Goal: Information Seeking & Learning: Learn about a topic

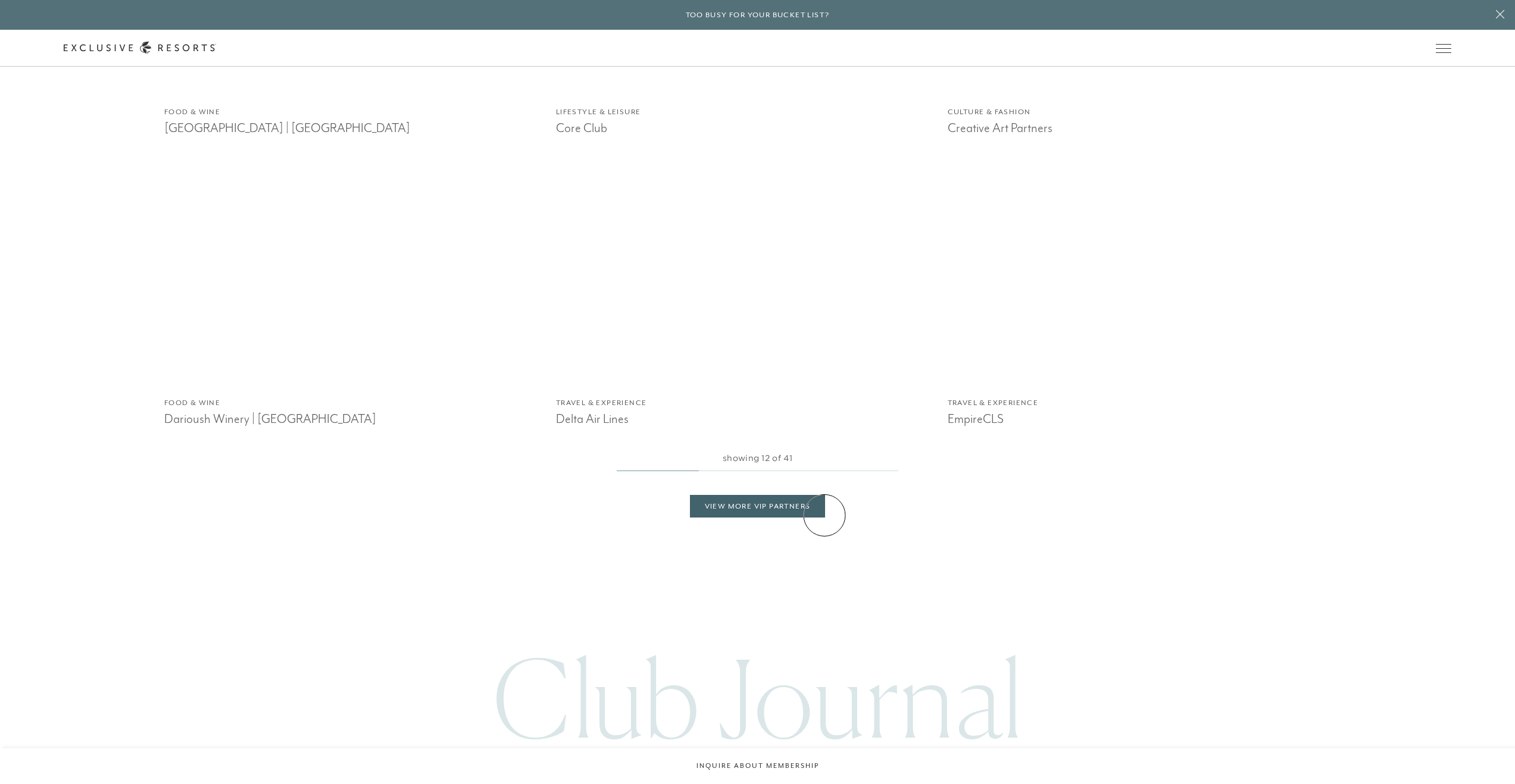
scroll to position [2442, 0]
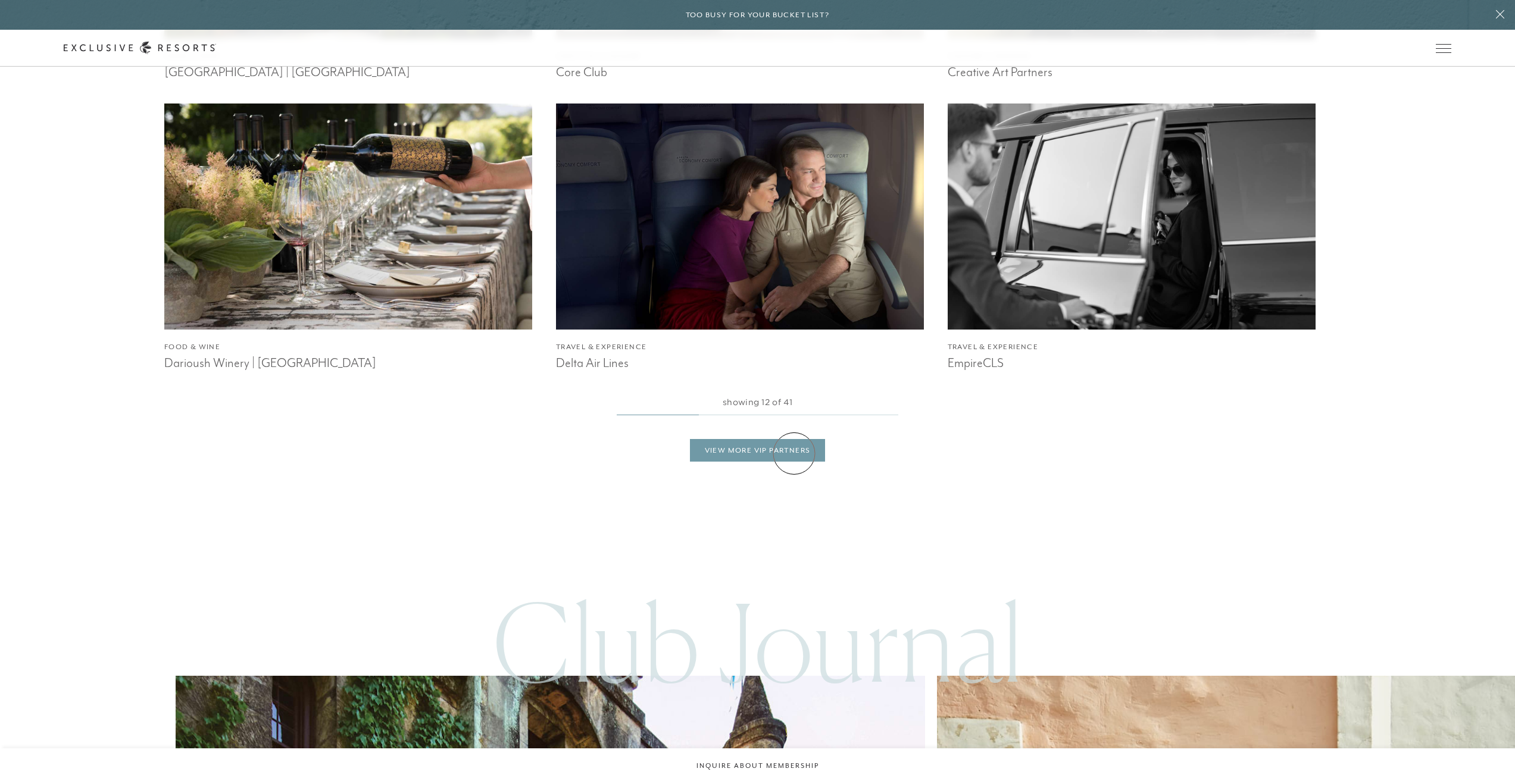
click at [794, 454] on link "View More VIP Partners" at bounding box center [757, 451] width 136 height 23
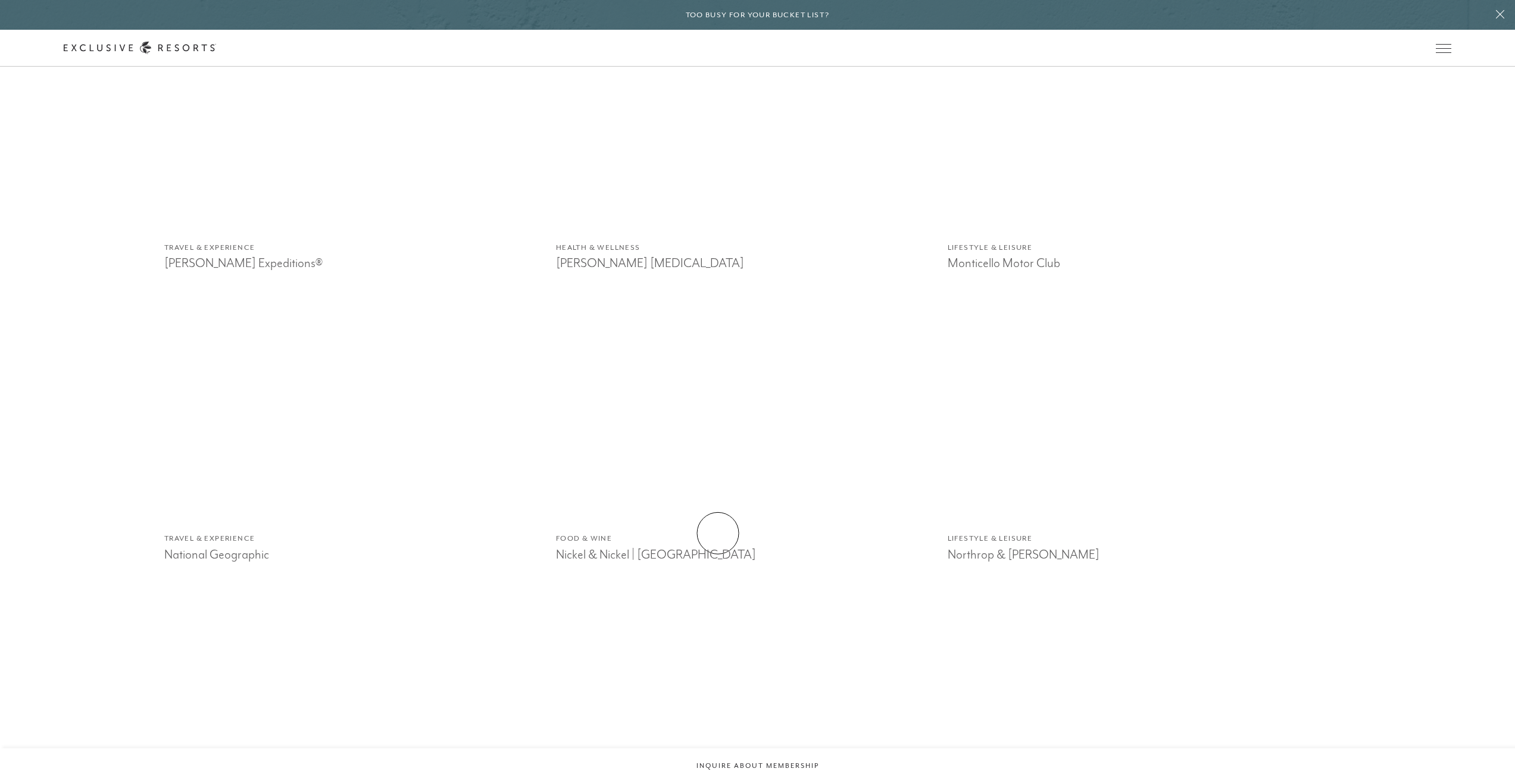
scroll to position [3423, 0]
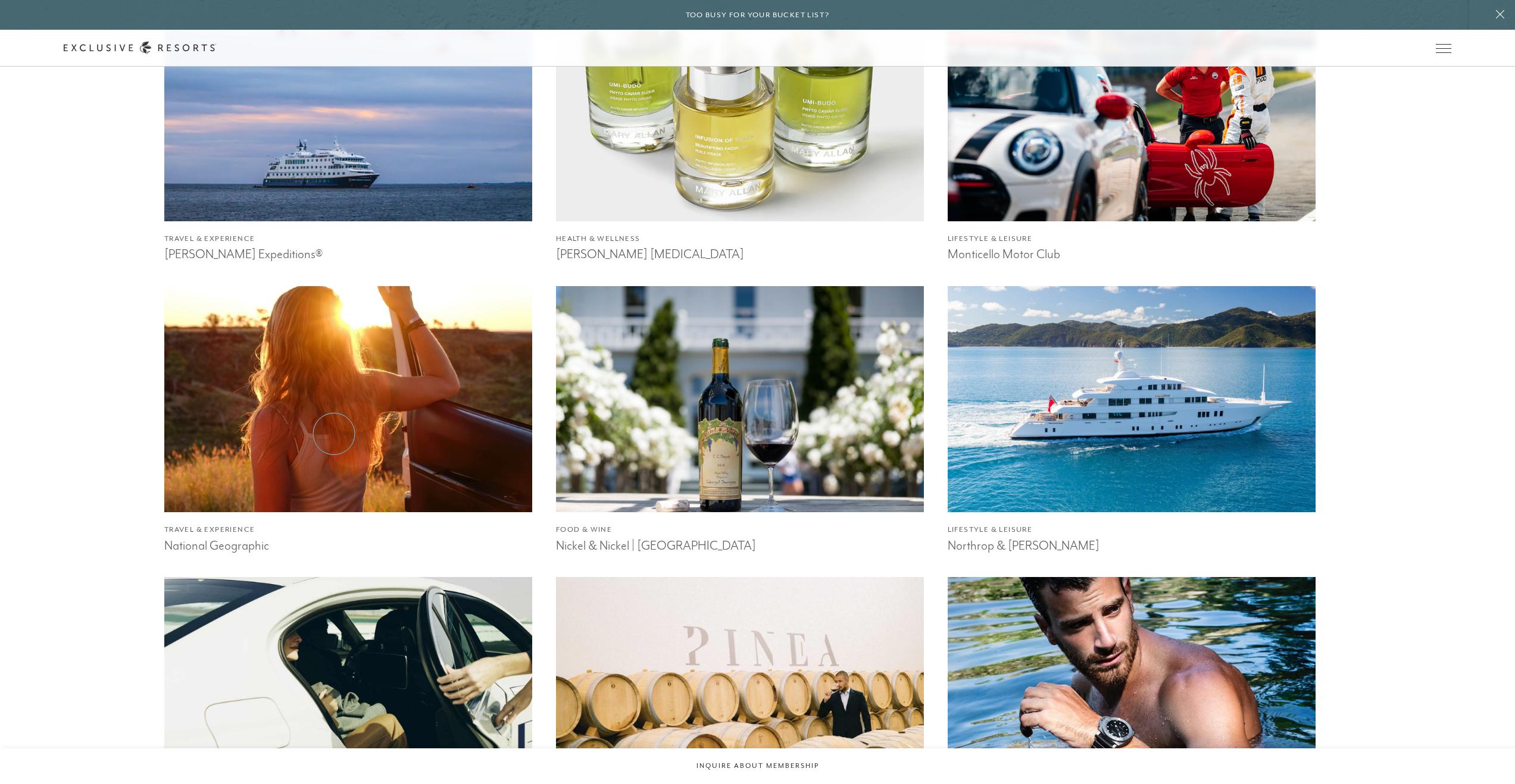
click at [334, 434] on img at bounding box center [348, 399] width 404 height 249
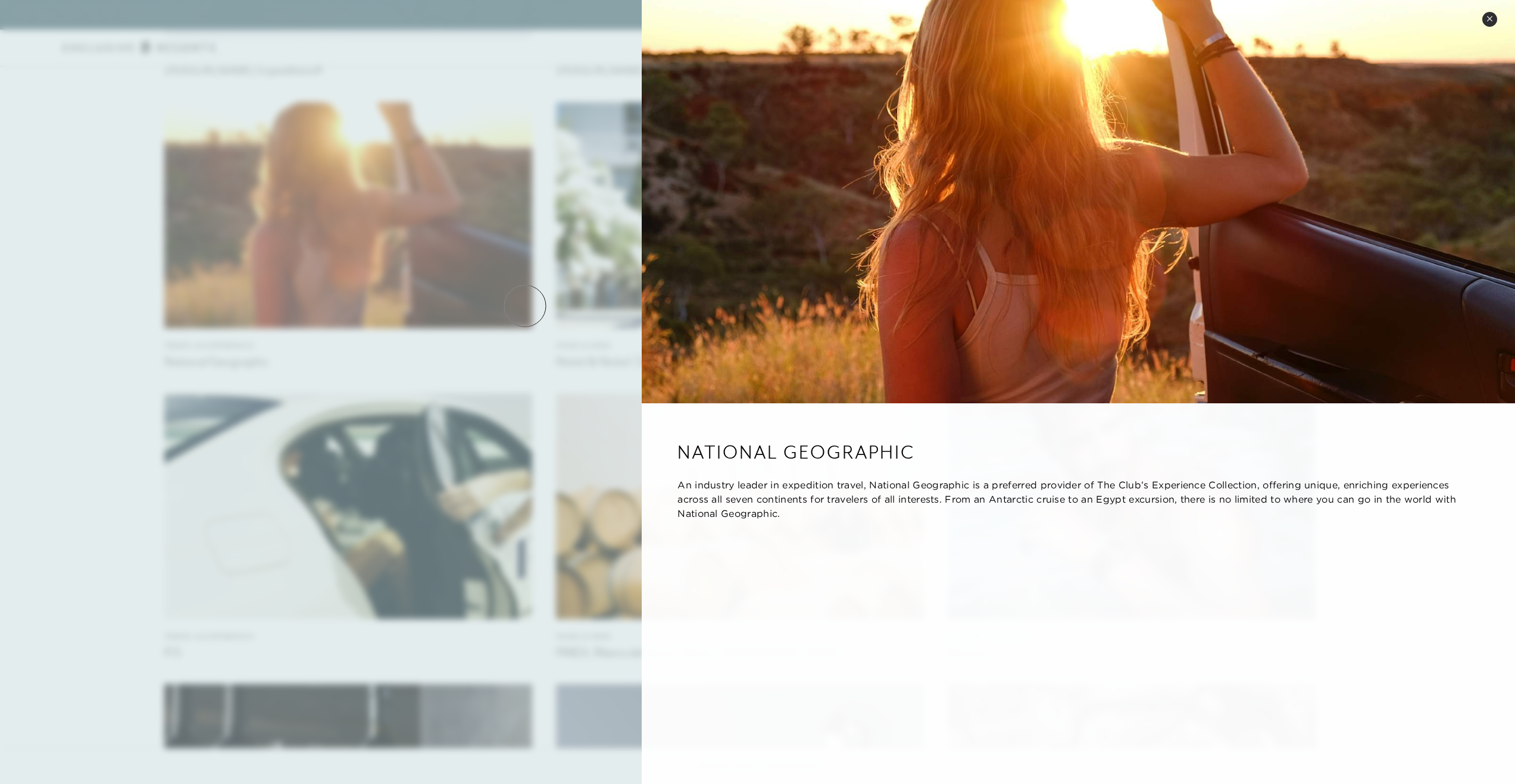
scroll to position [3539, 0]
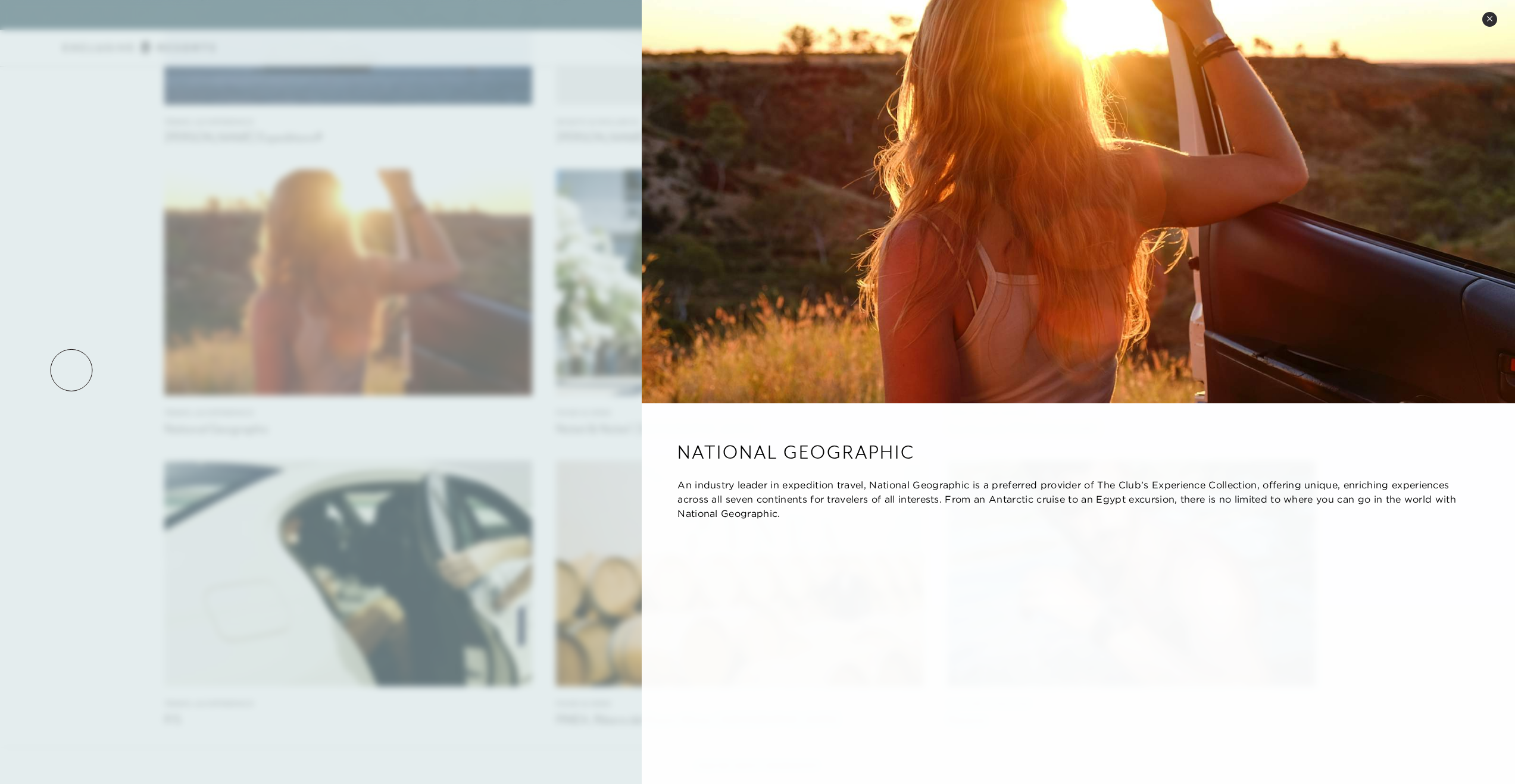
click at [72, 371] on div at bounding box center [757, 392] width 1515 height 784
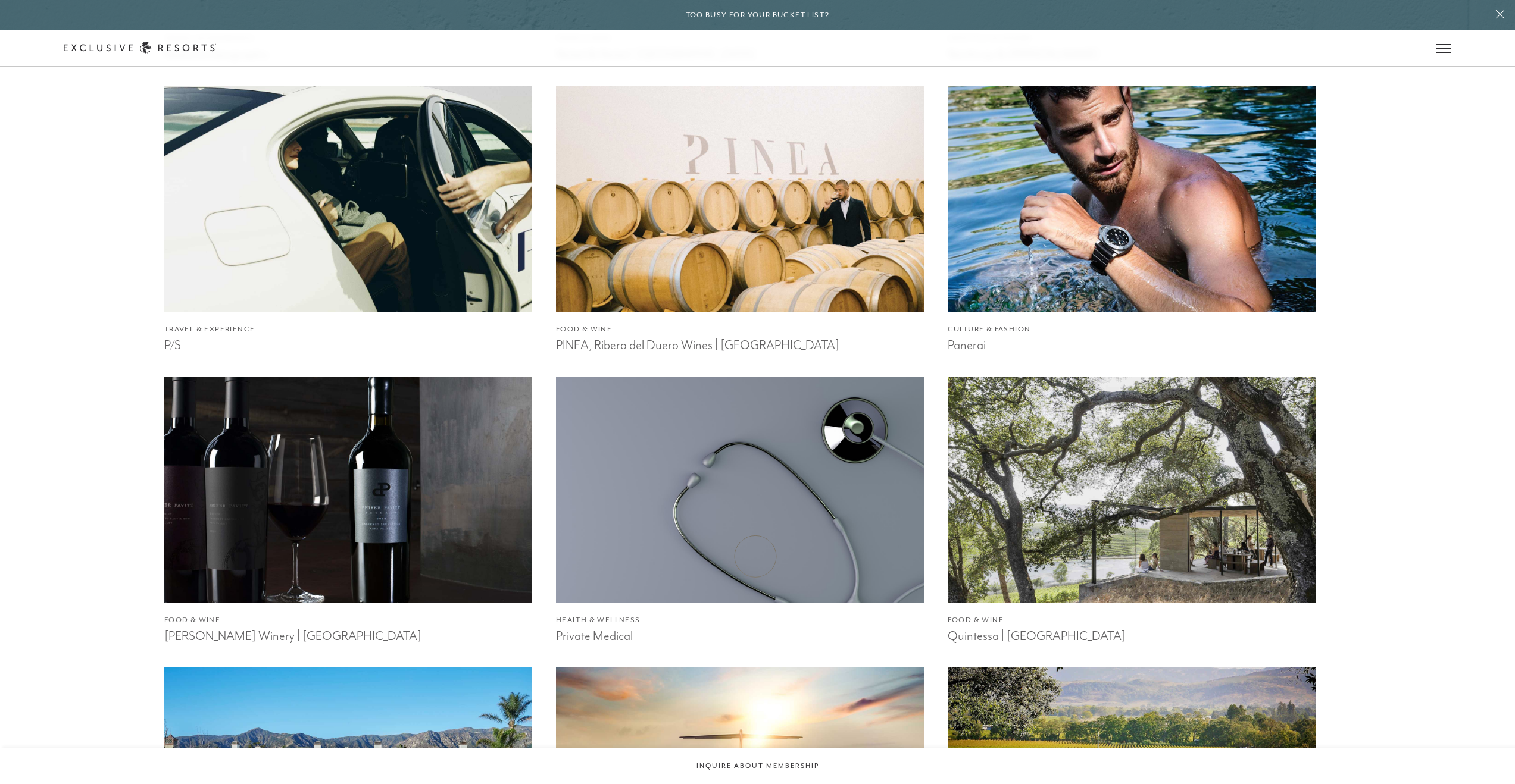
scroll to position [4074, 0]
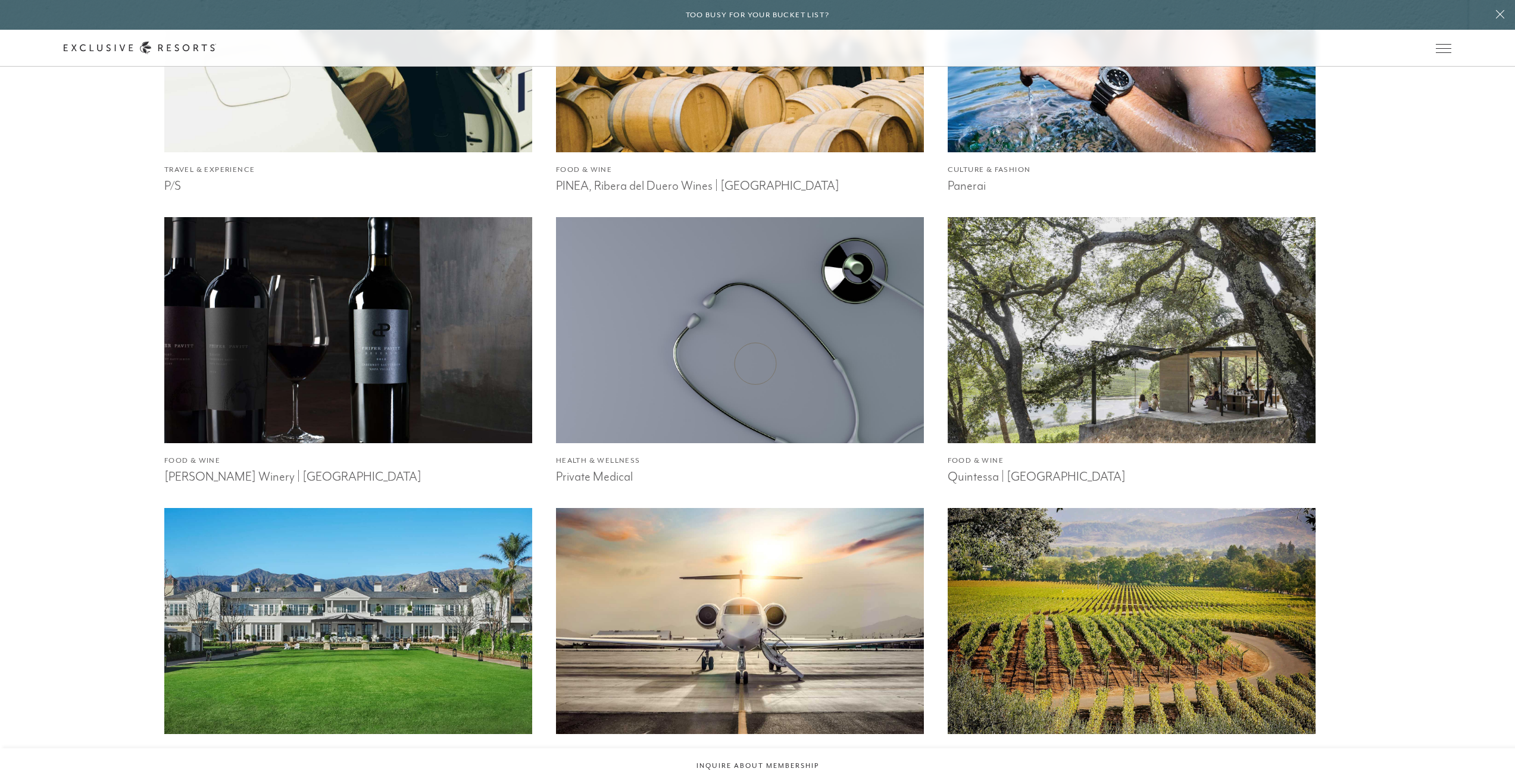
click at [755, 363] on img at bounding box center [740, 330] width 404 height 249
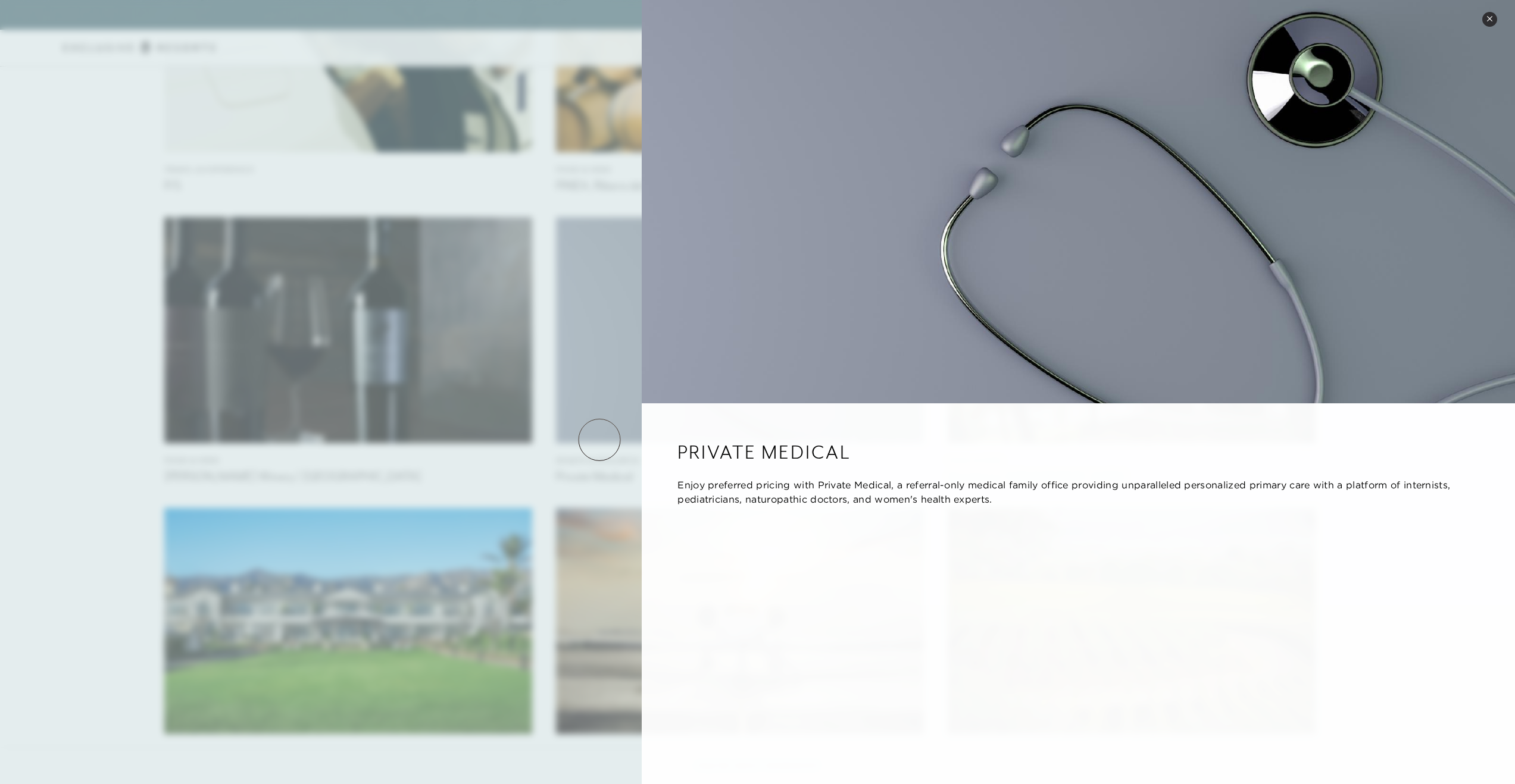
click at [599, 439] on div at bounding box center [757, 392] width 1515 height 784
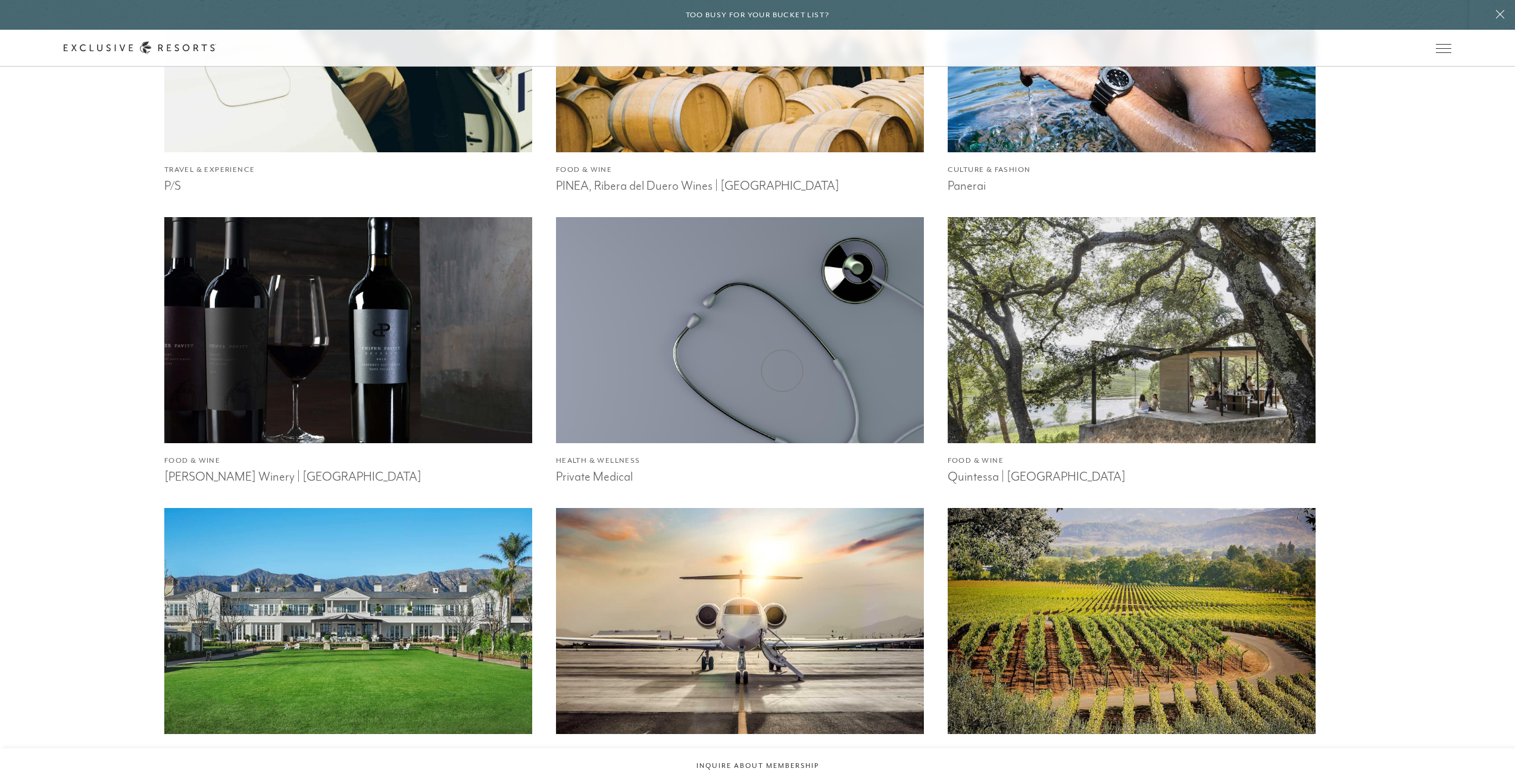
click at [782, 371] on img at bounding box center [740, 330] width 404 height 249
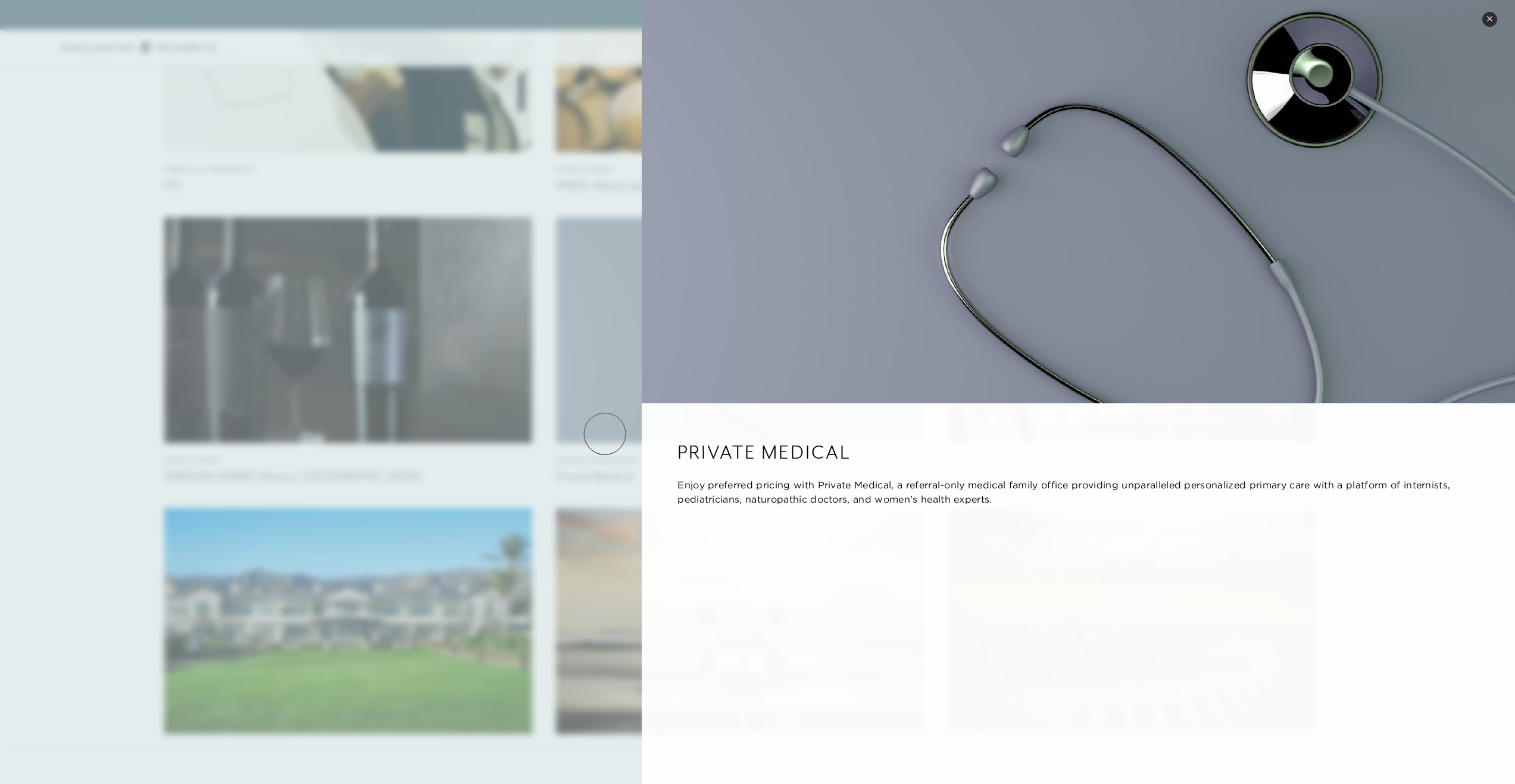
click at [604, 432] on div at bounding box center [757, 392] width 1515 height 784
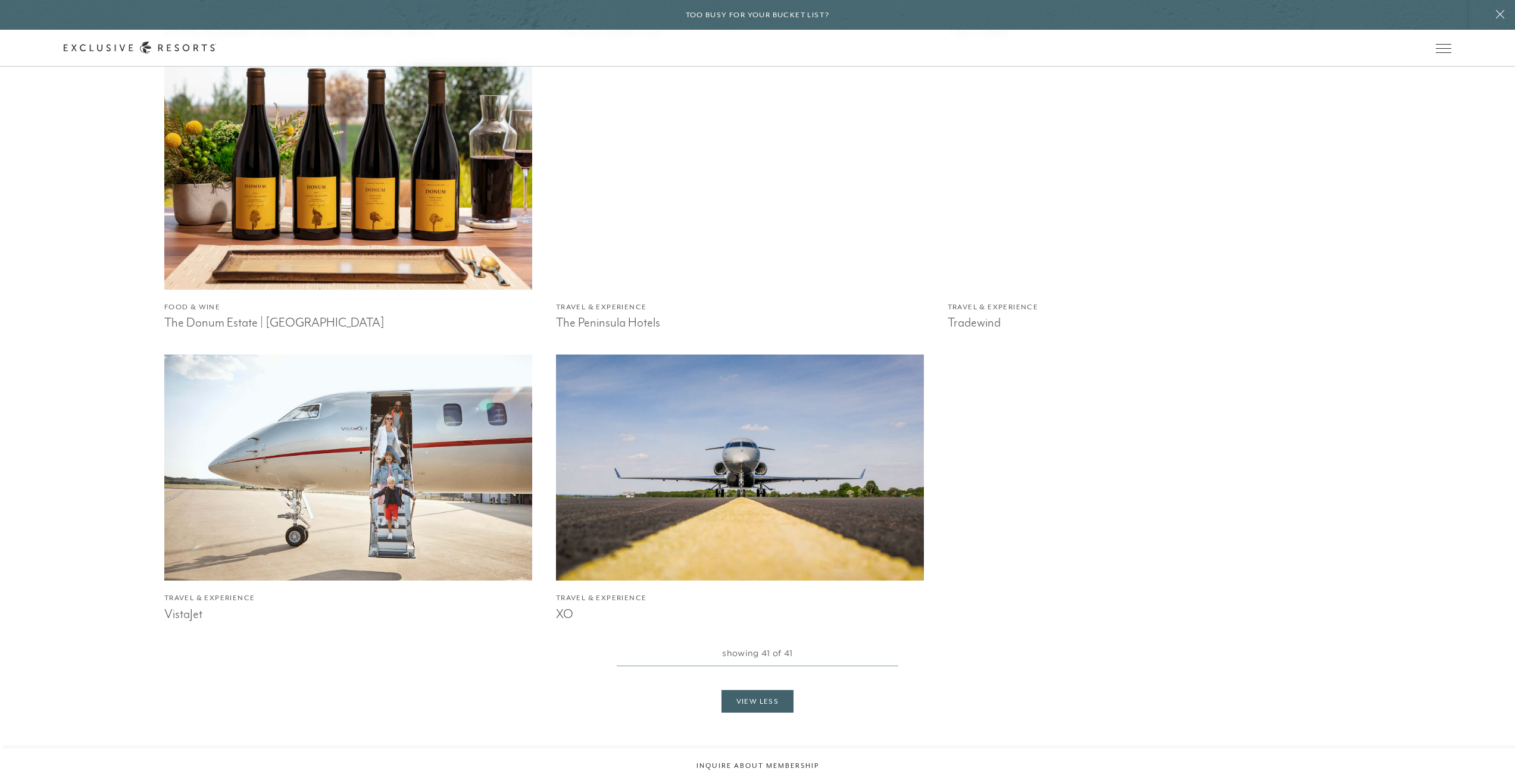
scroll to position [5107, 0]
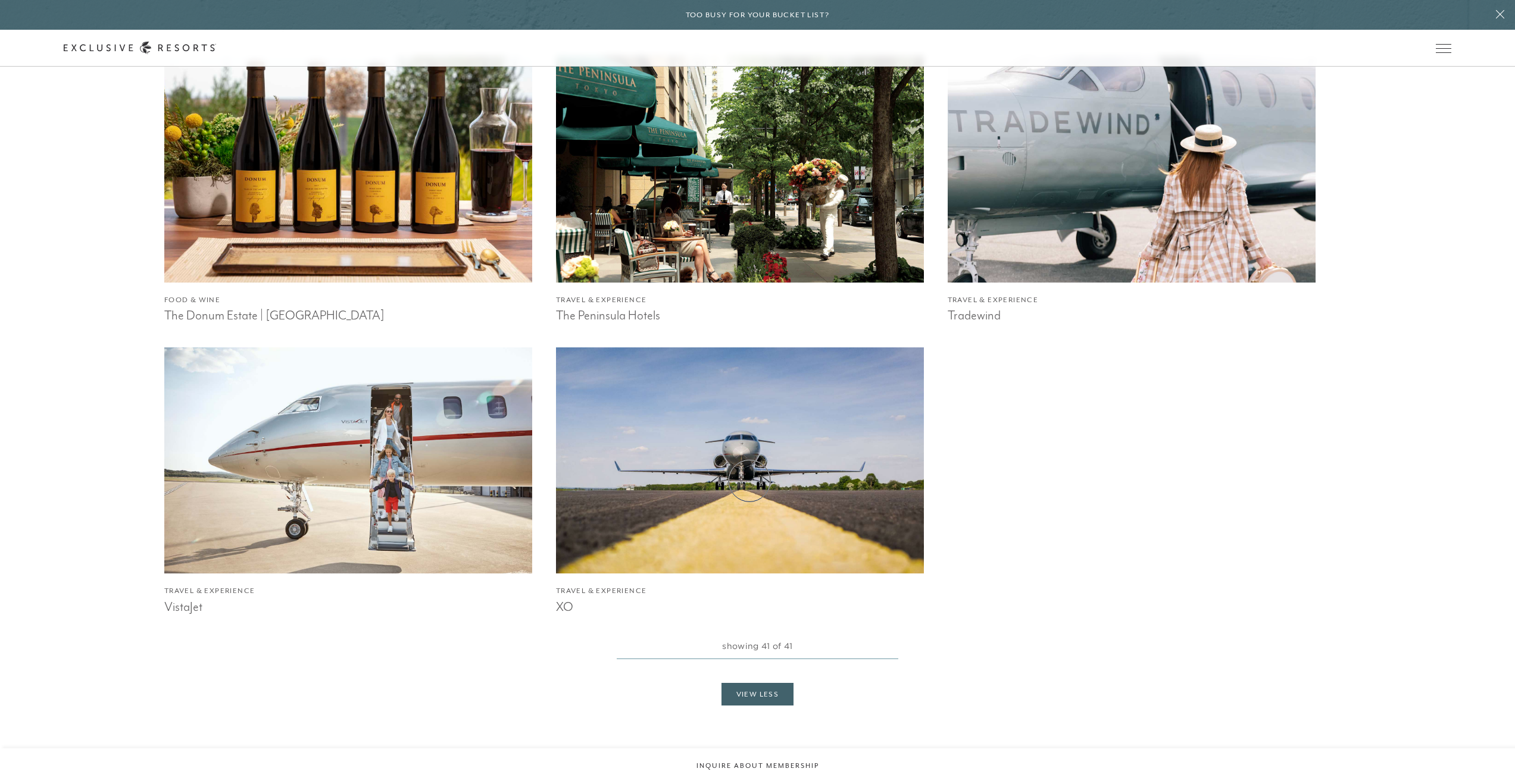
click at [751, 479] on img at bounding box center [740, 460] width 404 height 249
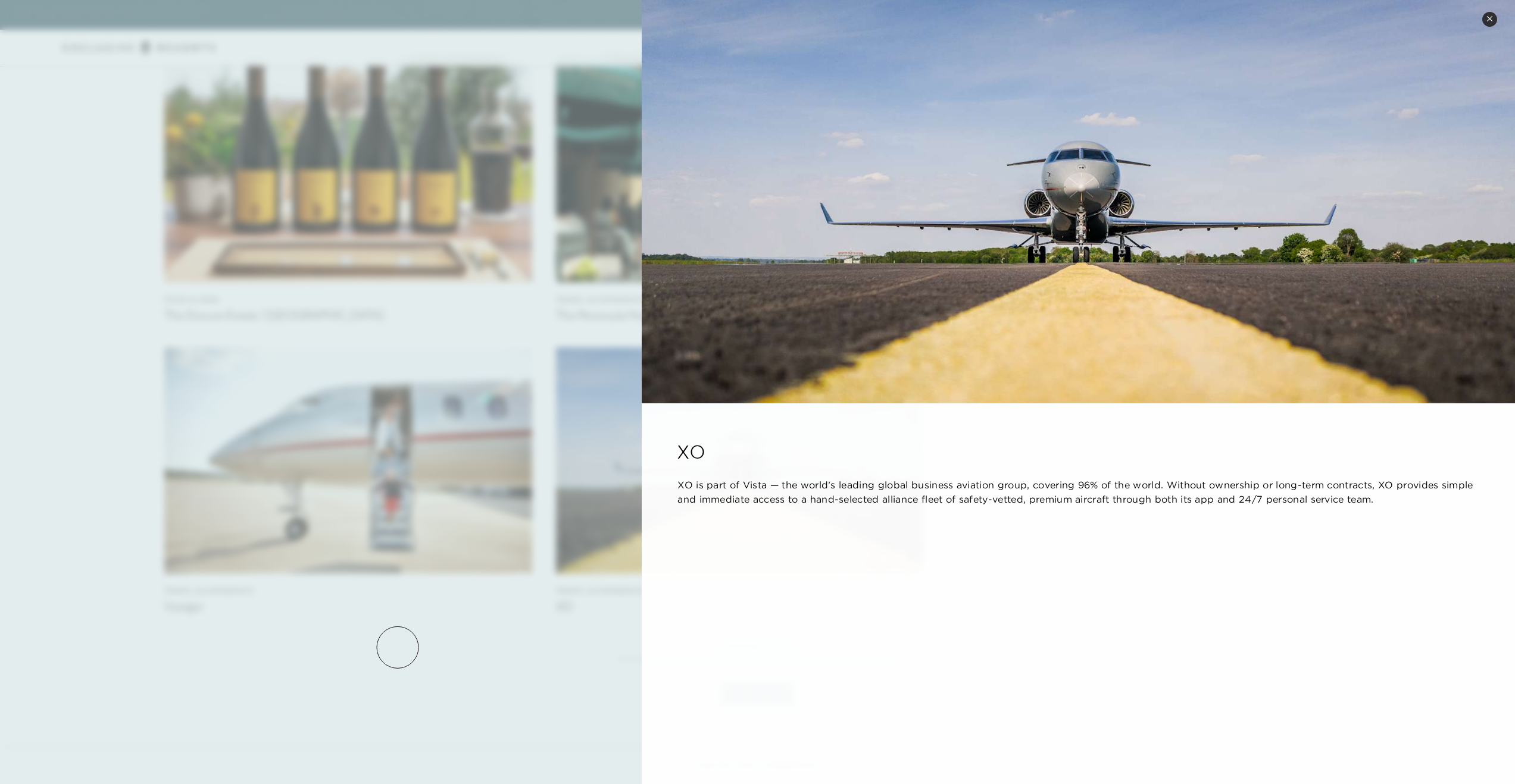
click at [398, 647] on div at bounding box center [757, 392] width 1515 height 784
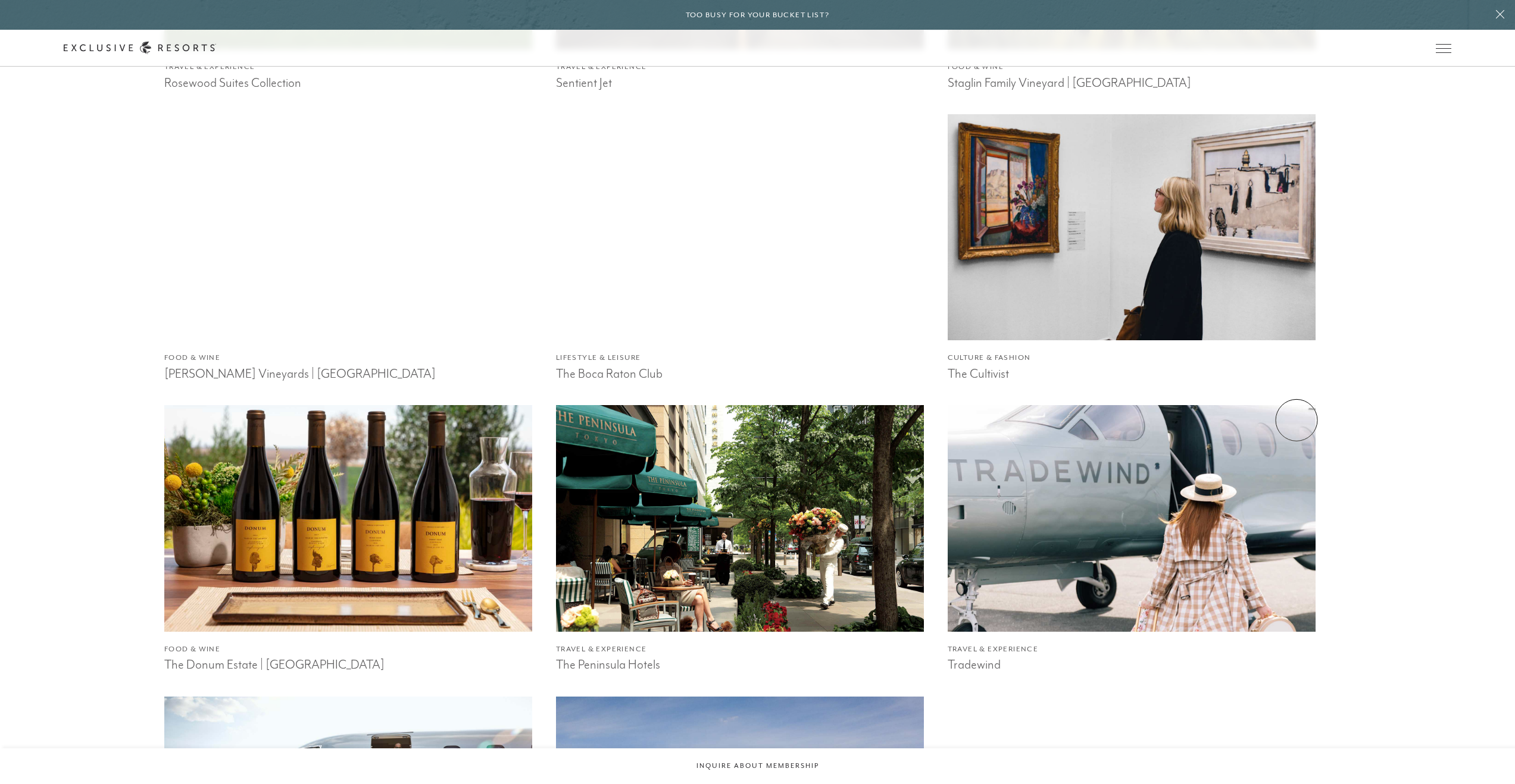
scroll to position [4626, 0]
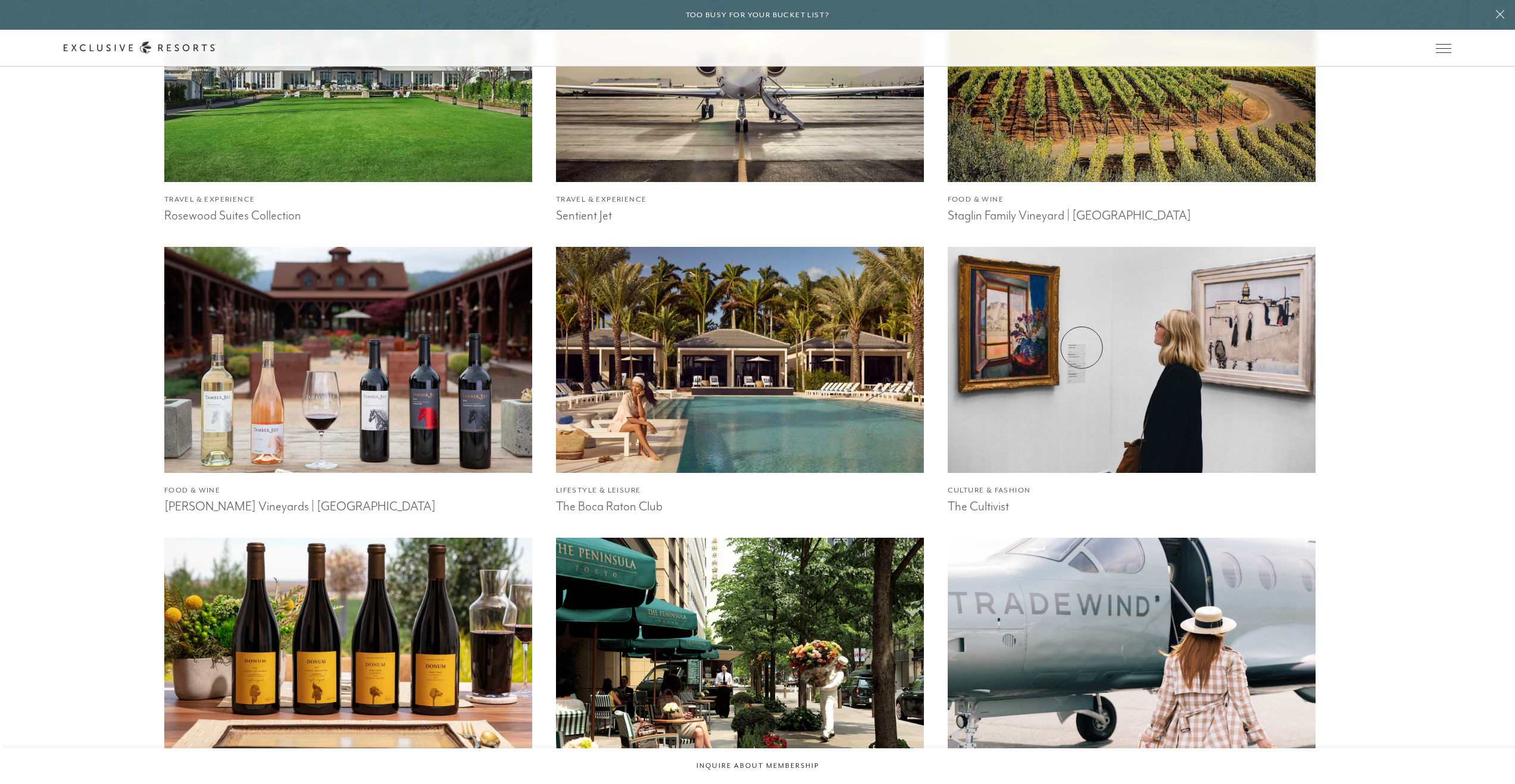
click at [1081, 348] on img at bounding box center [1131, 360] width 404 height 249
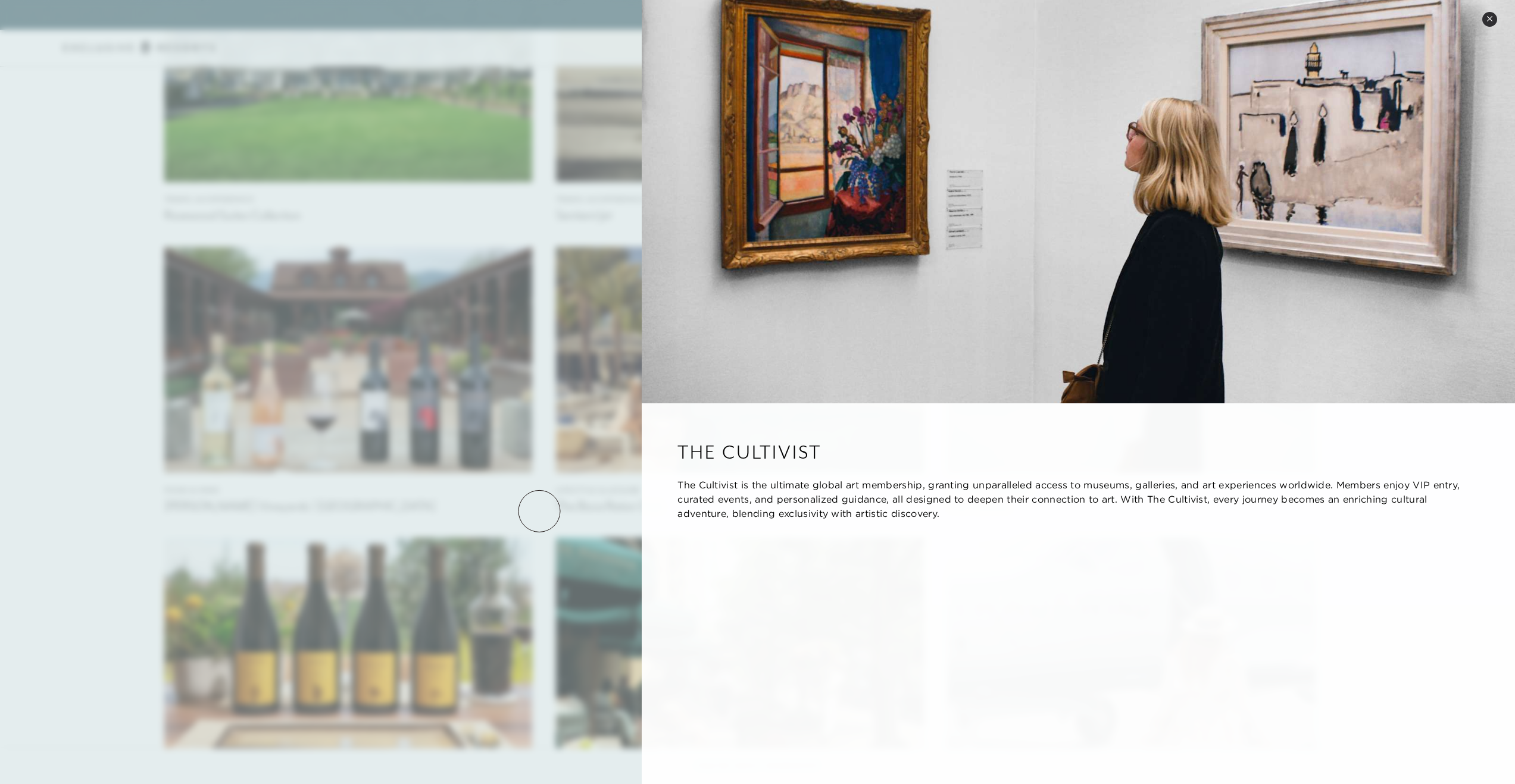
click at [539, 511] on div at bounding box center [757, 392] width 1515 height 784
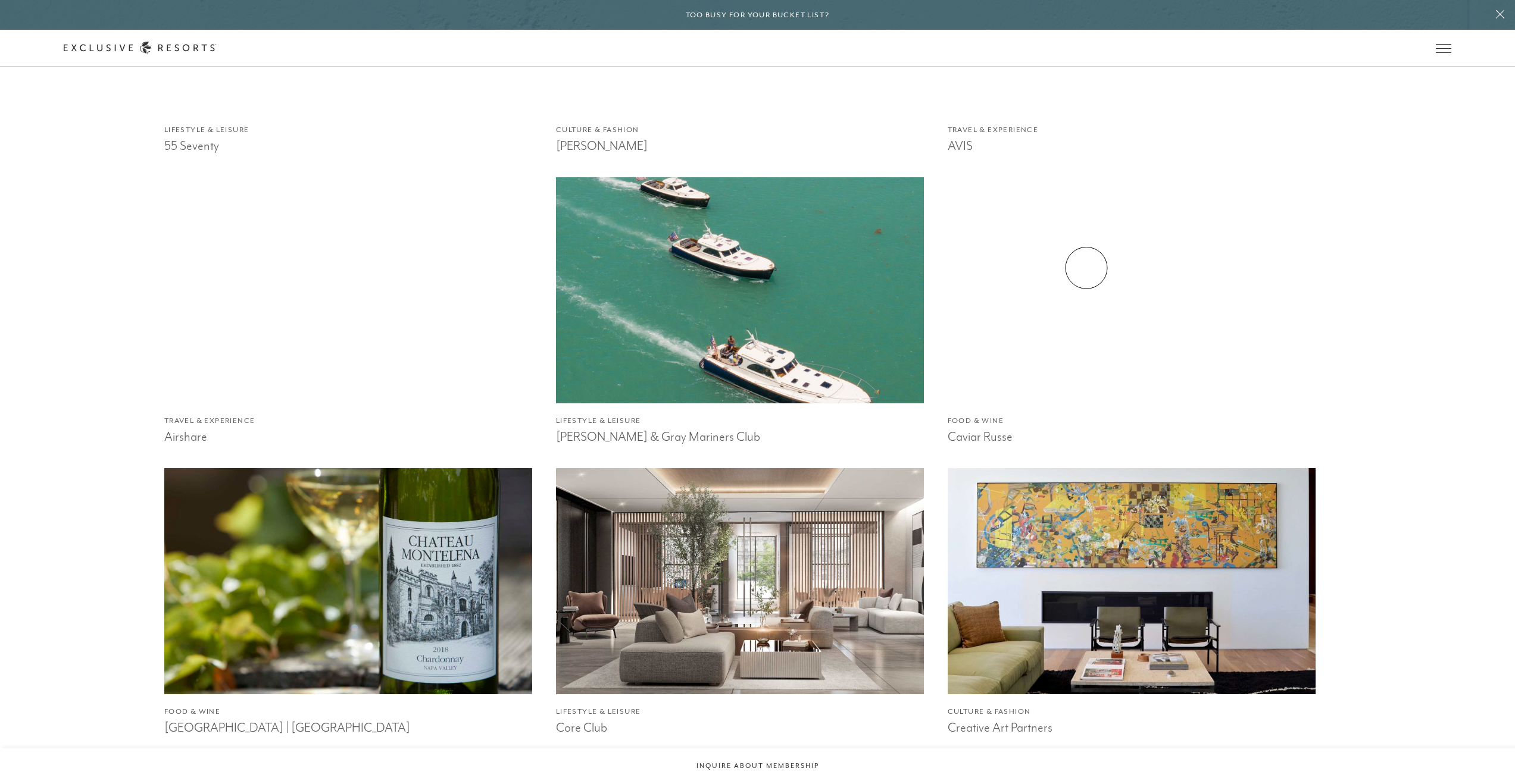
scroll to position [1772, 0]
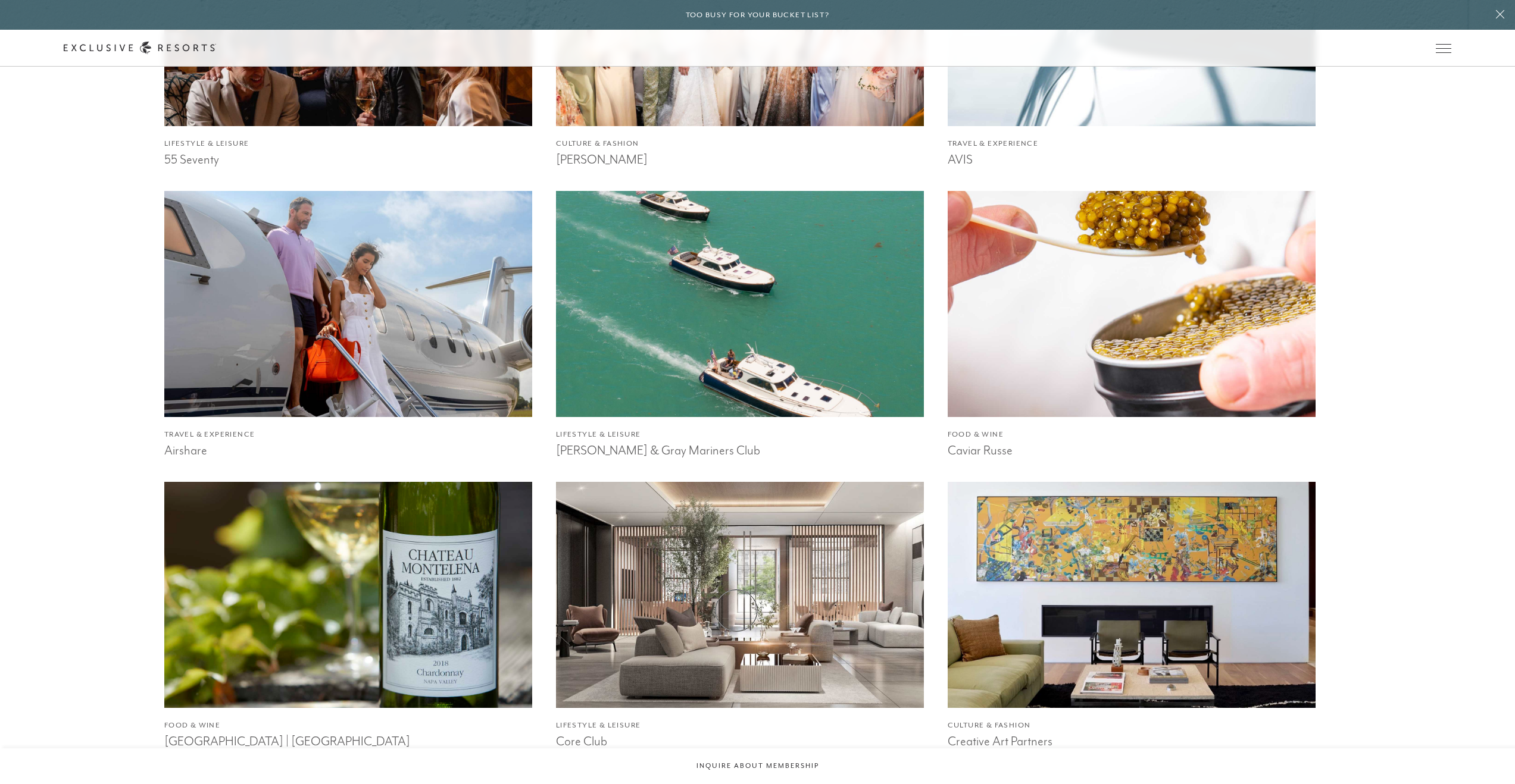
click at [736, 611] on img at bounding box center [740, 595] width 404 height 249
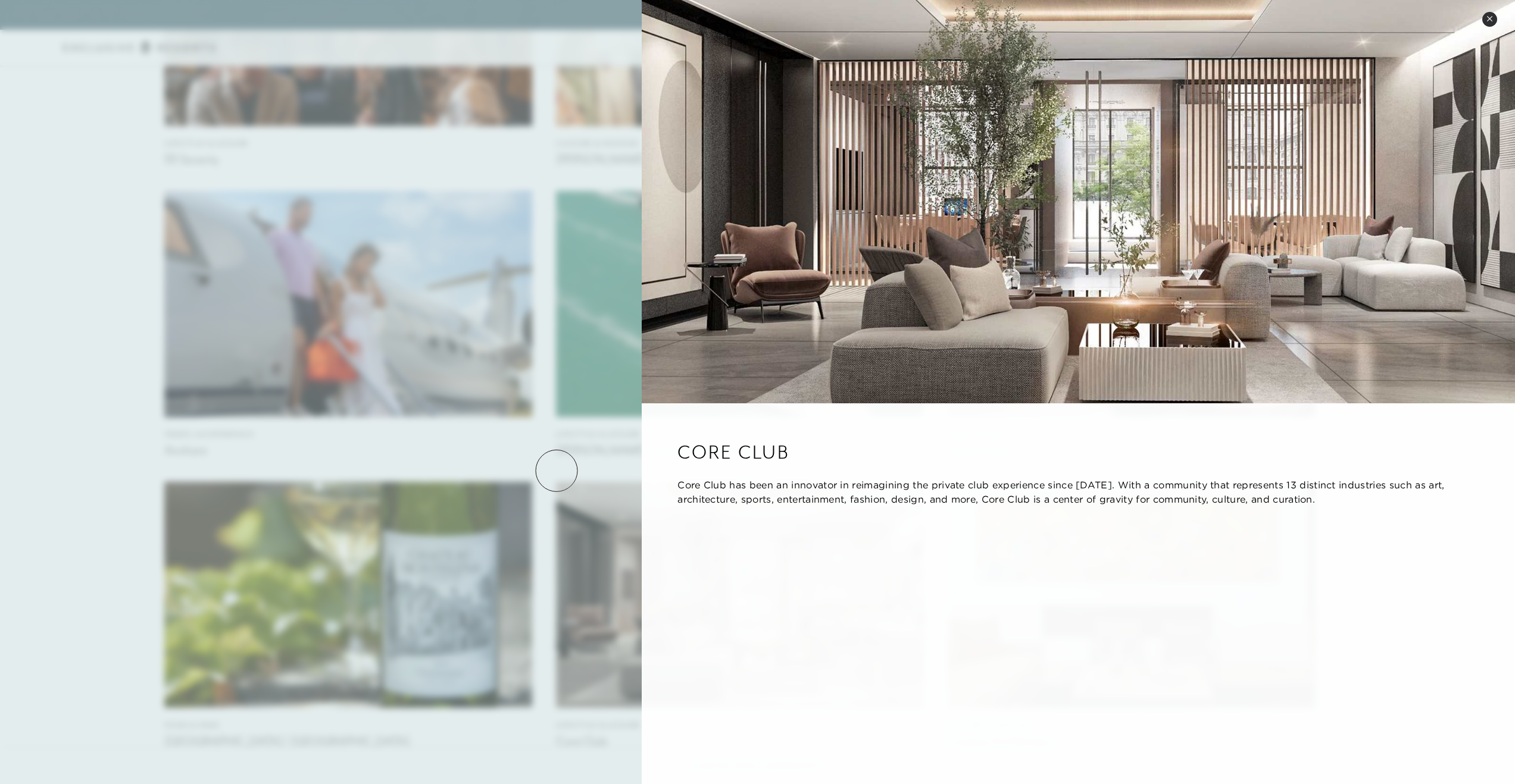
click at [556, 471] on div at bounding box center [757, 392] width 1515 height 784
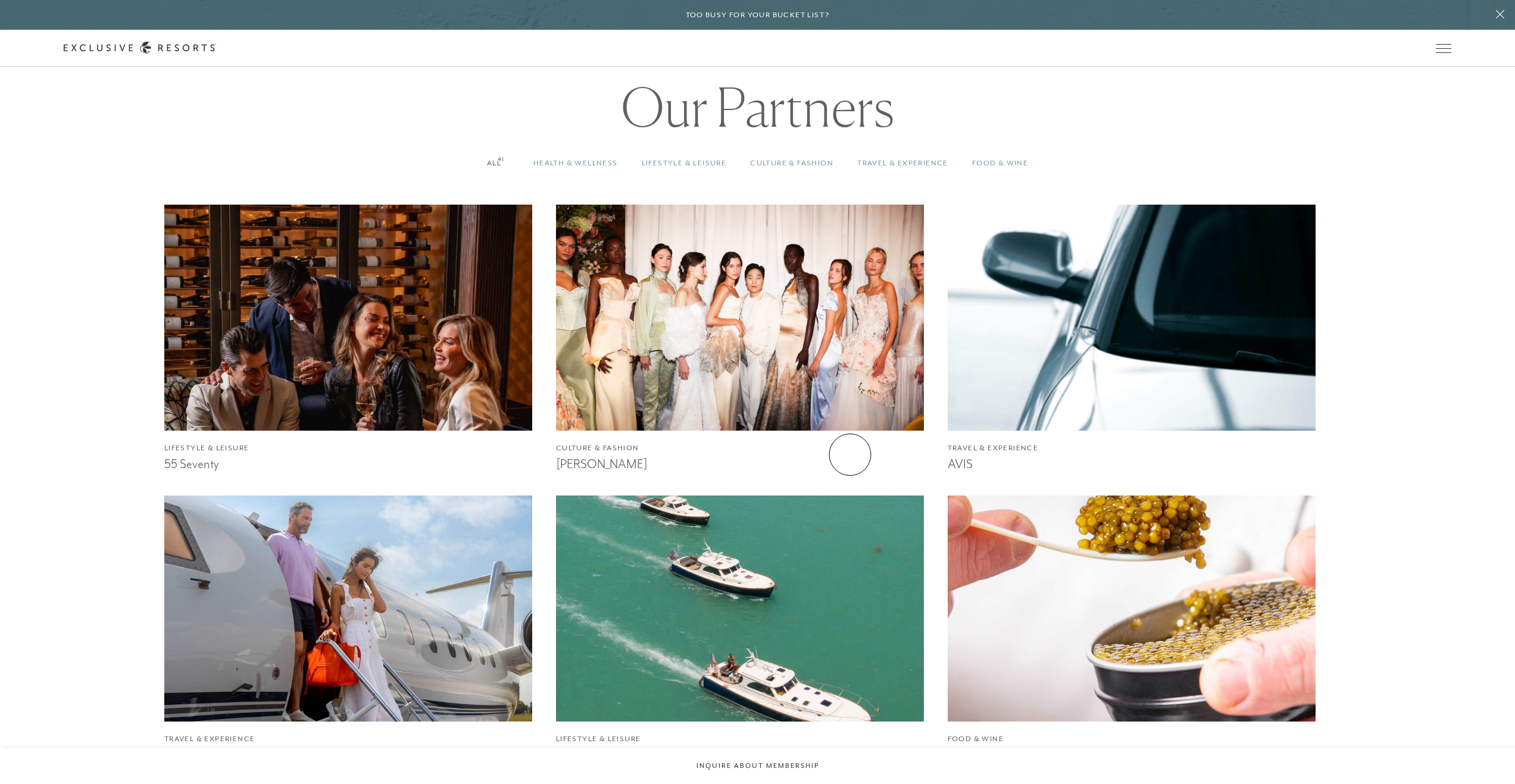
scroll to position [1392, 0]
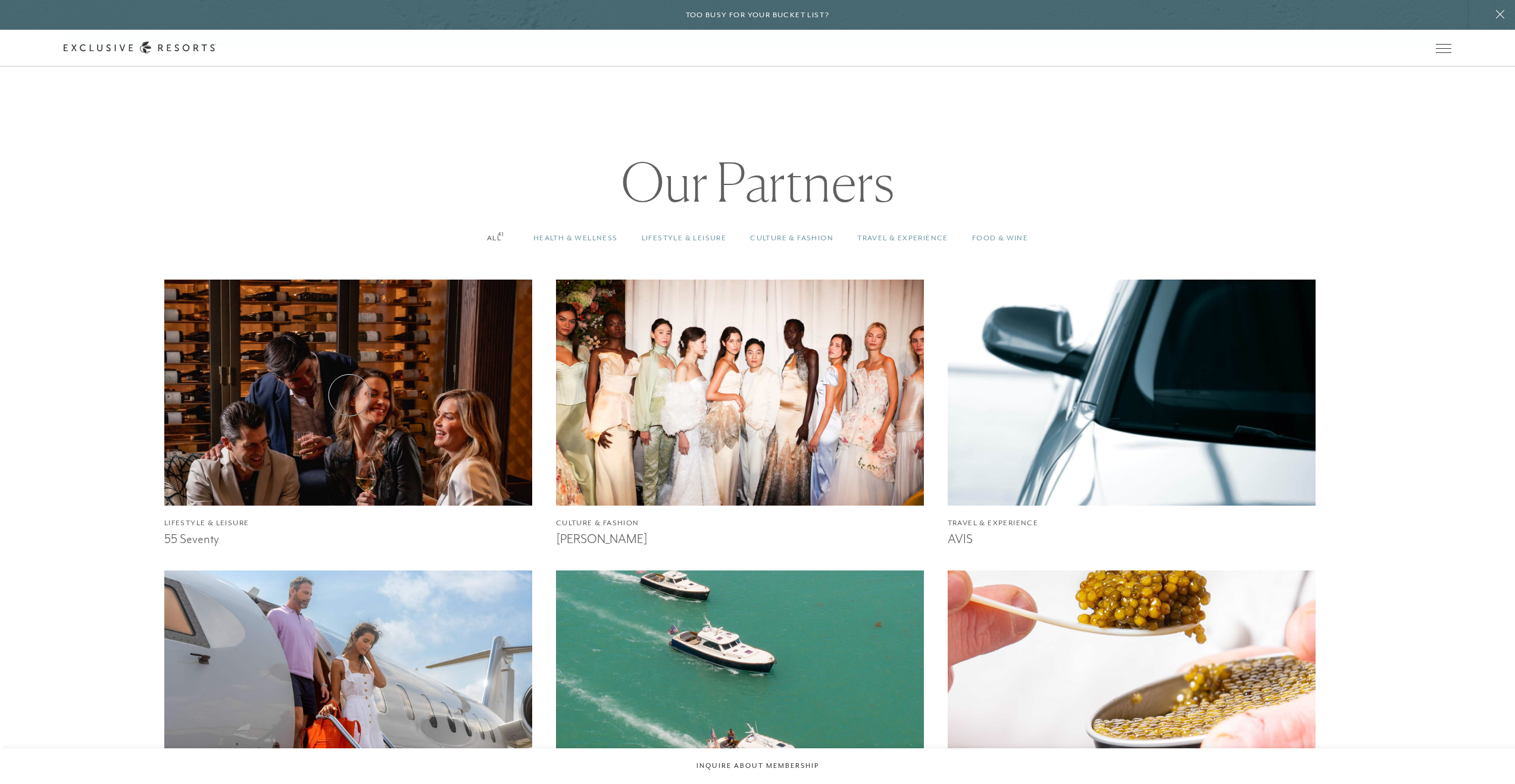
click at [349, 395] on img at bounding box center [348, 392] width 404 height 249
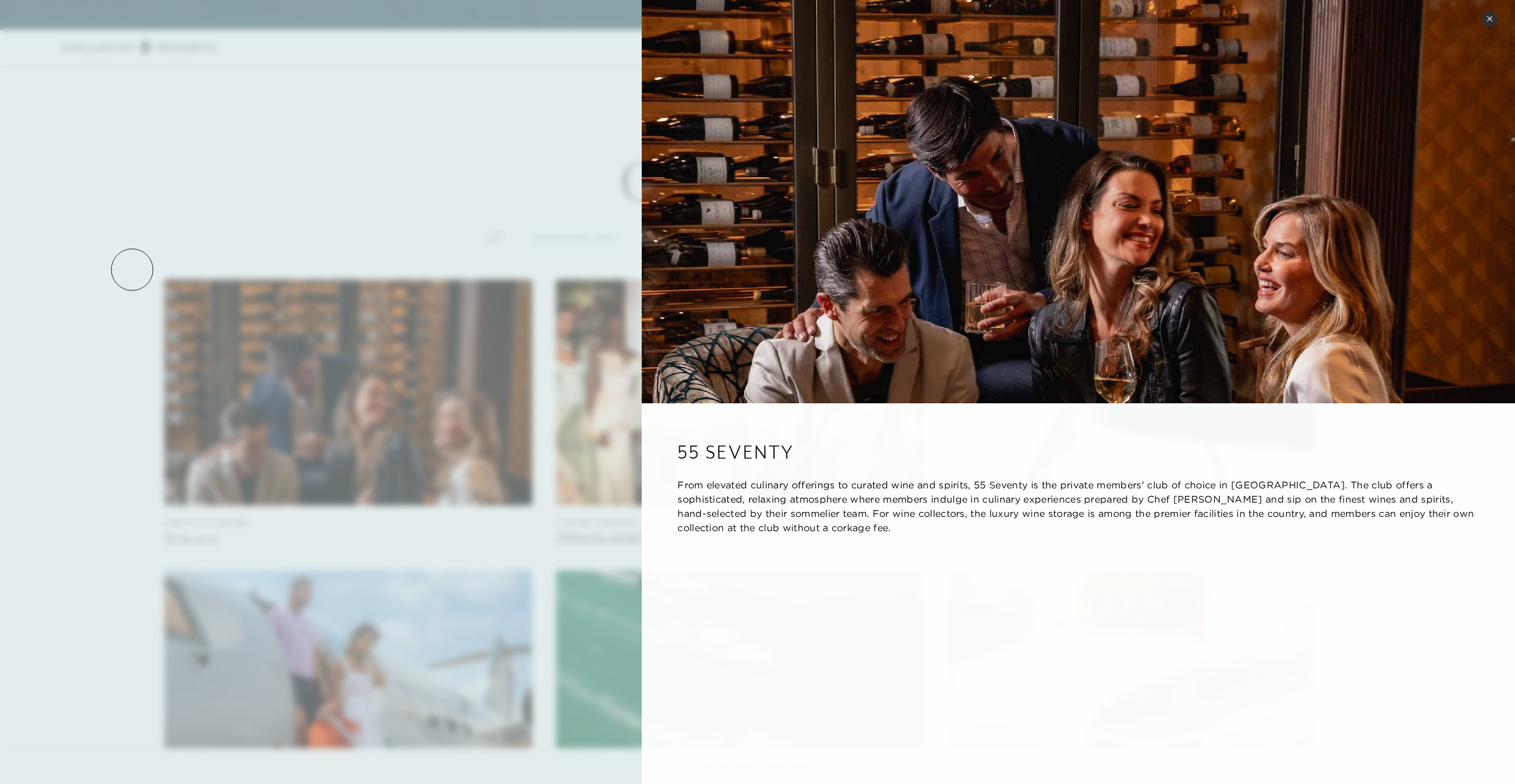
click at [132, 270] on div at bounding box center [757, 392] width 1515 height 784
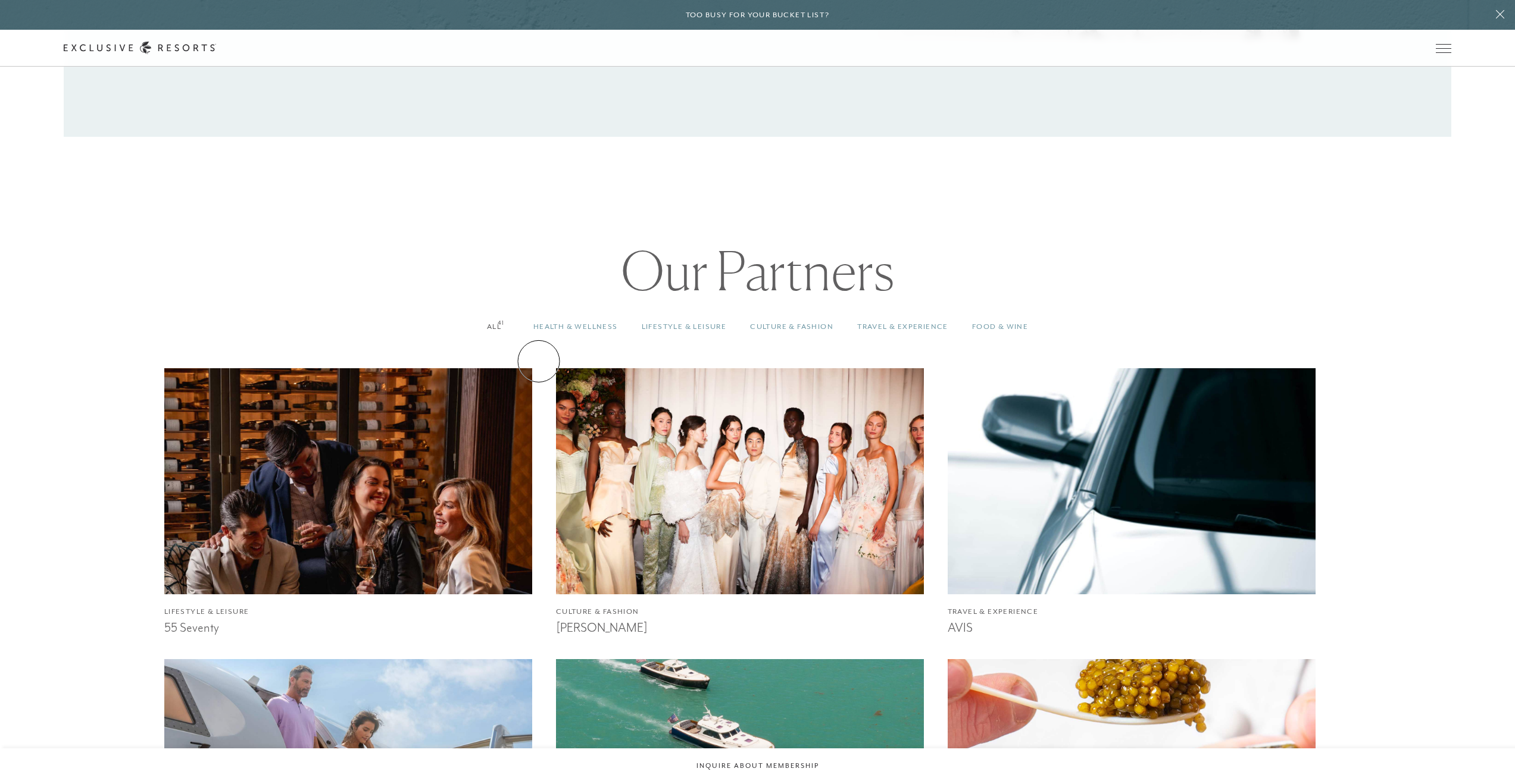
scroll to position [1304, 0]
click at [901, 330] on link "Travel & Experience 41" at bounding box center [903, 326] width 115 height 35
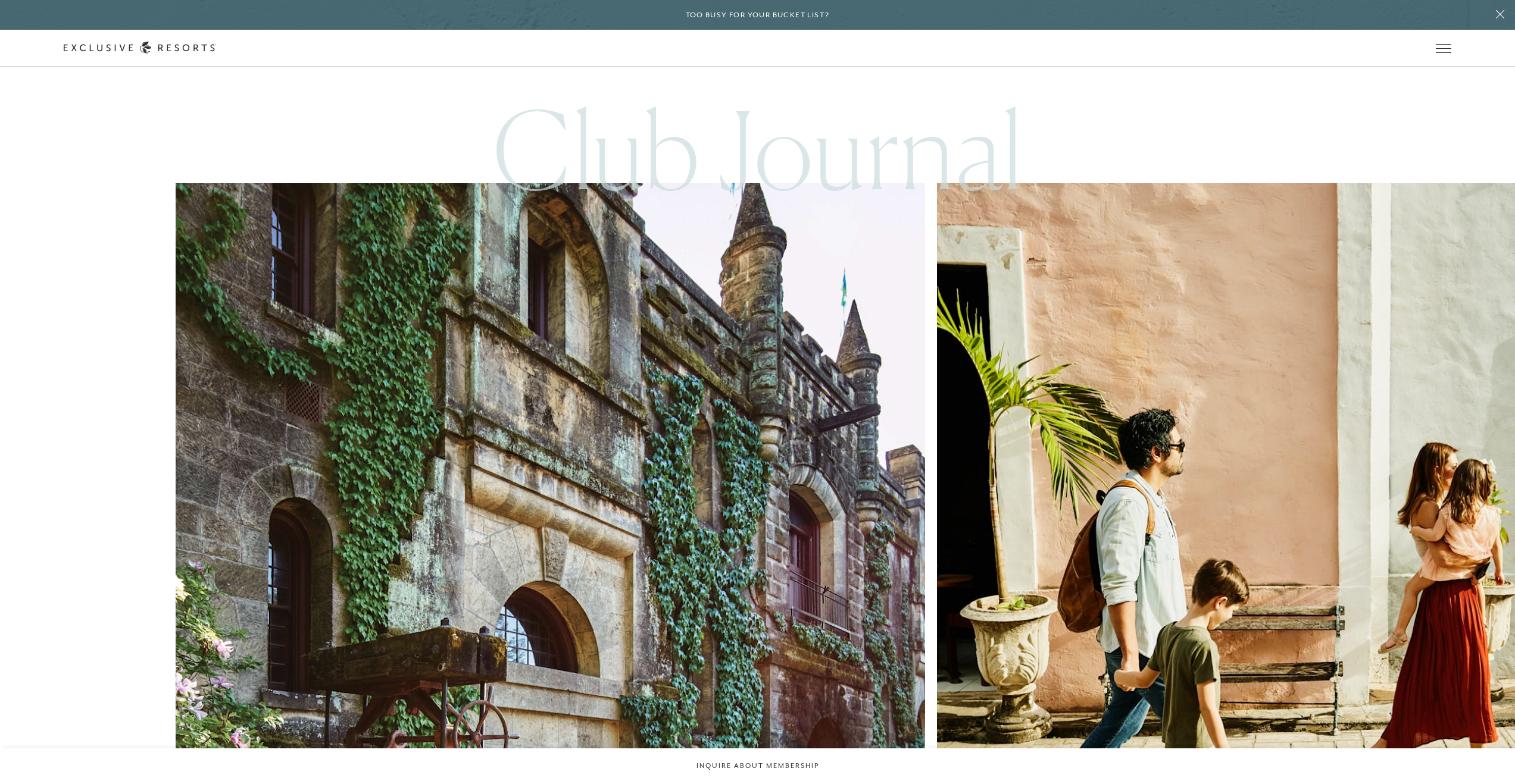
scroll to position [2932, 0]
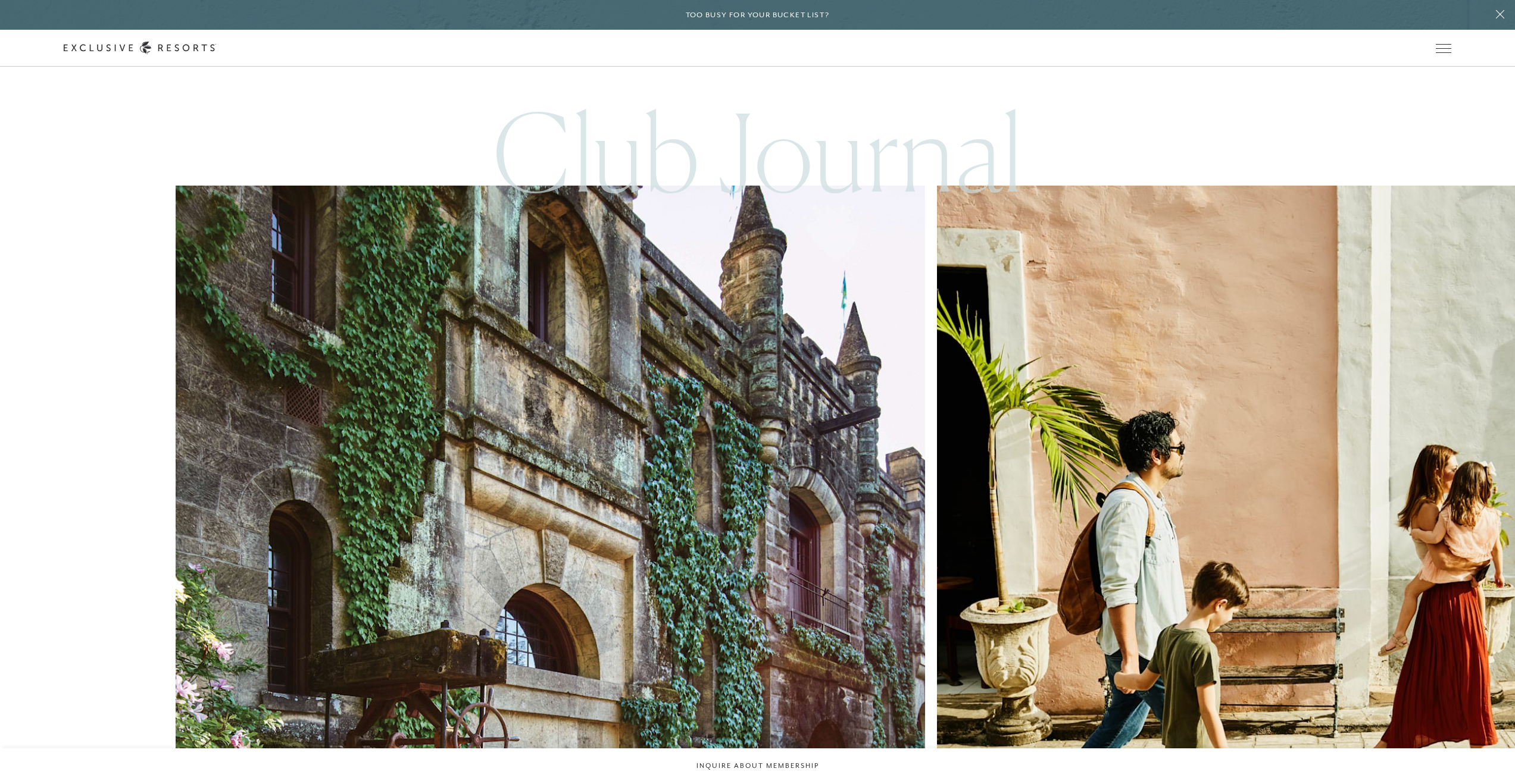
click at [424, 391] on img at bounding box center [550, 560] width 824 height 823
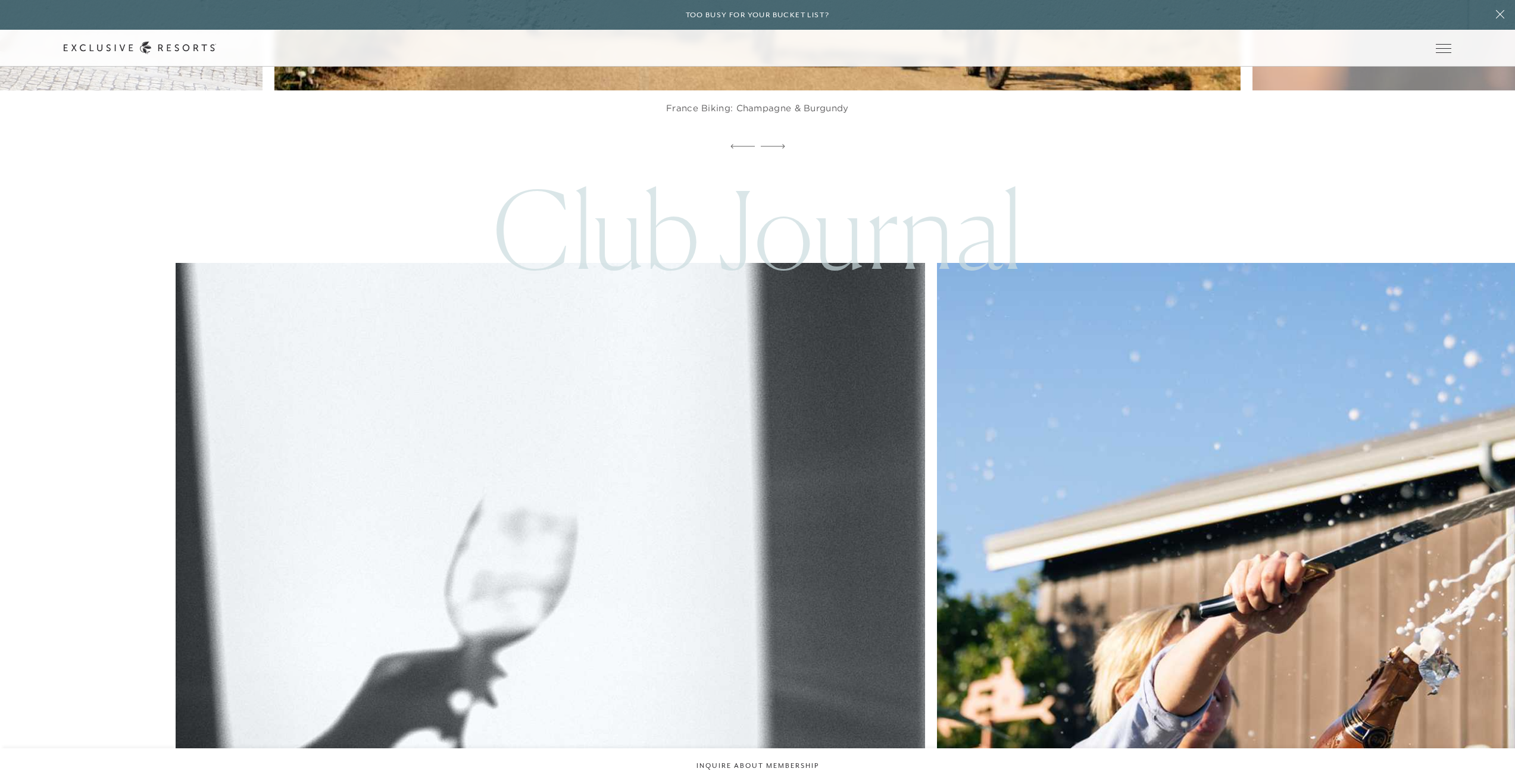
scroll to position [9150, 0]
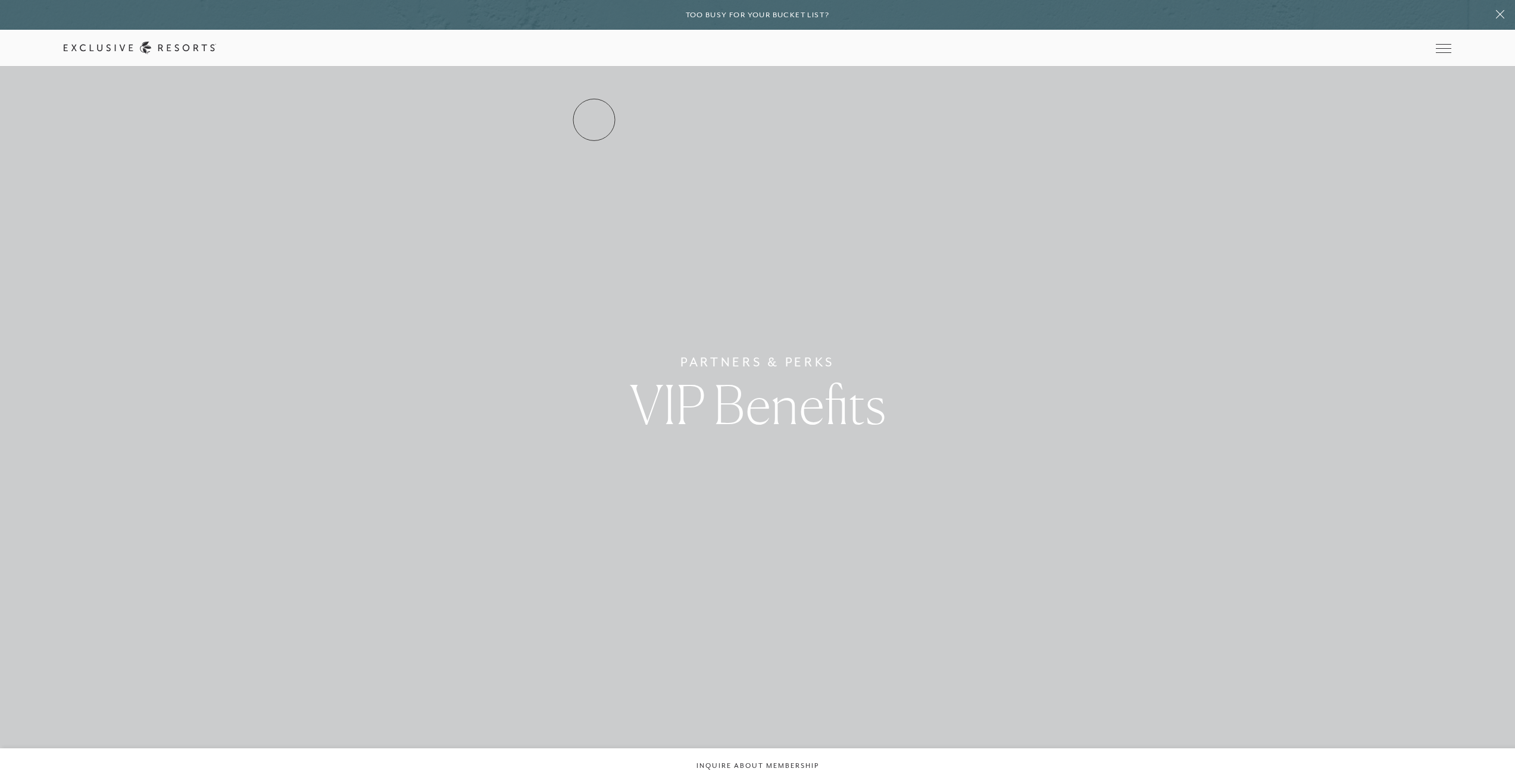
click at [0, 0] on link "Services & Standards" at bounding box center [0, 0] width 0 height 0
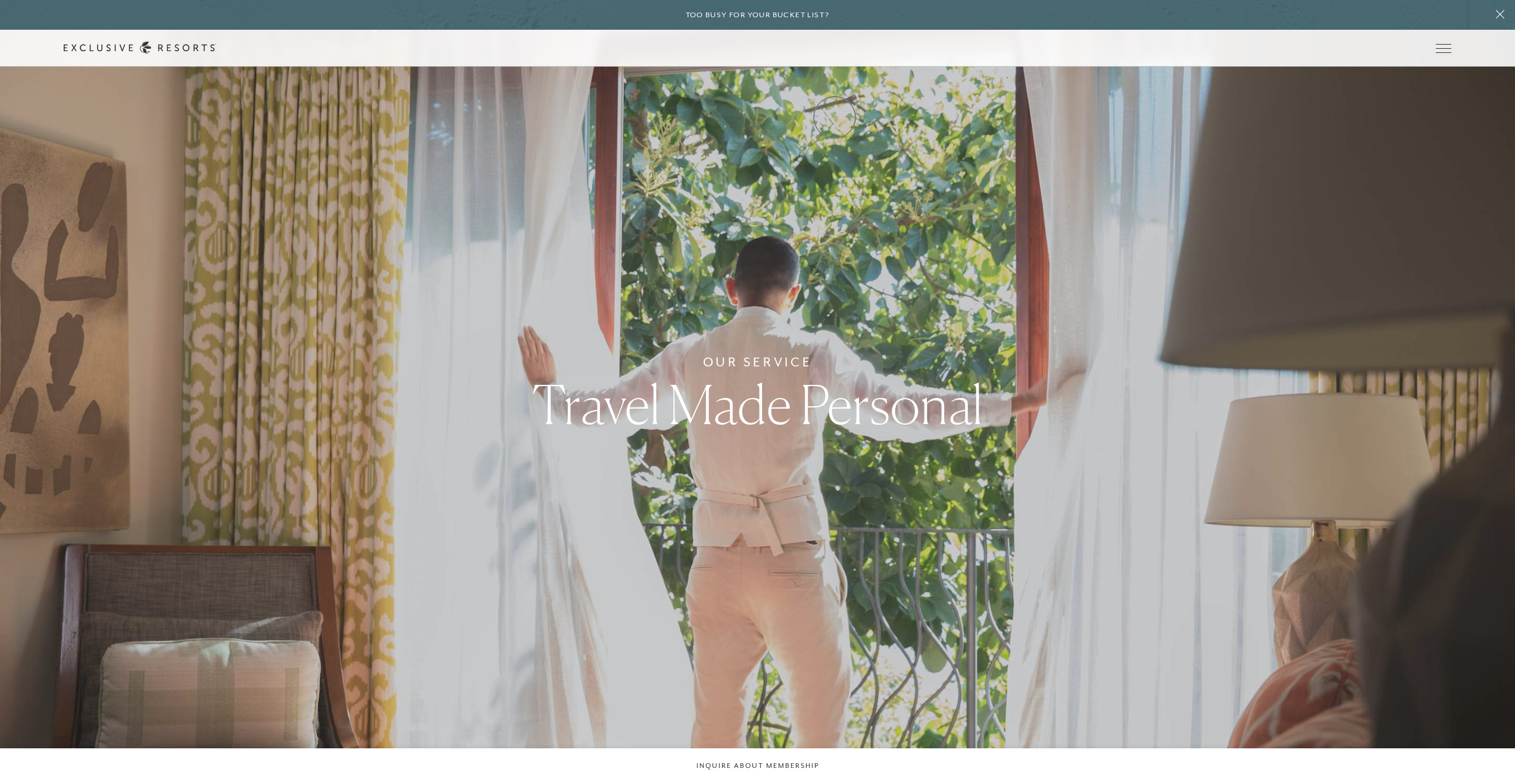
click at [0, 0] on link "Experience Collection" at bounding box center [0, 0] width 0 height 0
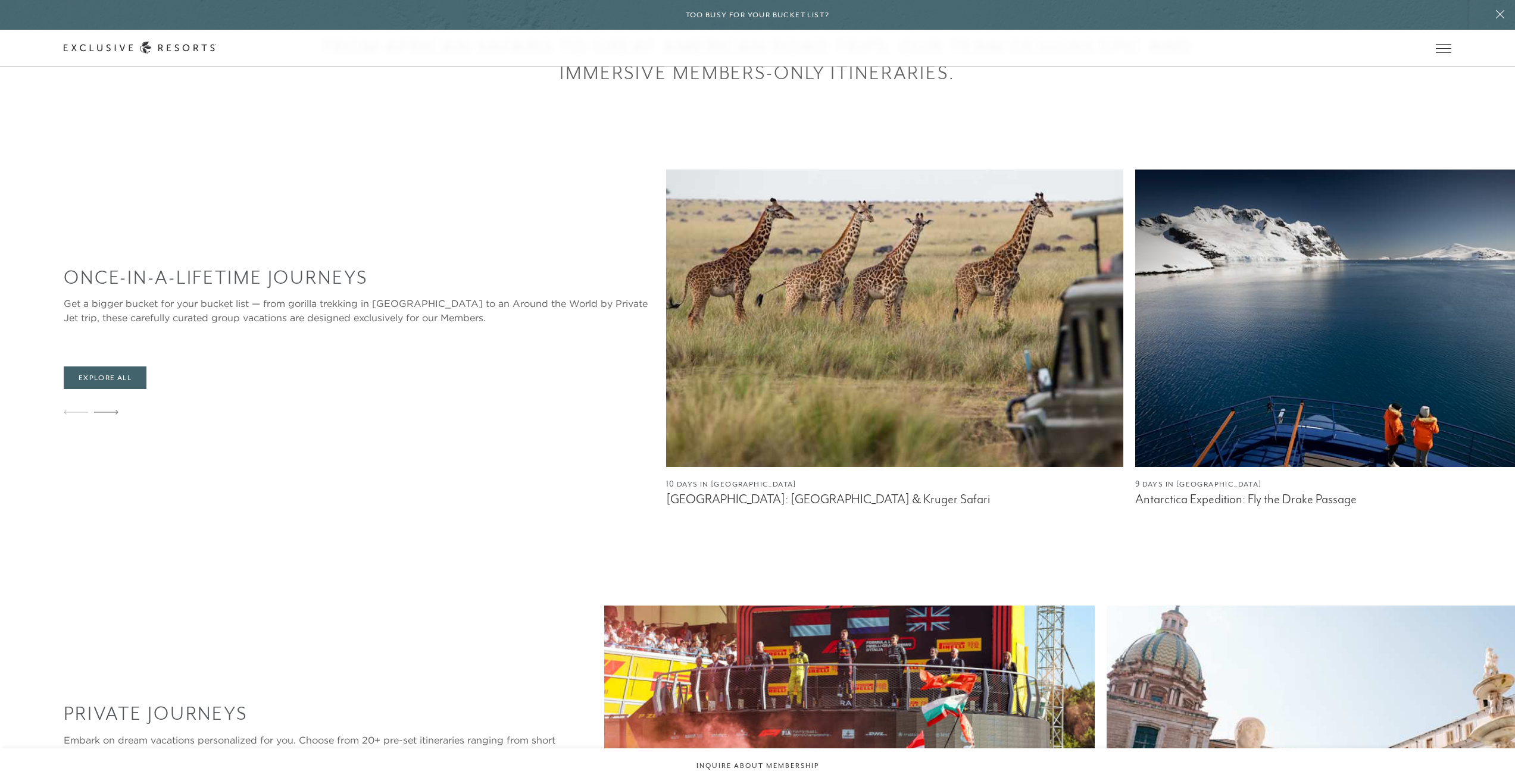
scroll to position [737, 0]
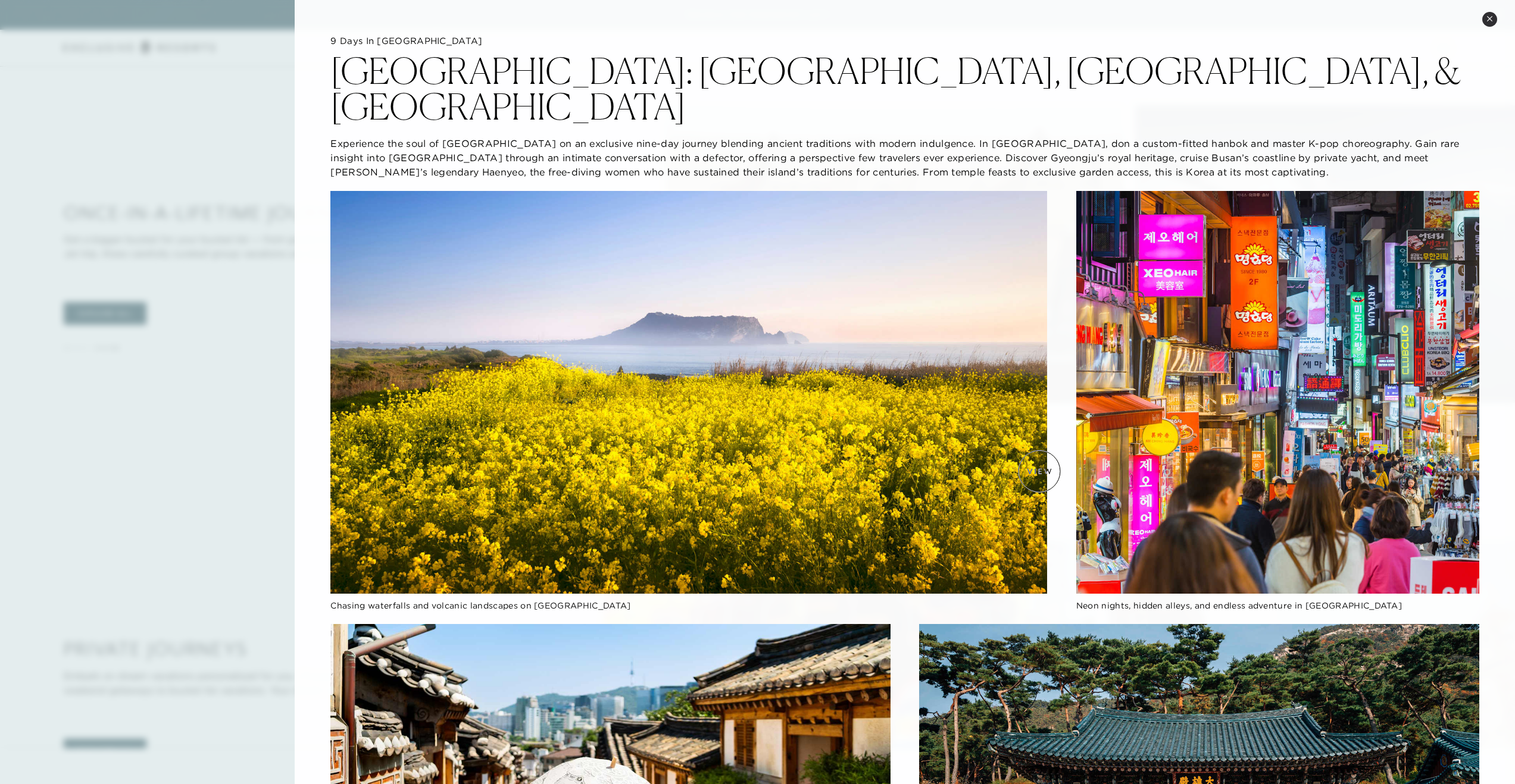
scroll to position [0, 0]
click at [1489, 19] on icon at bounding box center [1489, 18] width 5 height 5
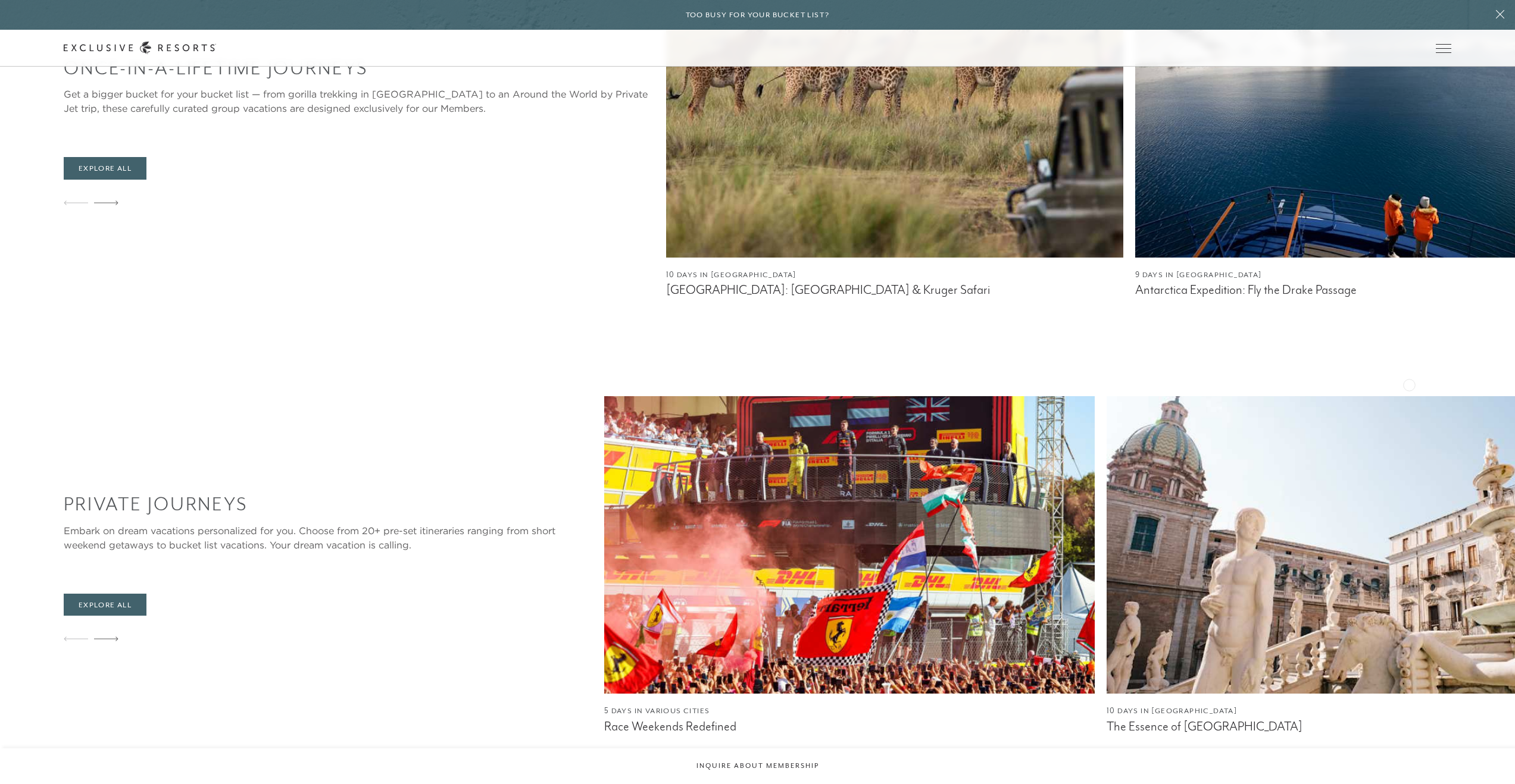
scroll to position [1048, 0]
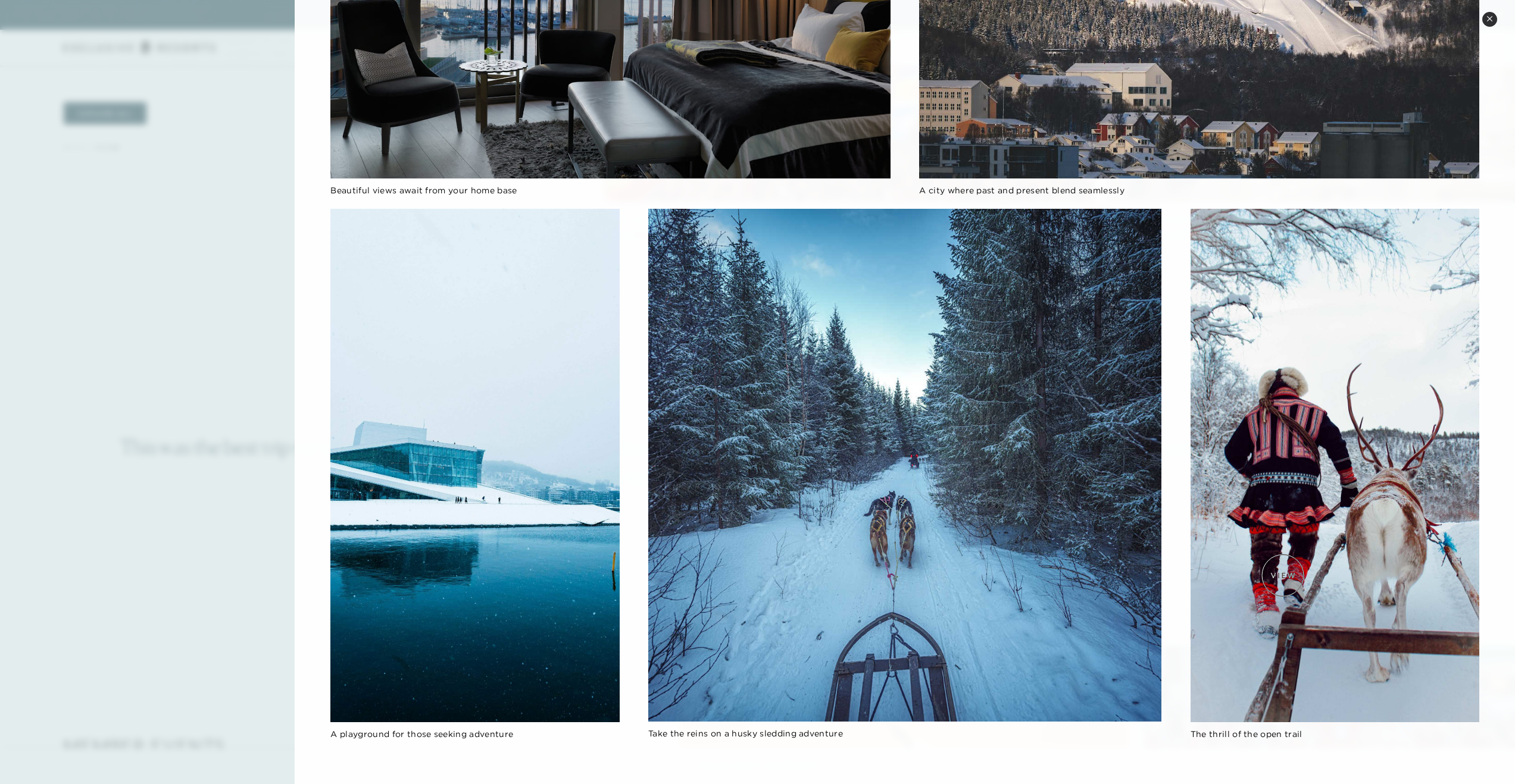
scroll to position [2023, 0]
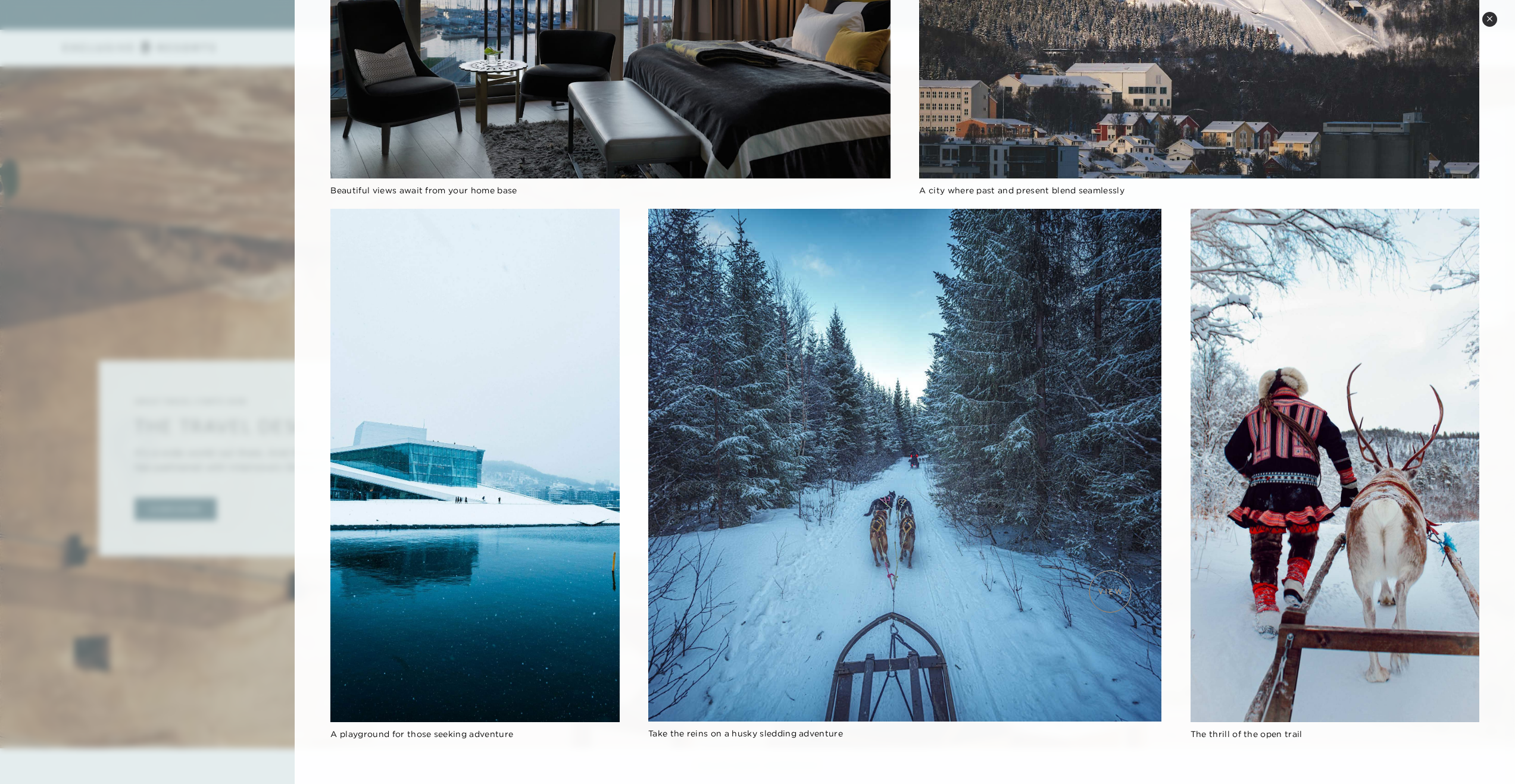
scroll to position [2994, 0]
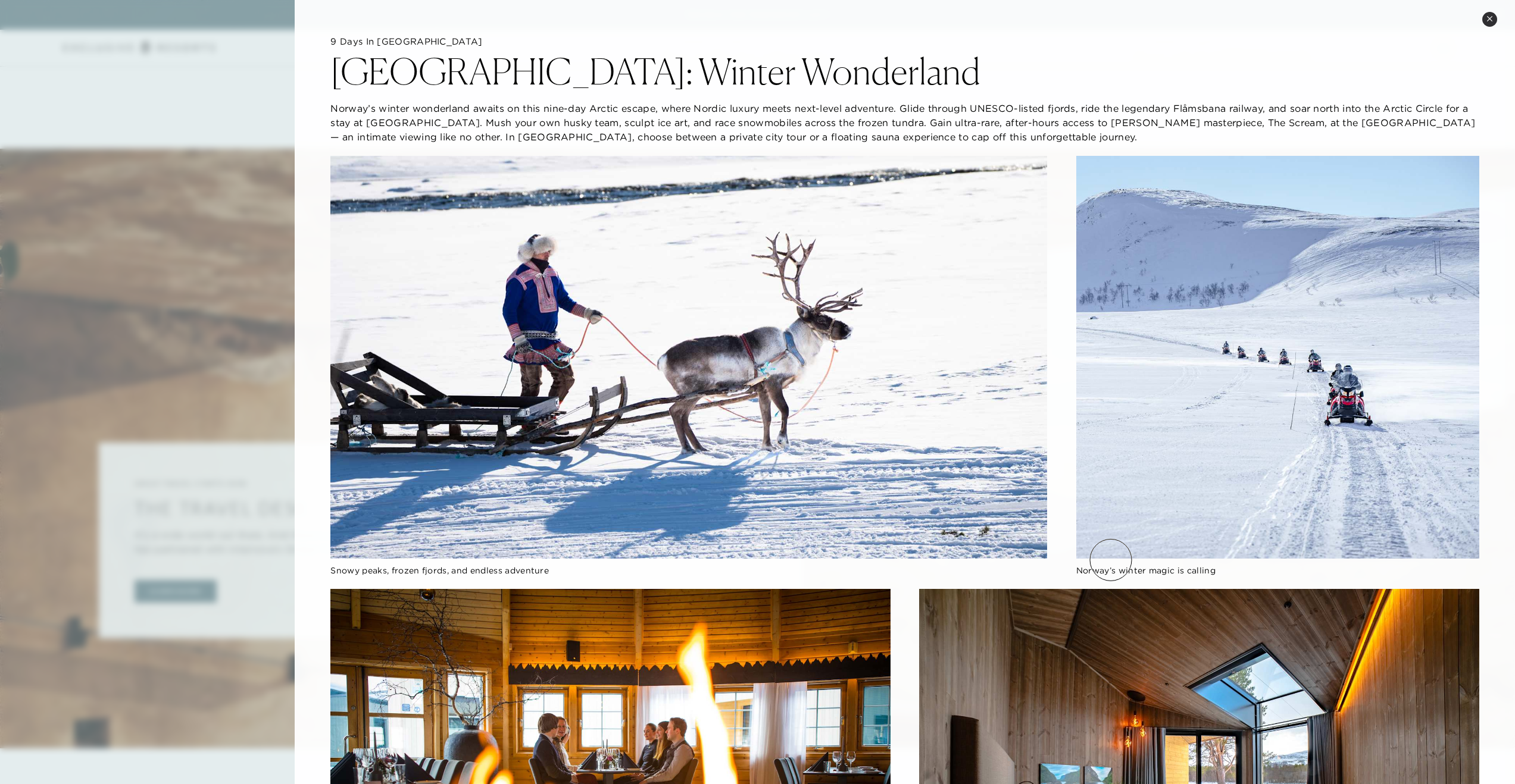
scroll to position [2743, 0]
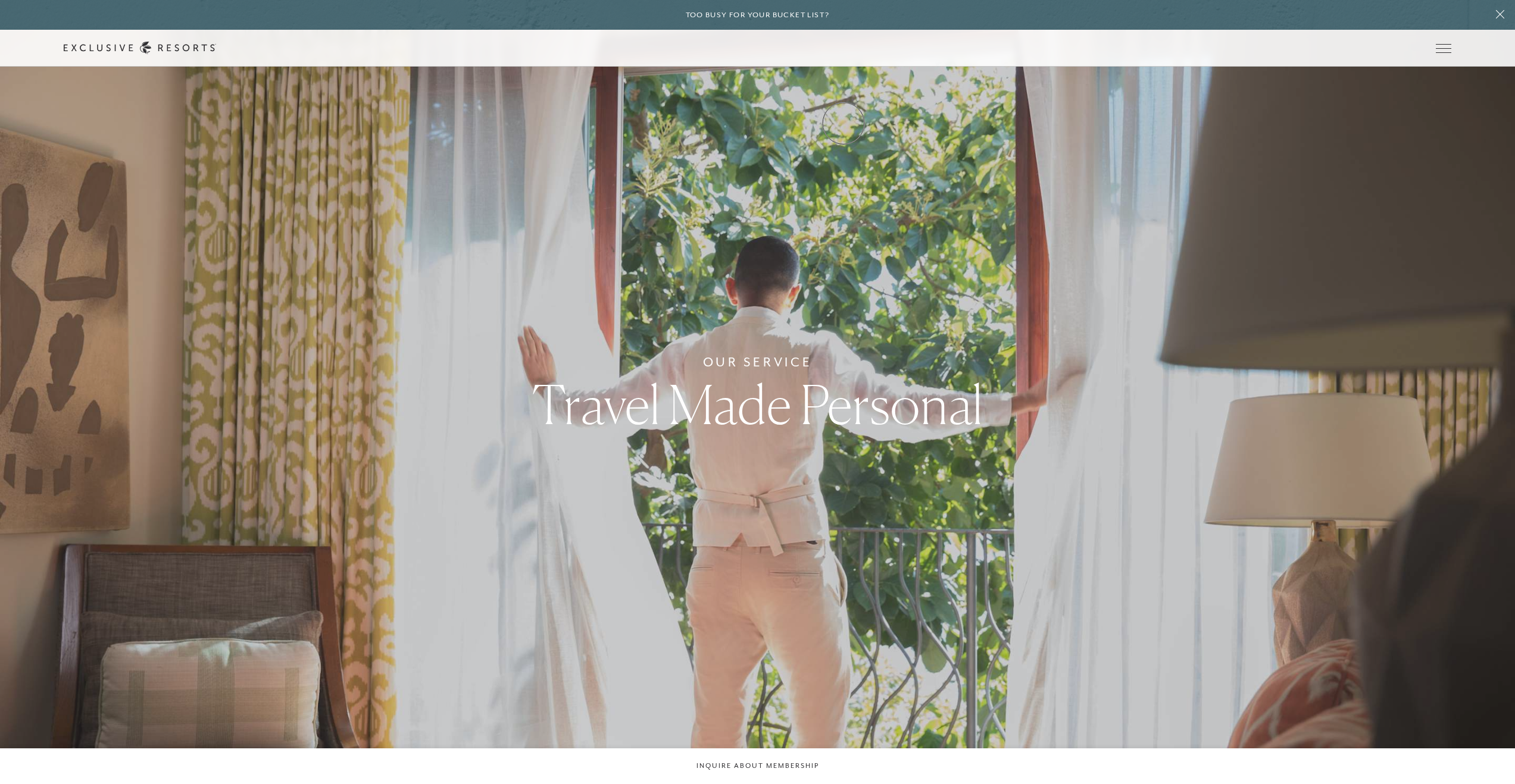
click at [0, 0] on link "Experience Collection" at bounding box center [0, 0] width 0 height 0
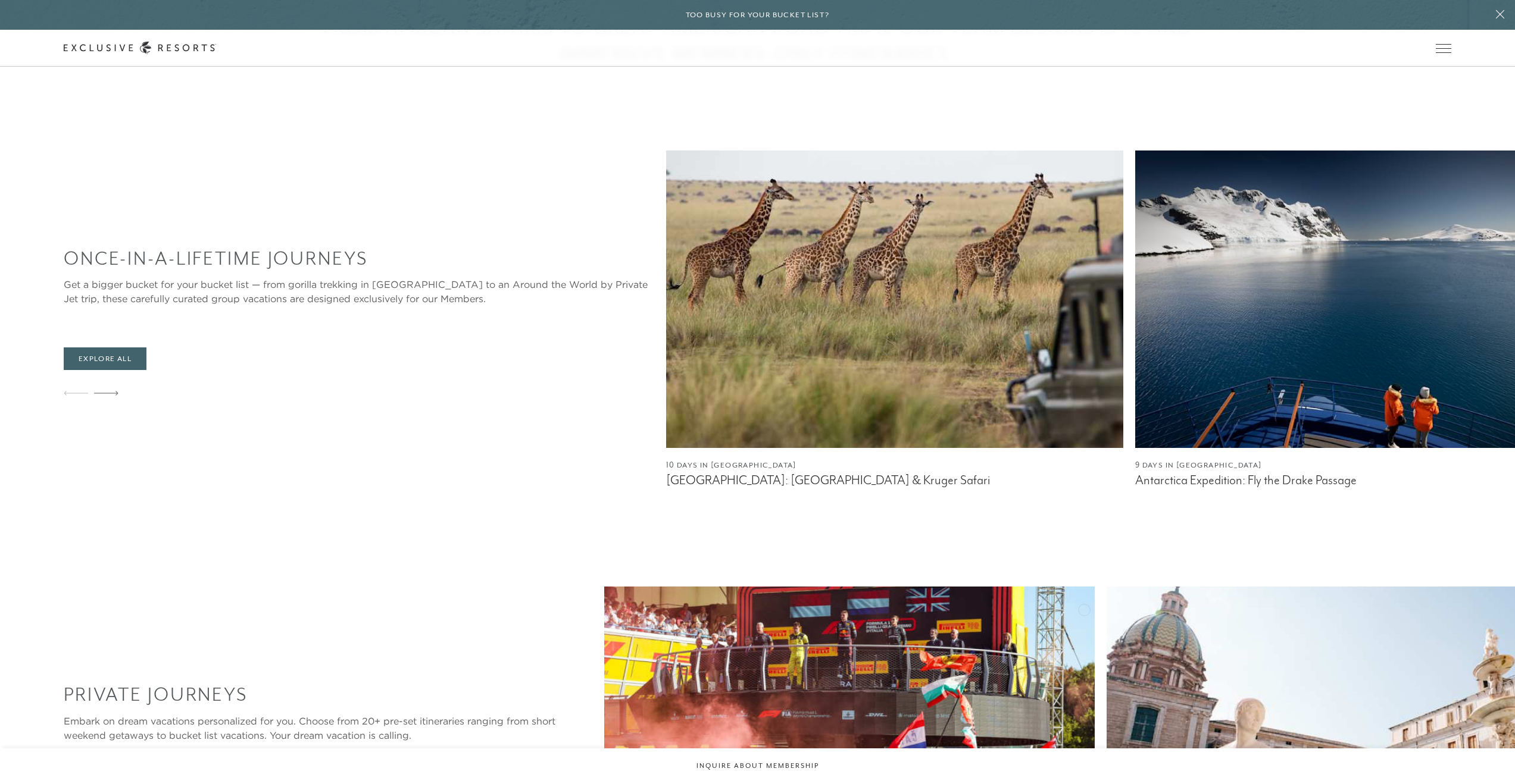
scroll to position [854, 0]
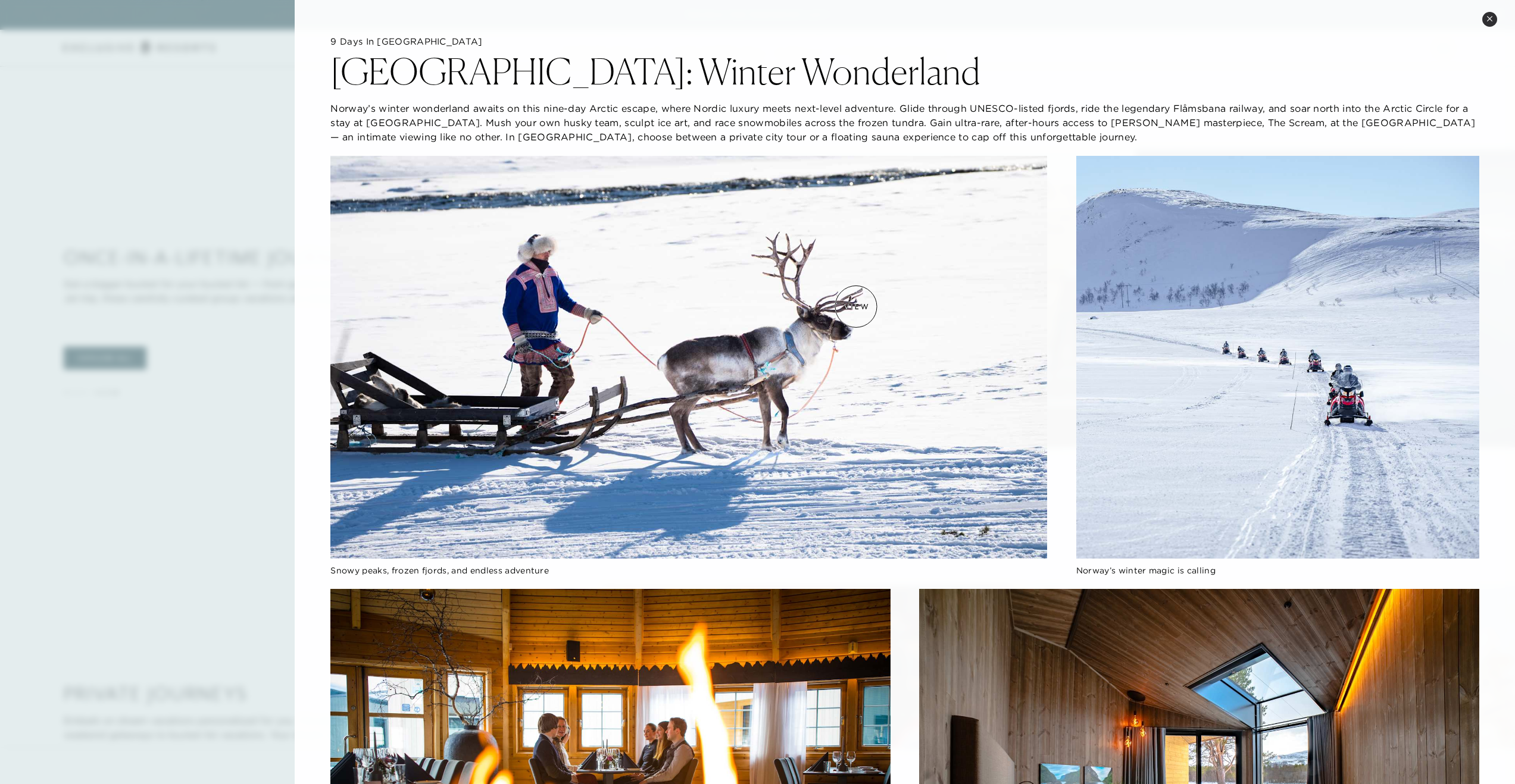
scroll to position [0, 0]
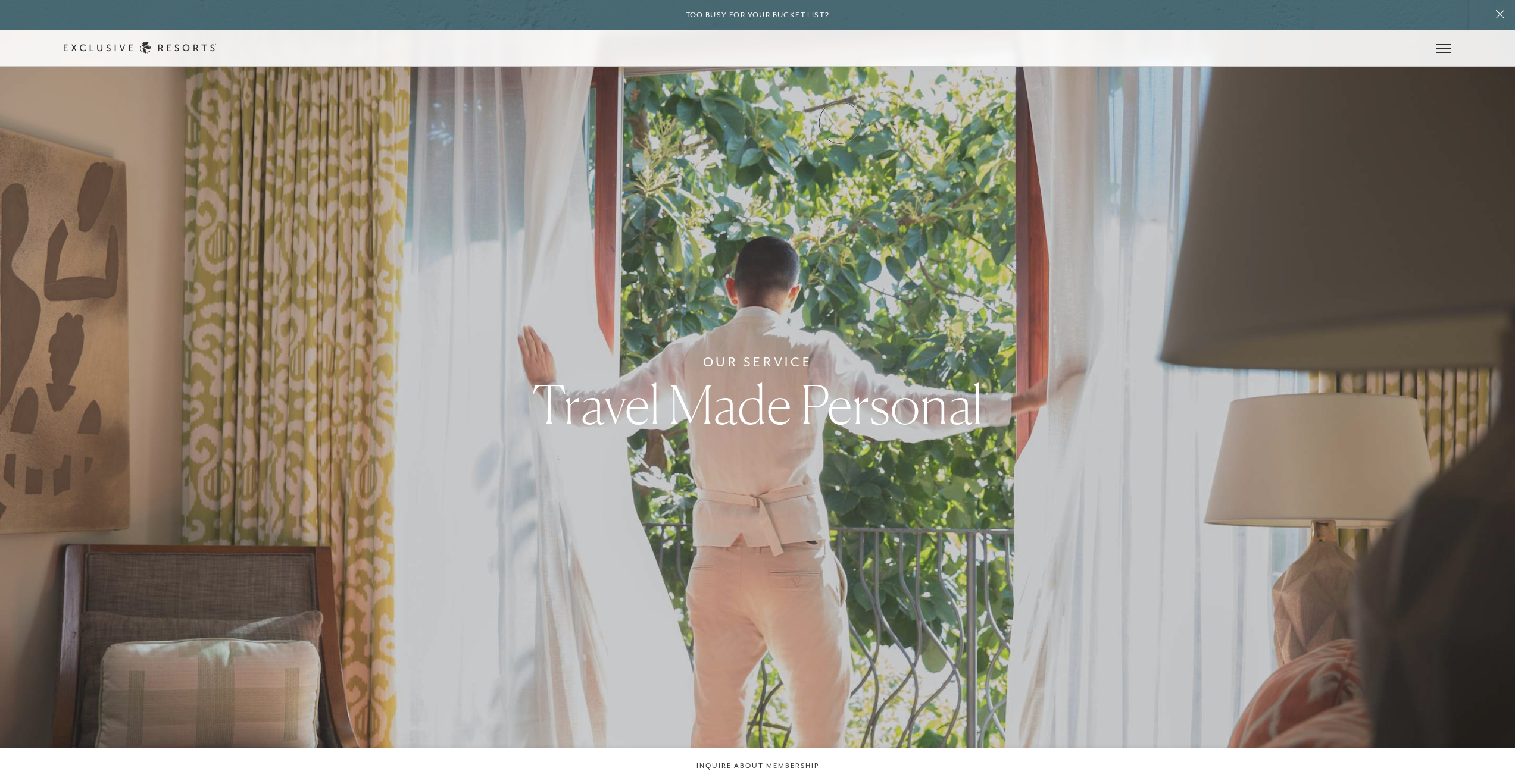
click at [0, 0] on link "Experience Collection" at bounding box center [0, 0] width 0 height 0
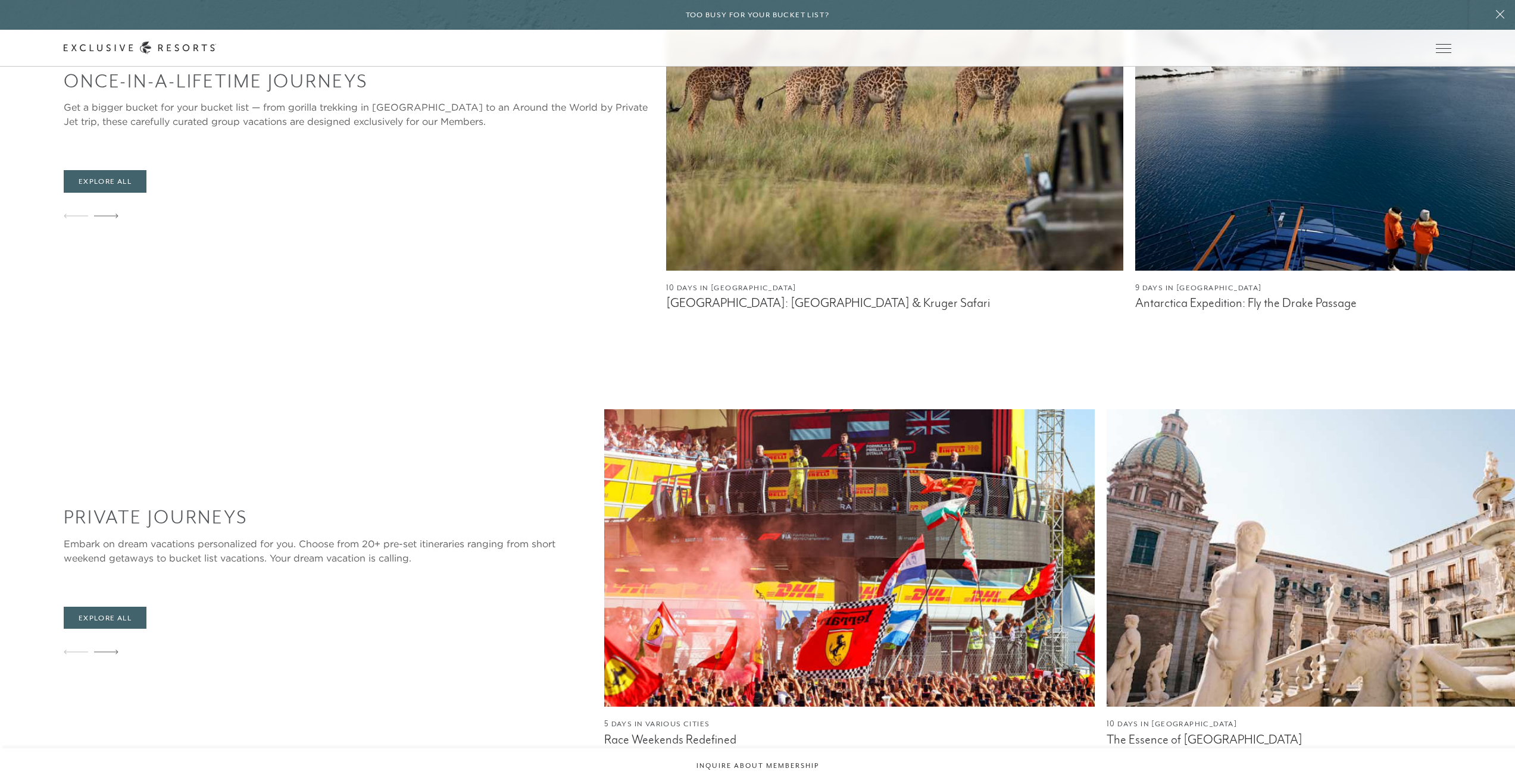
scroll to position [967, 0]
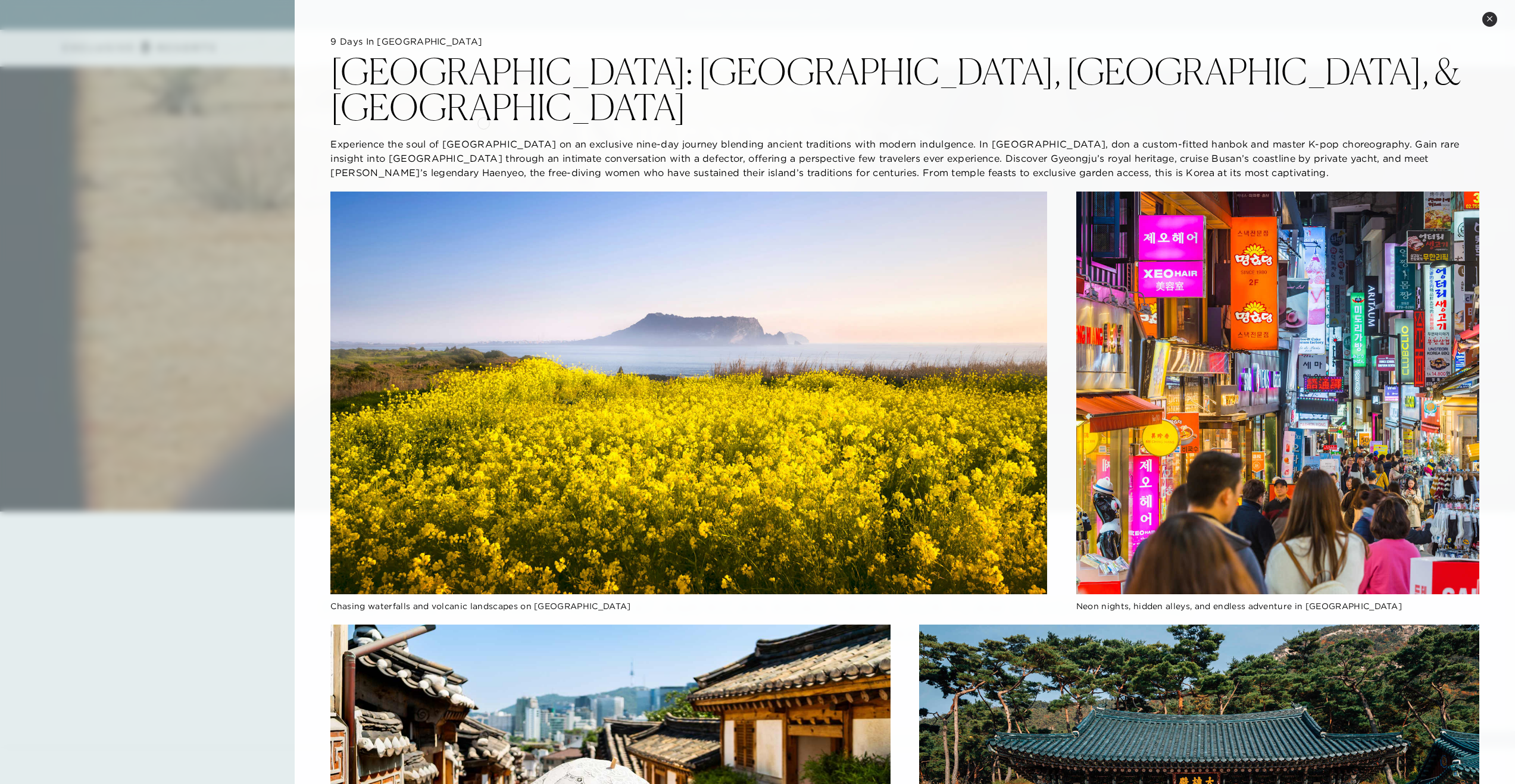
scroll to position [235, 0]
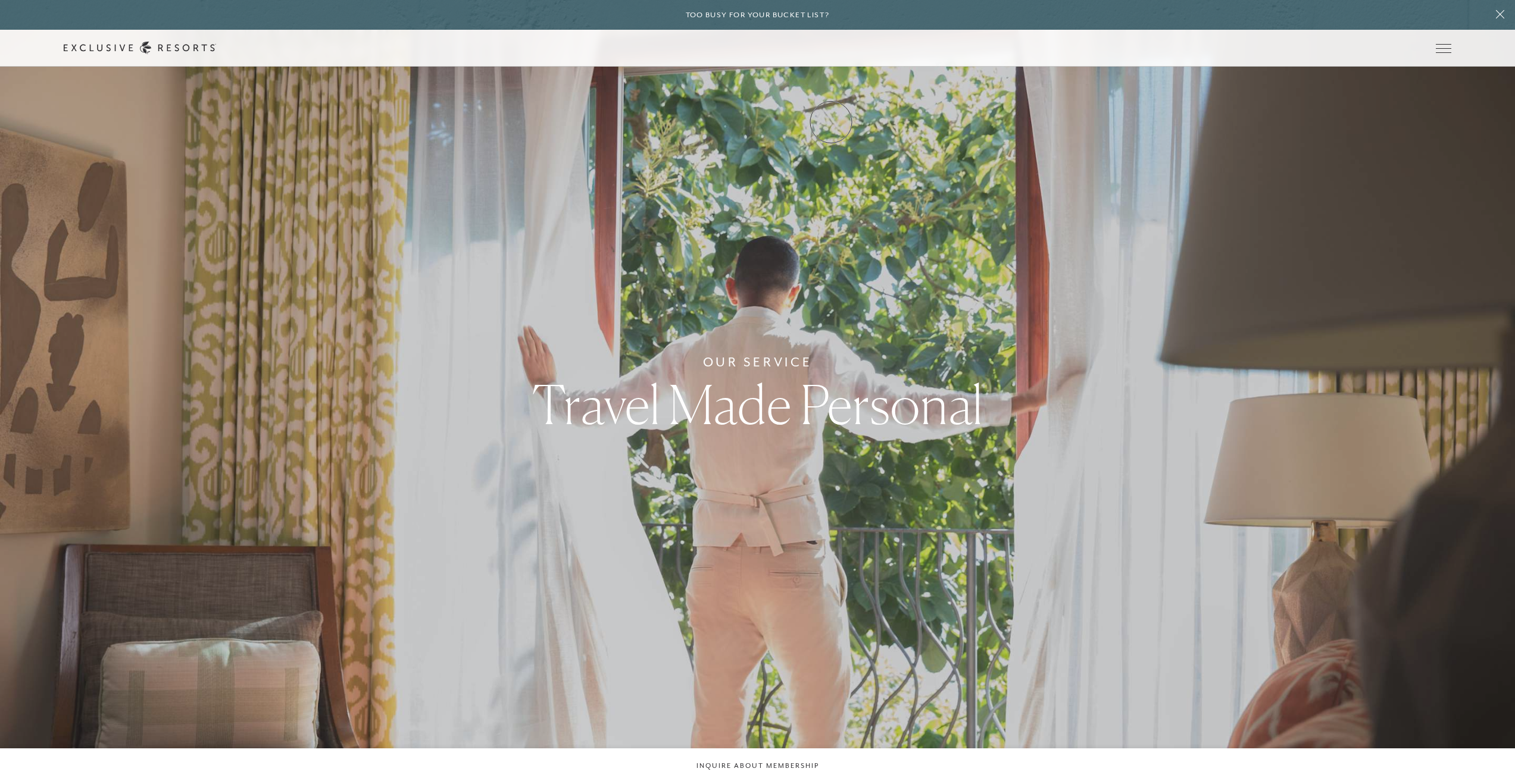
click at [0, 0] on link "Experience Collection" at bounding box center [0, 0] width 0 height 0
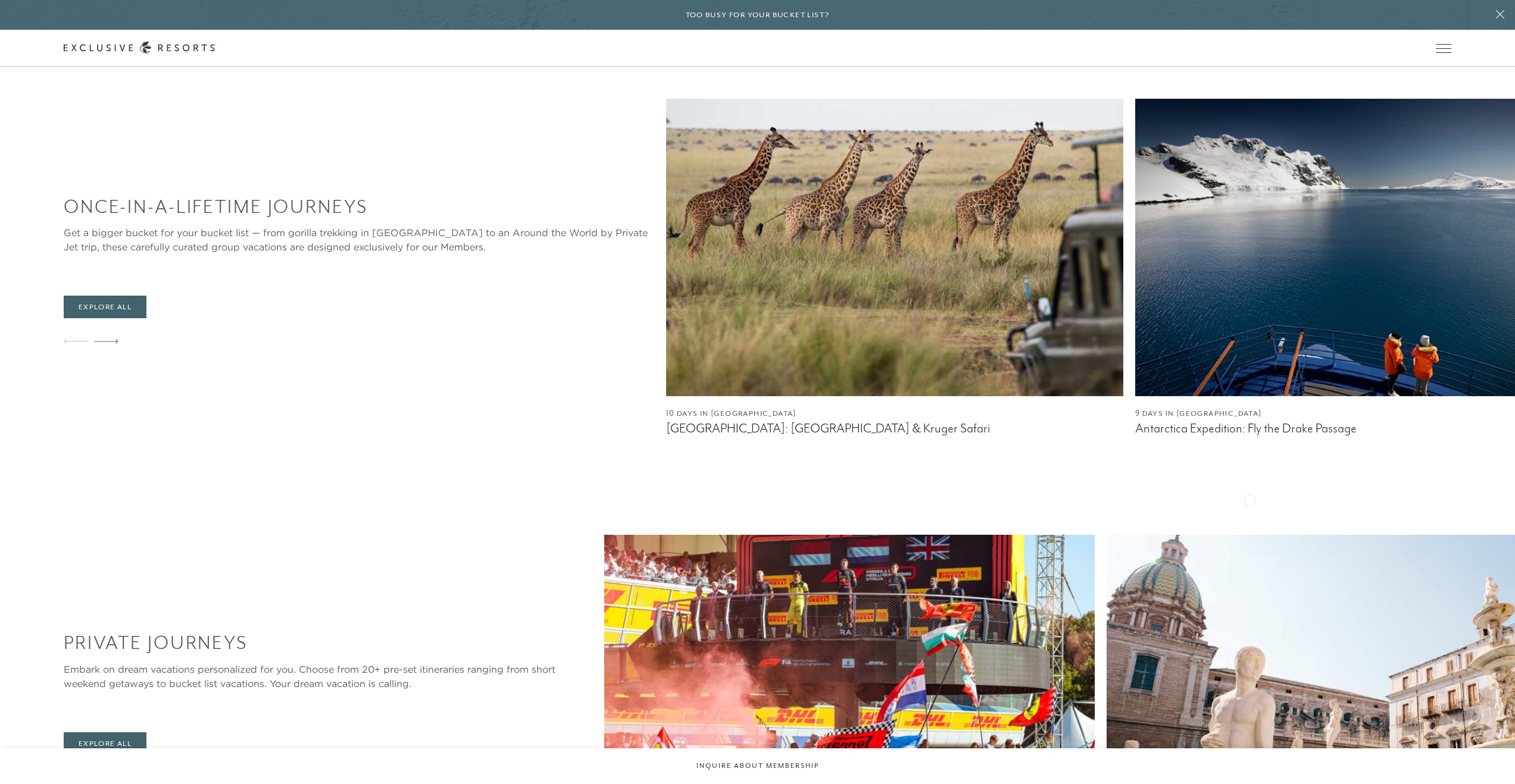
scroll to position [904, 0]
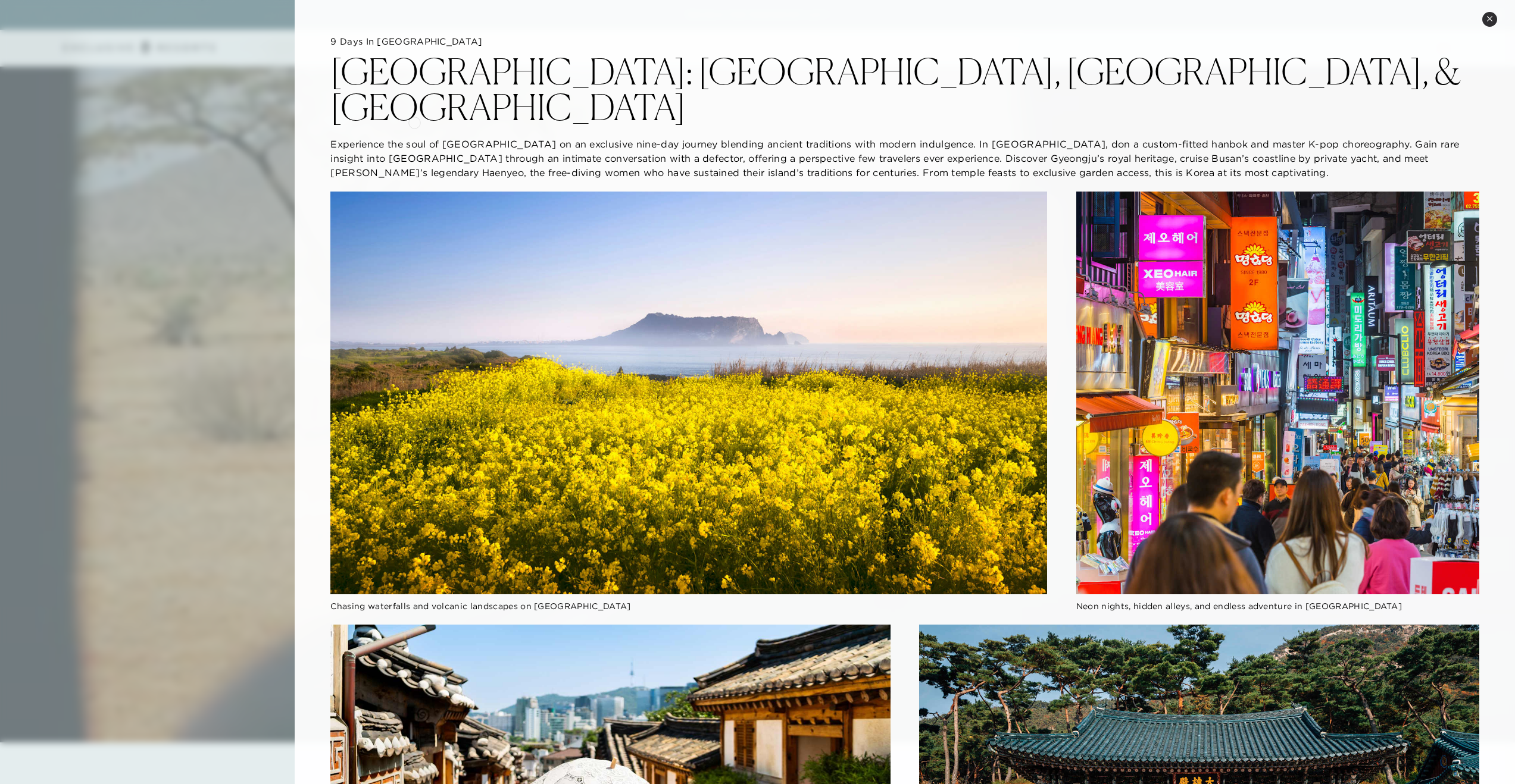
scroll to position [0, 0]
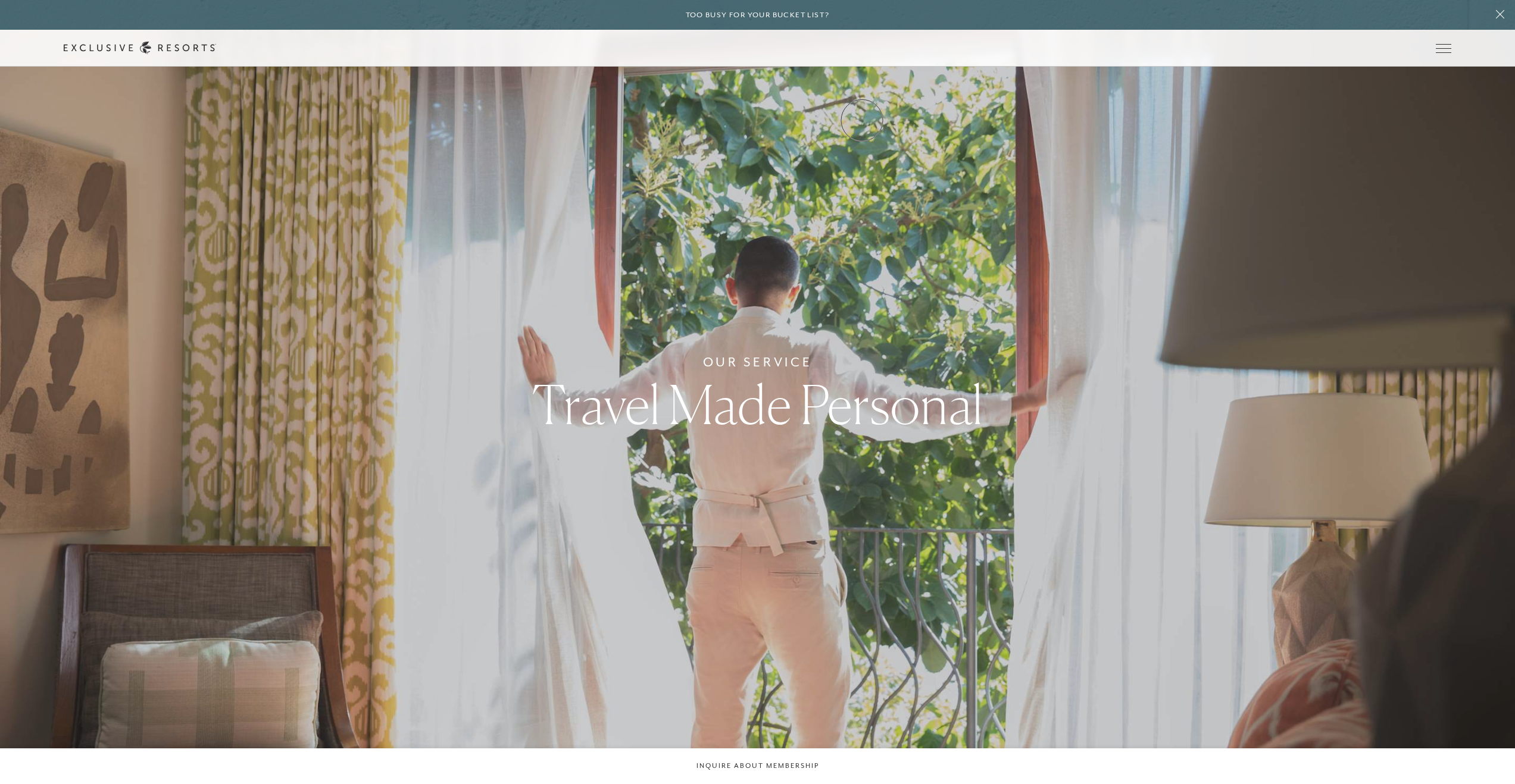
click at [0, 0] on link "Experience Collection" at bounding box center [0, 0] width 0 height 0
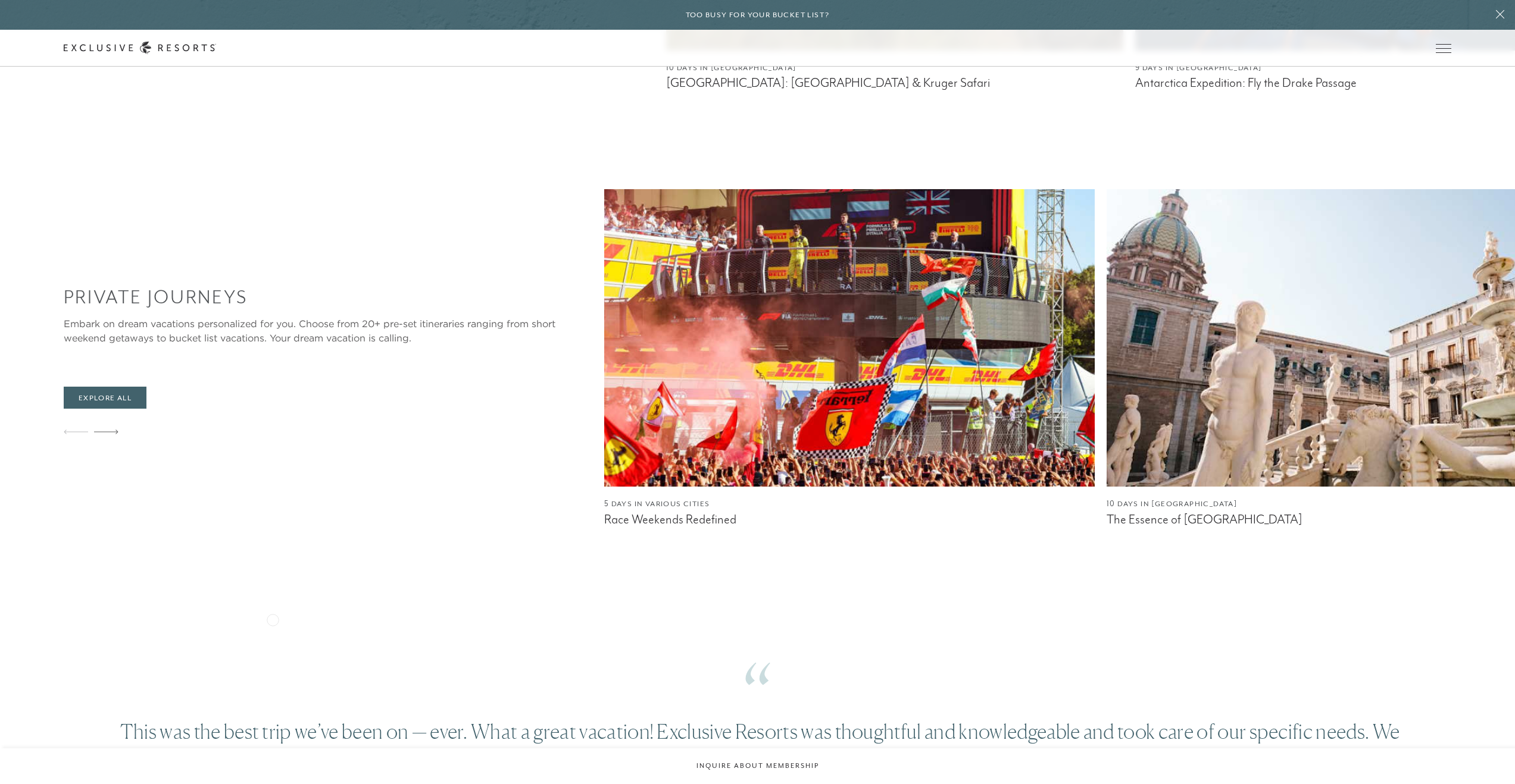
scroll to position [1149, 0]
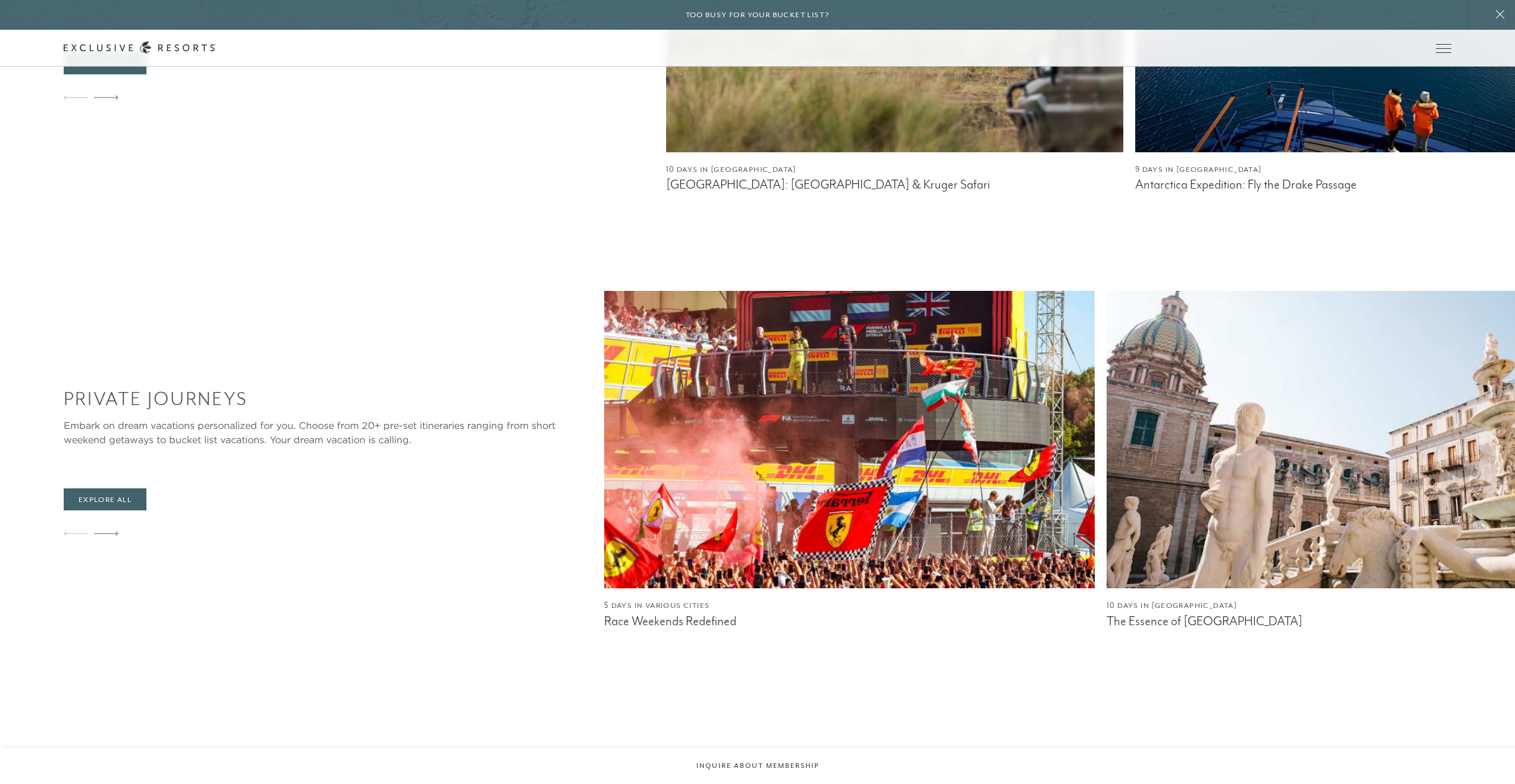
click at [1106, 472] on img at bounding box center [1352, 439] width 490 height 297
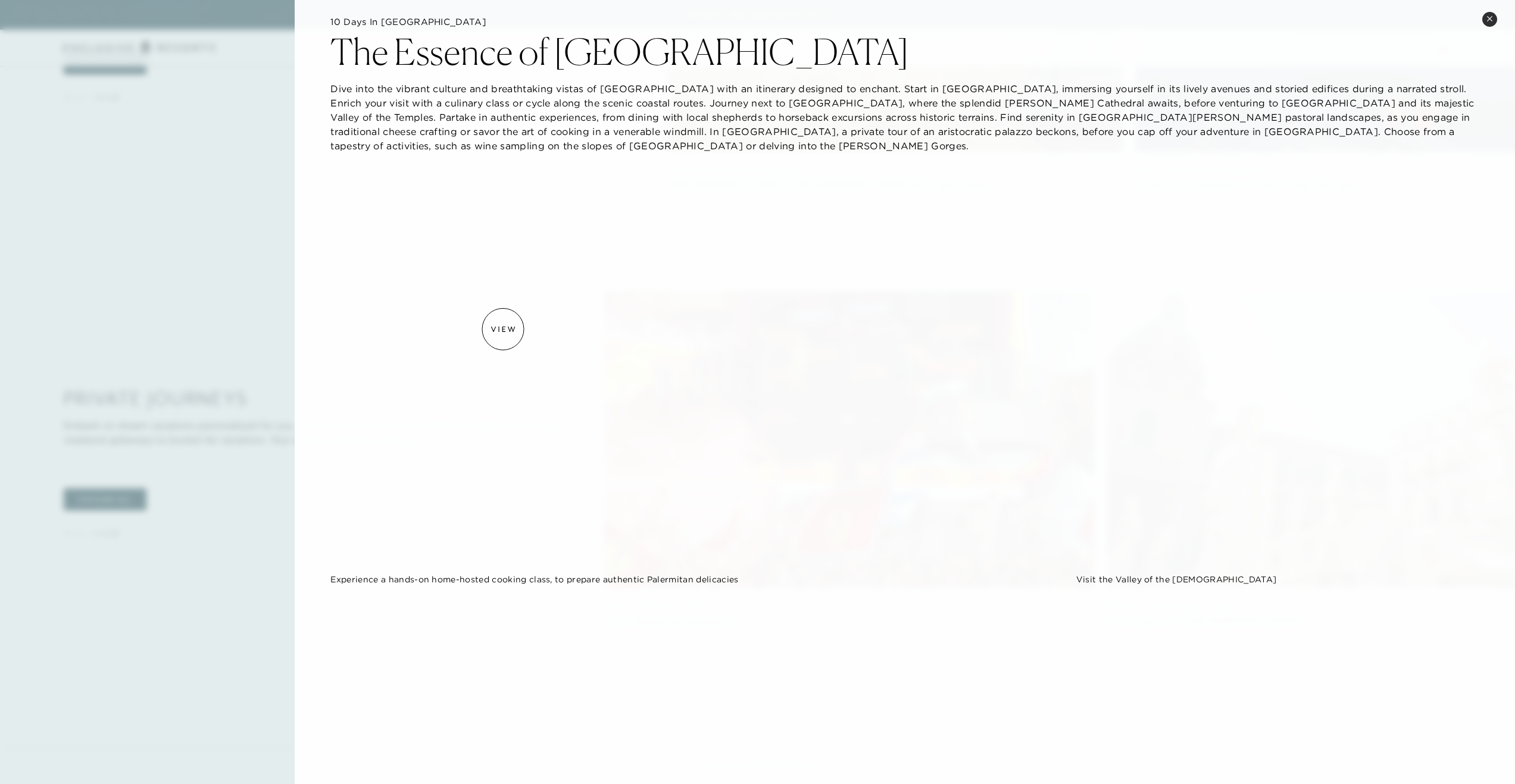
scroll to position [0, 0]
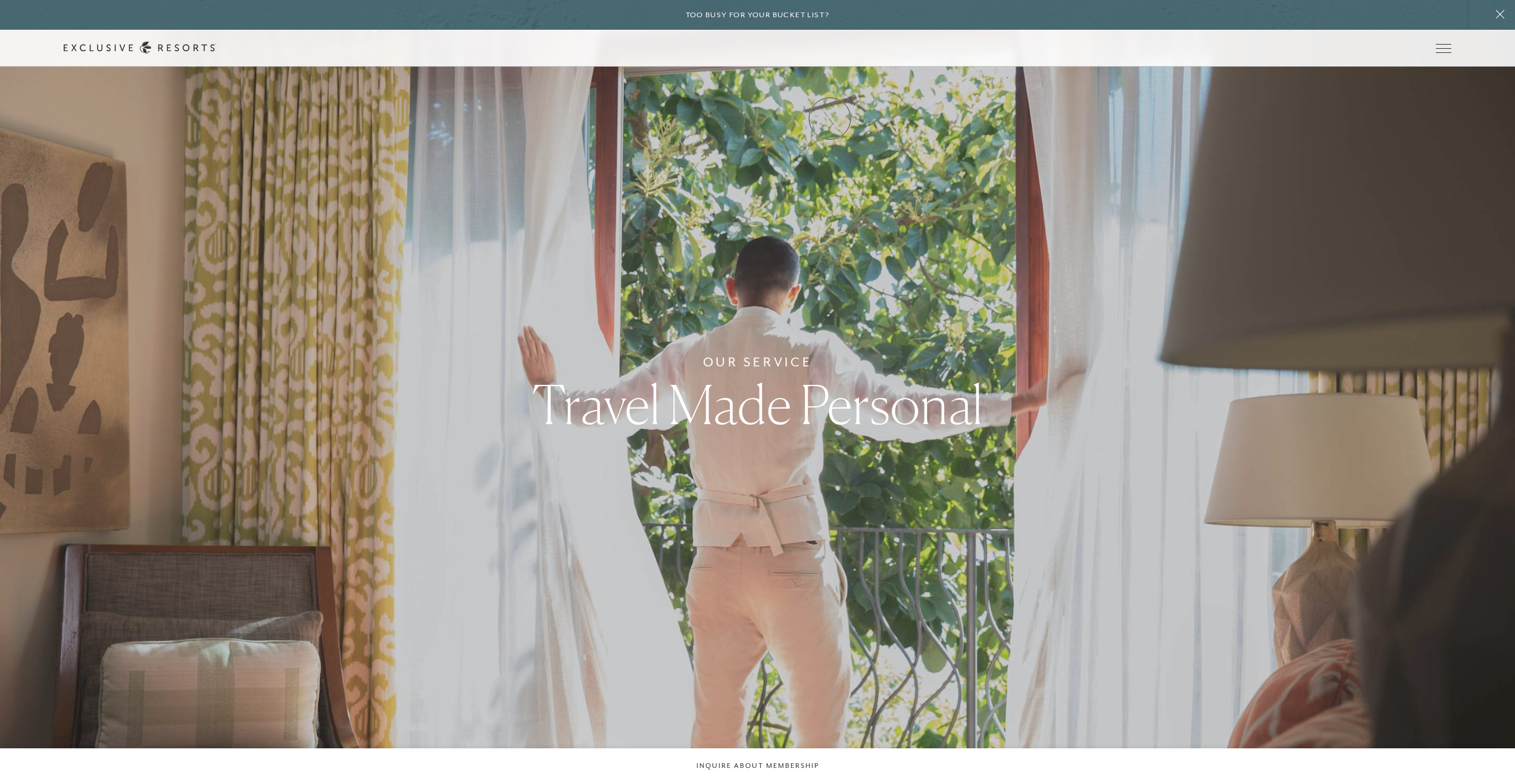
click at [0, 0] on link "Experience Collection" at bounding box center [0, 0] width 0 height 0
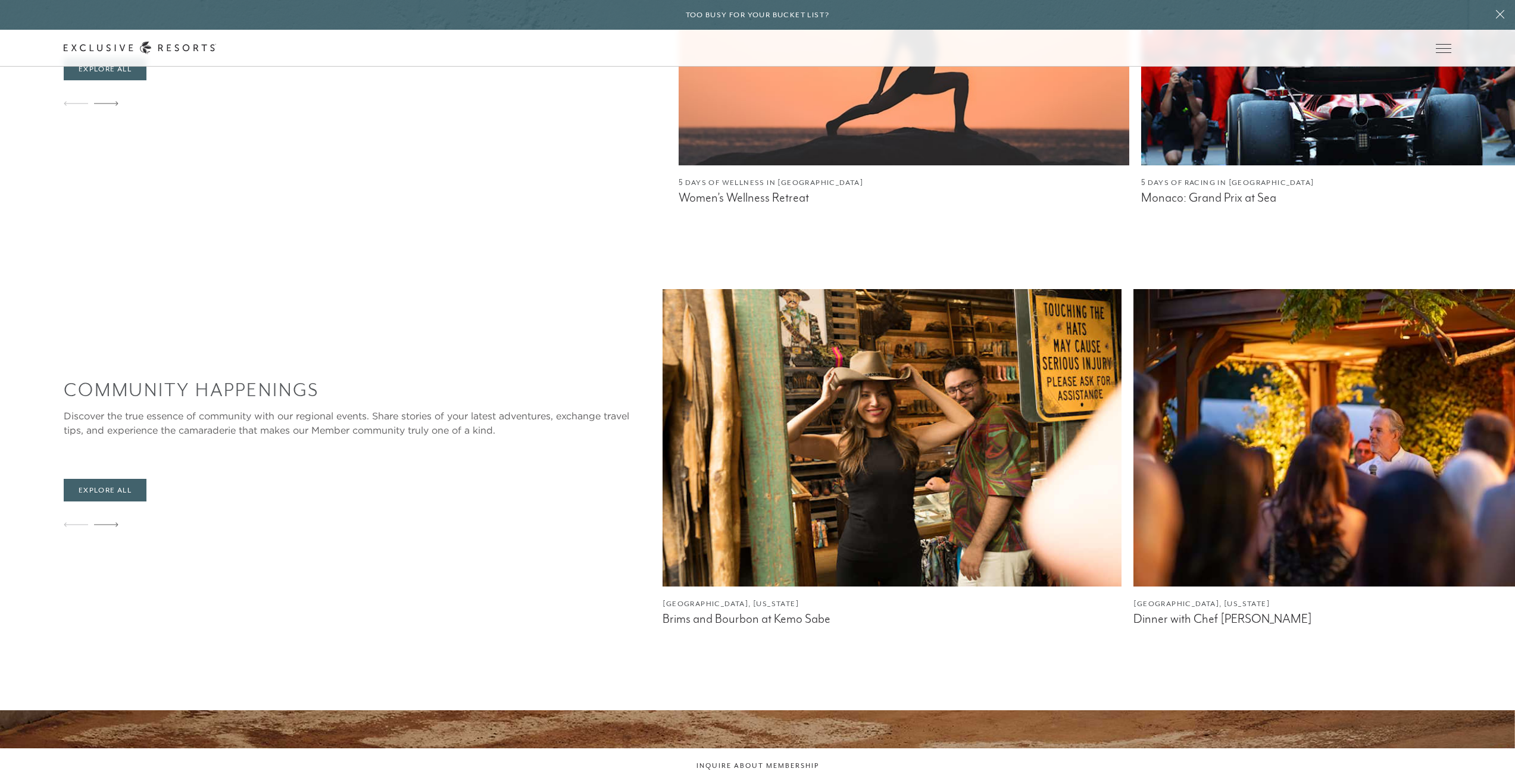
scroll to position [2353, 0]
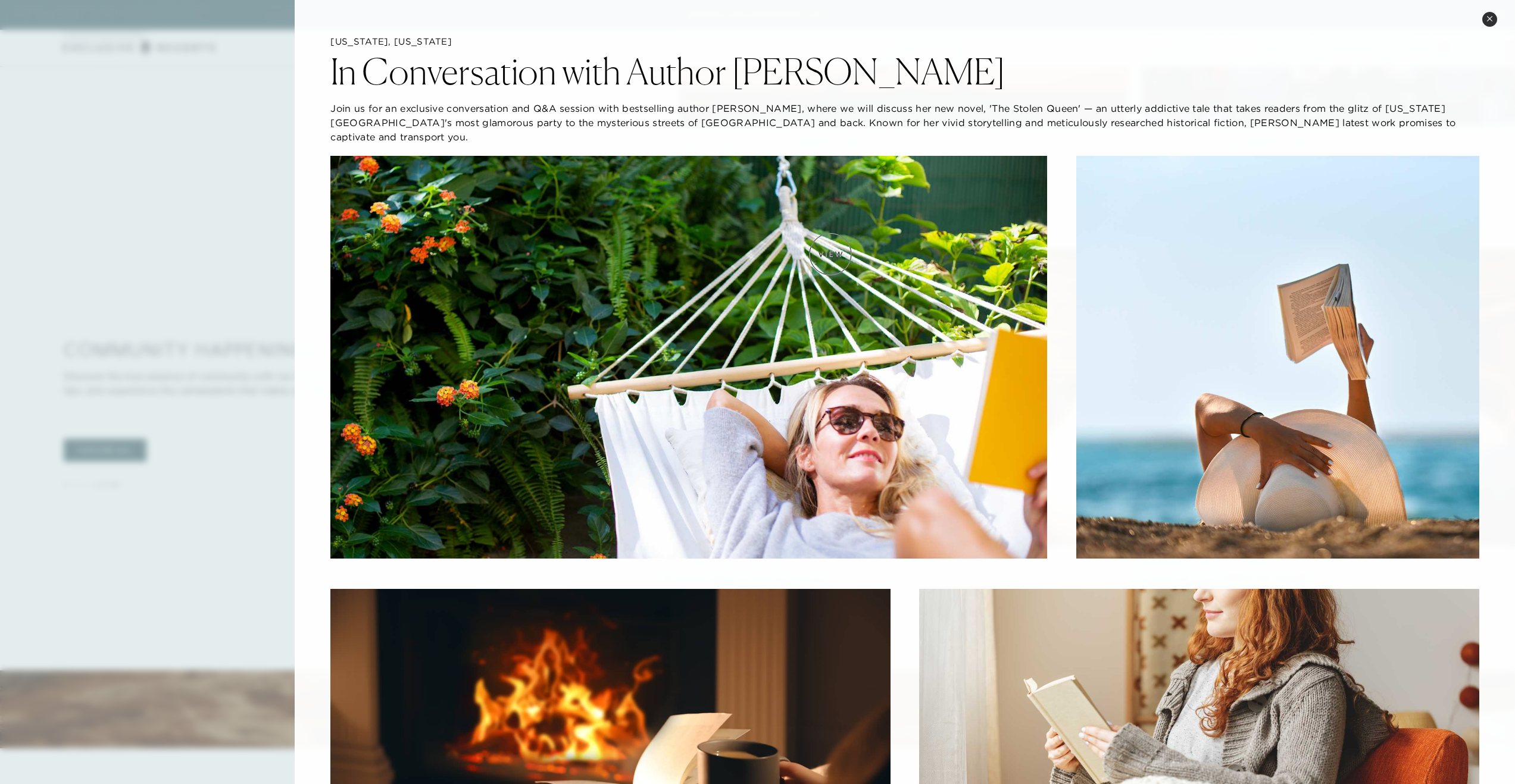
scroll to position [2166, 0]
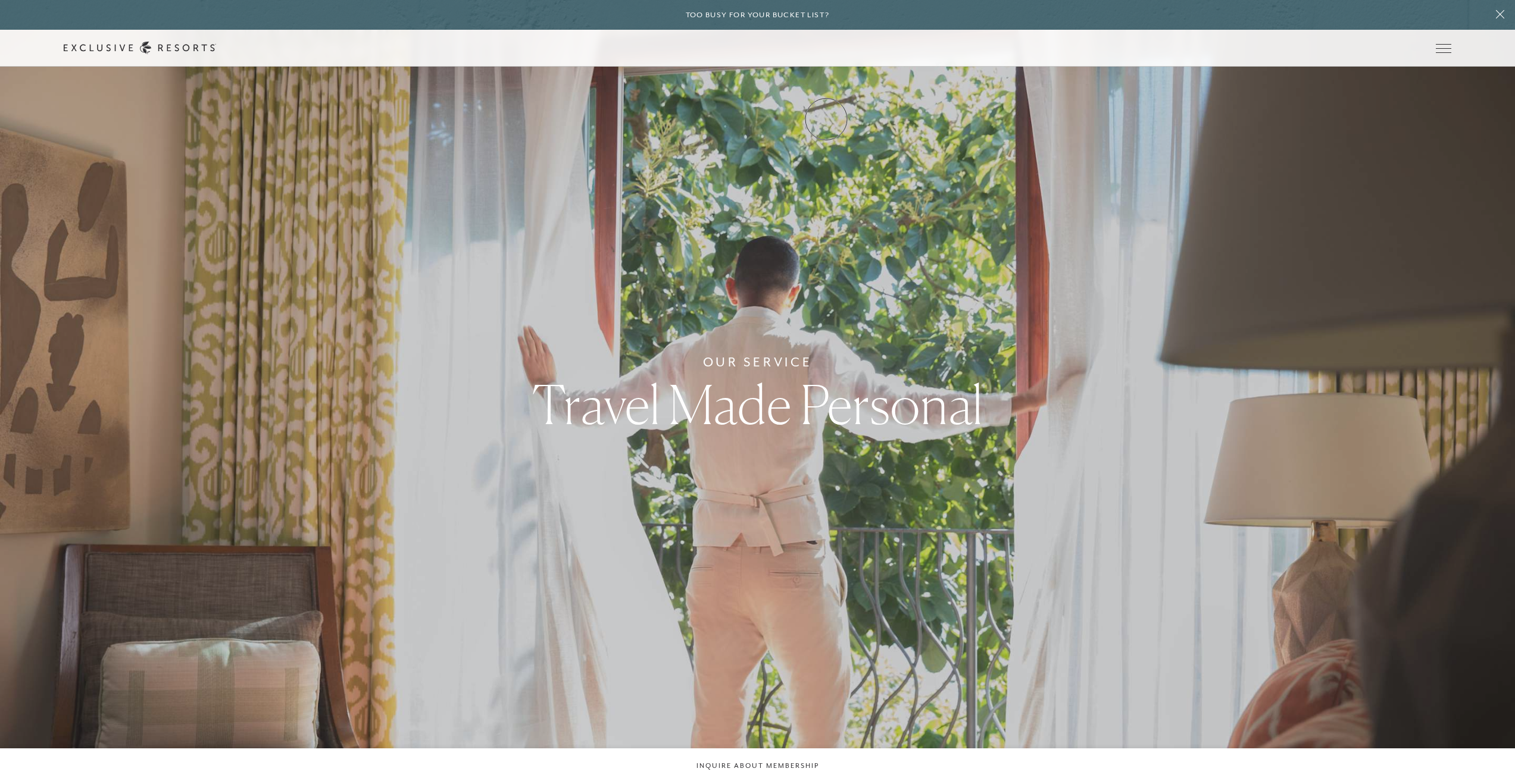
click at [0, 0] on link "Experience Collection" at bounding box center [0, 0] width 0 height 0
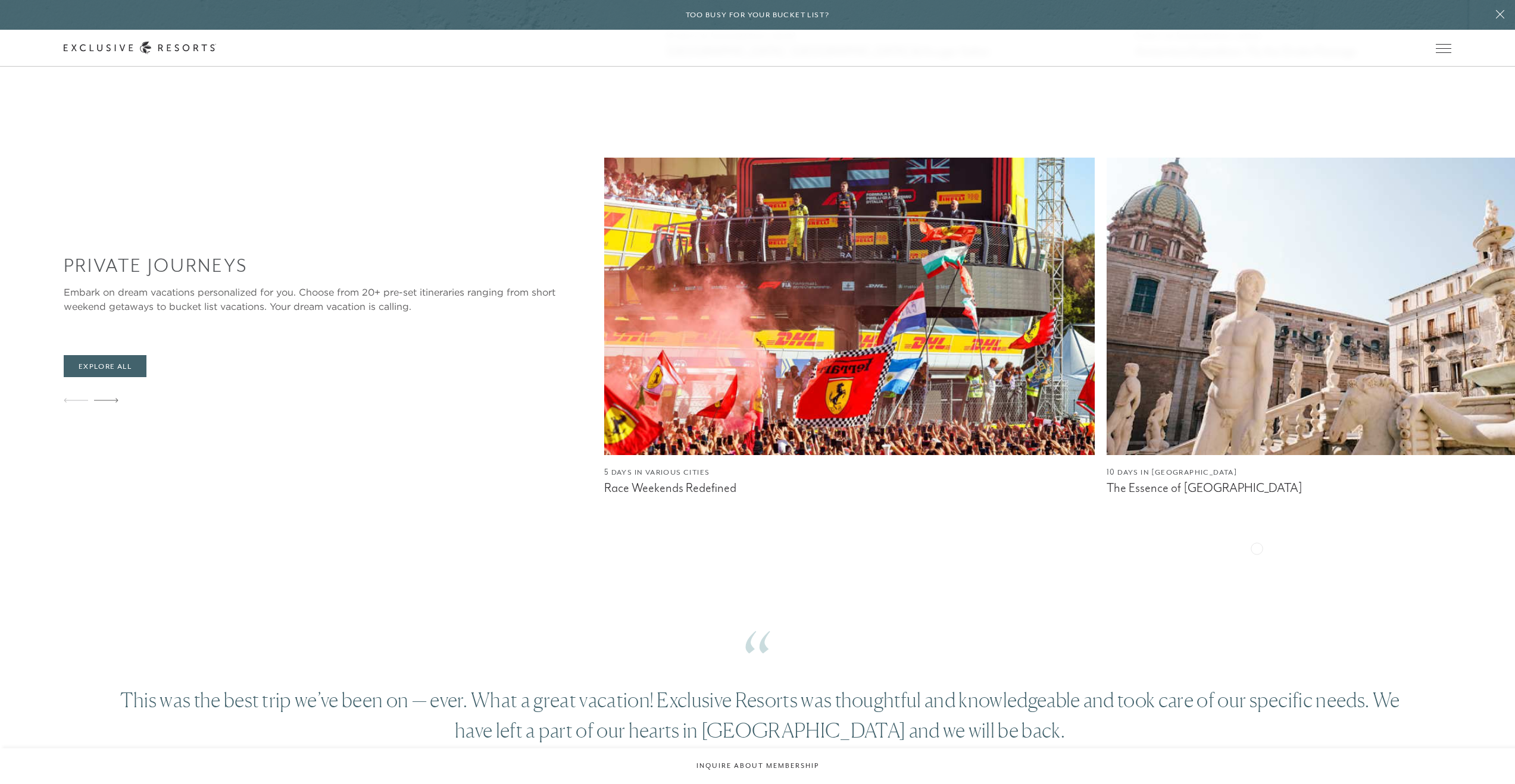
scroll to position [1283, 0]
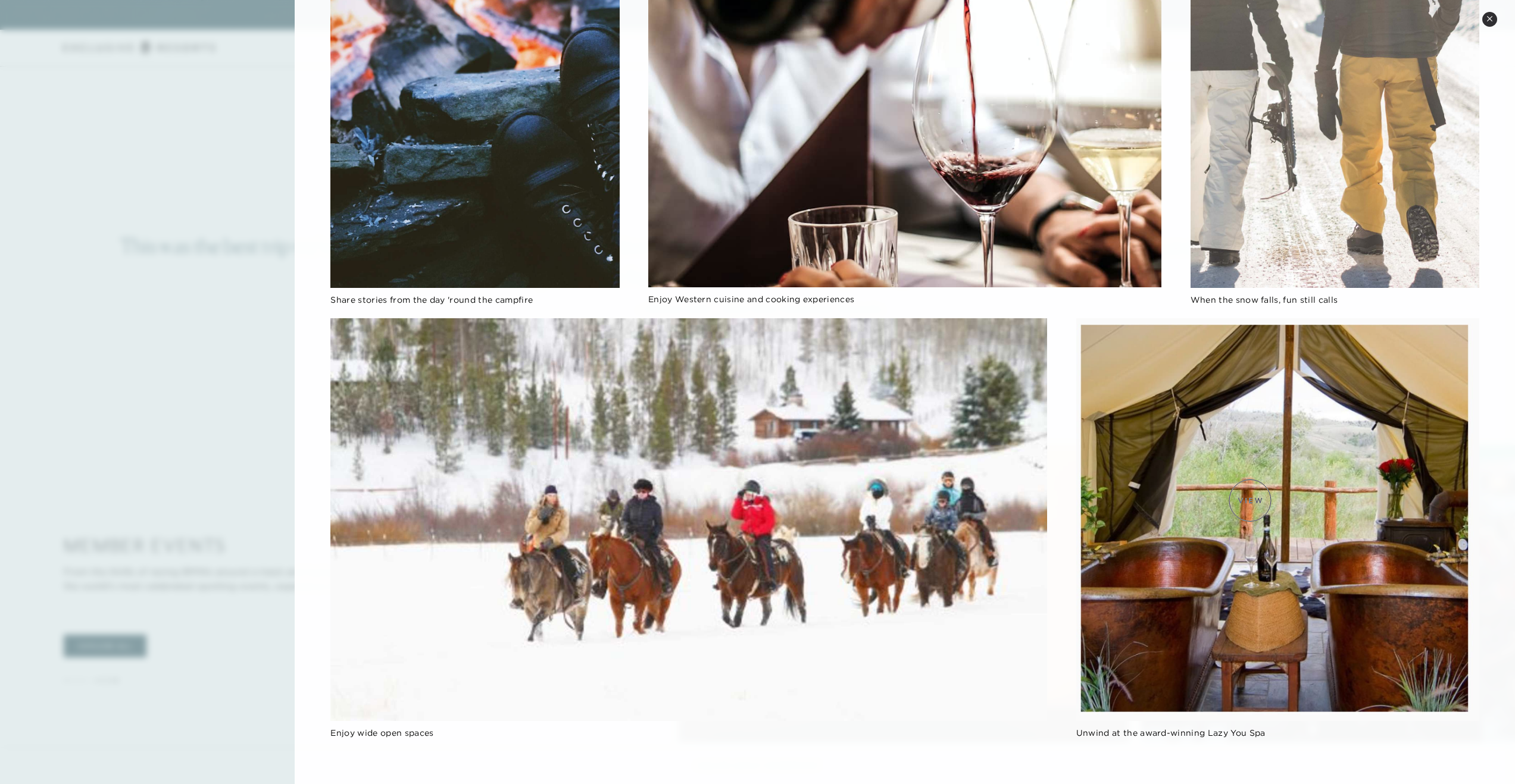
scroll to position [1777, 0]
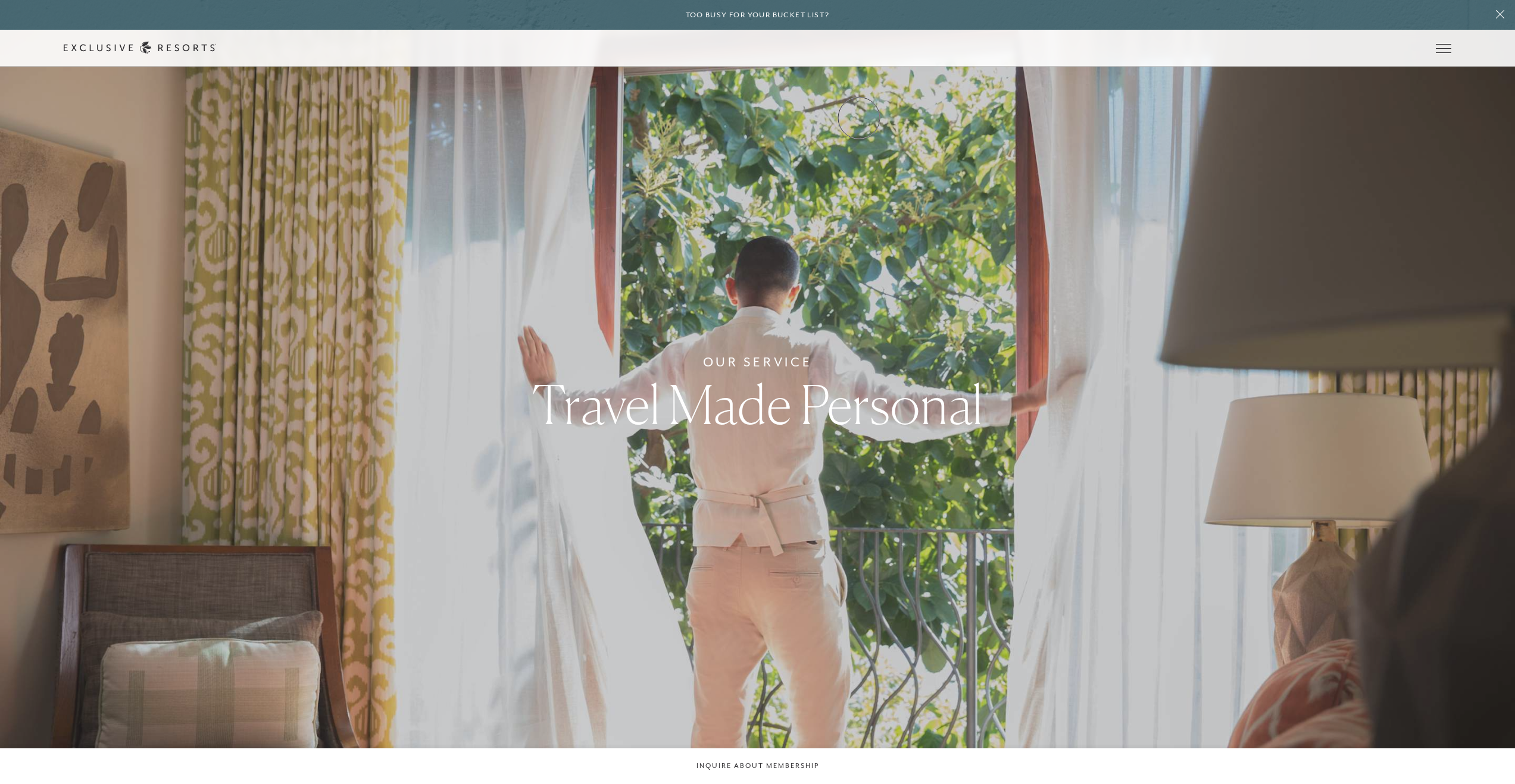
click at [0, 0] on link "Experience Collection" at bounding box center [0, 0] width 0 height 0
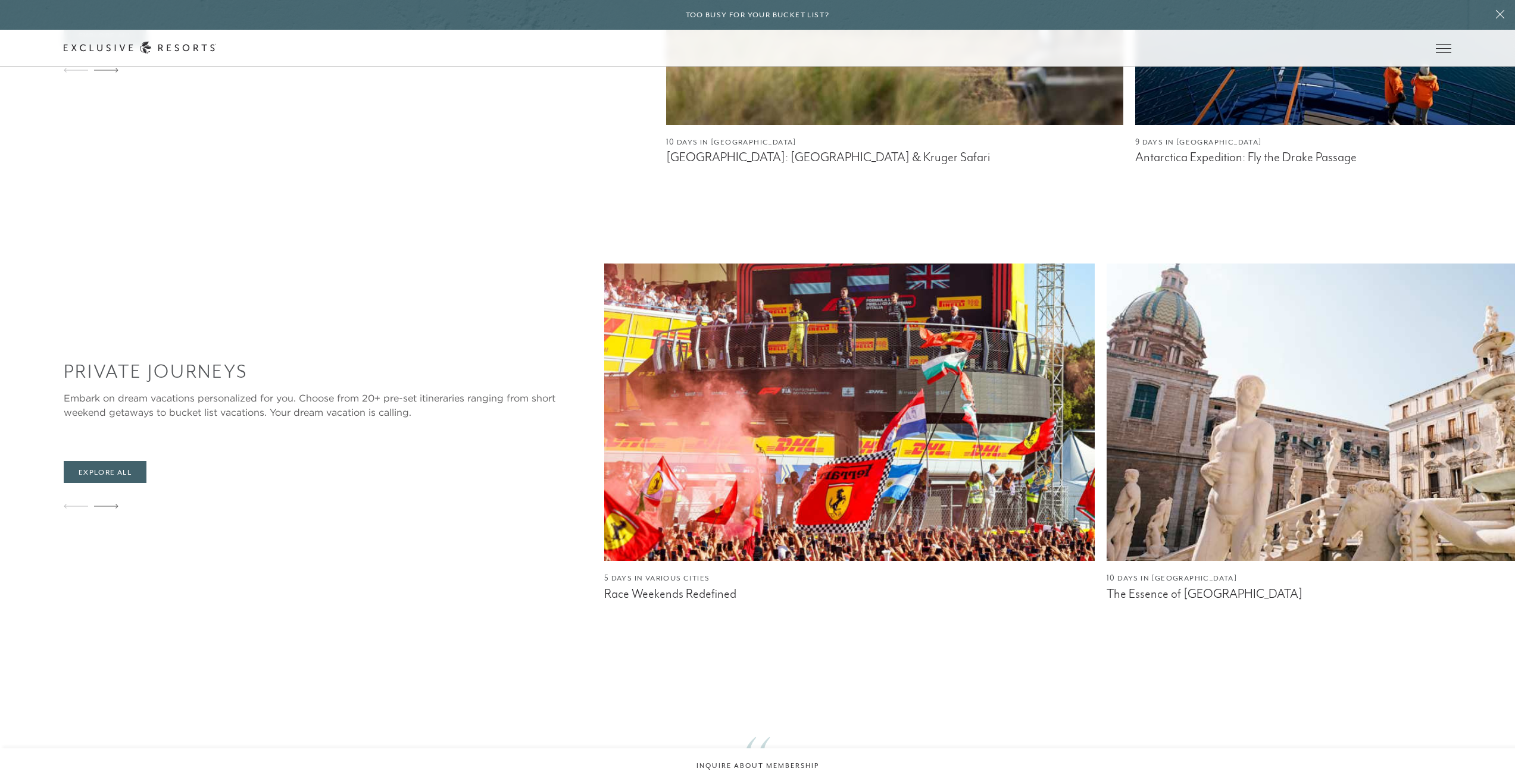
scroll to position [1174, 0]
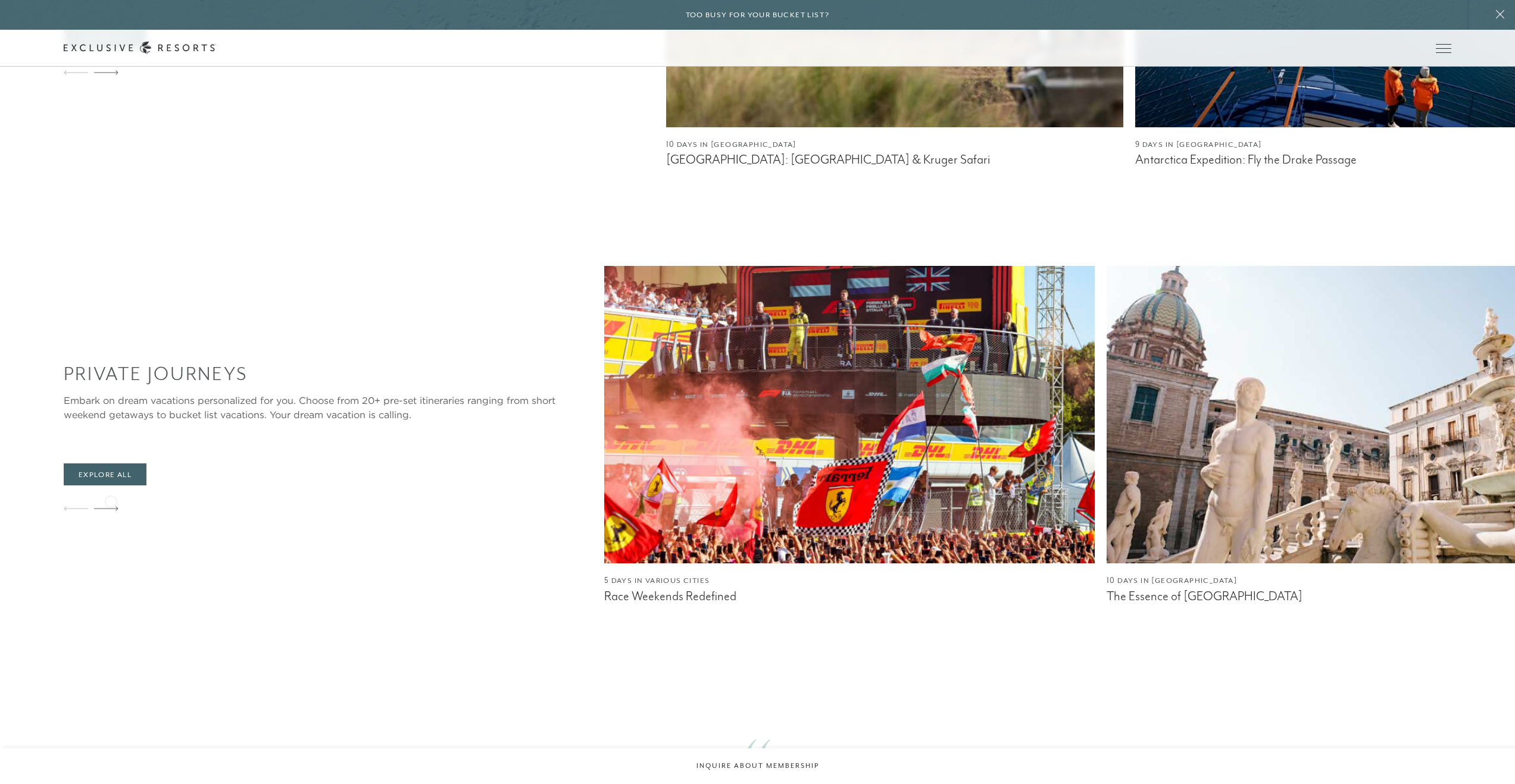
click at [110, 507] on icon at bounding box center [106, 509] width 24 height 4
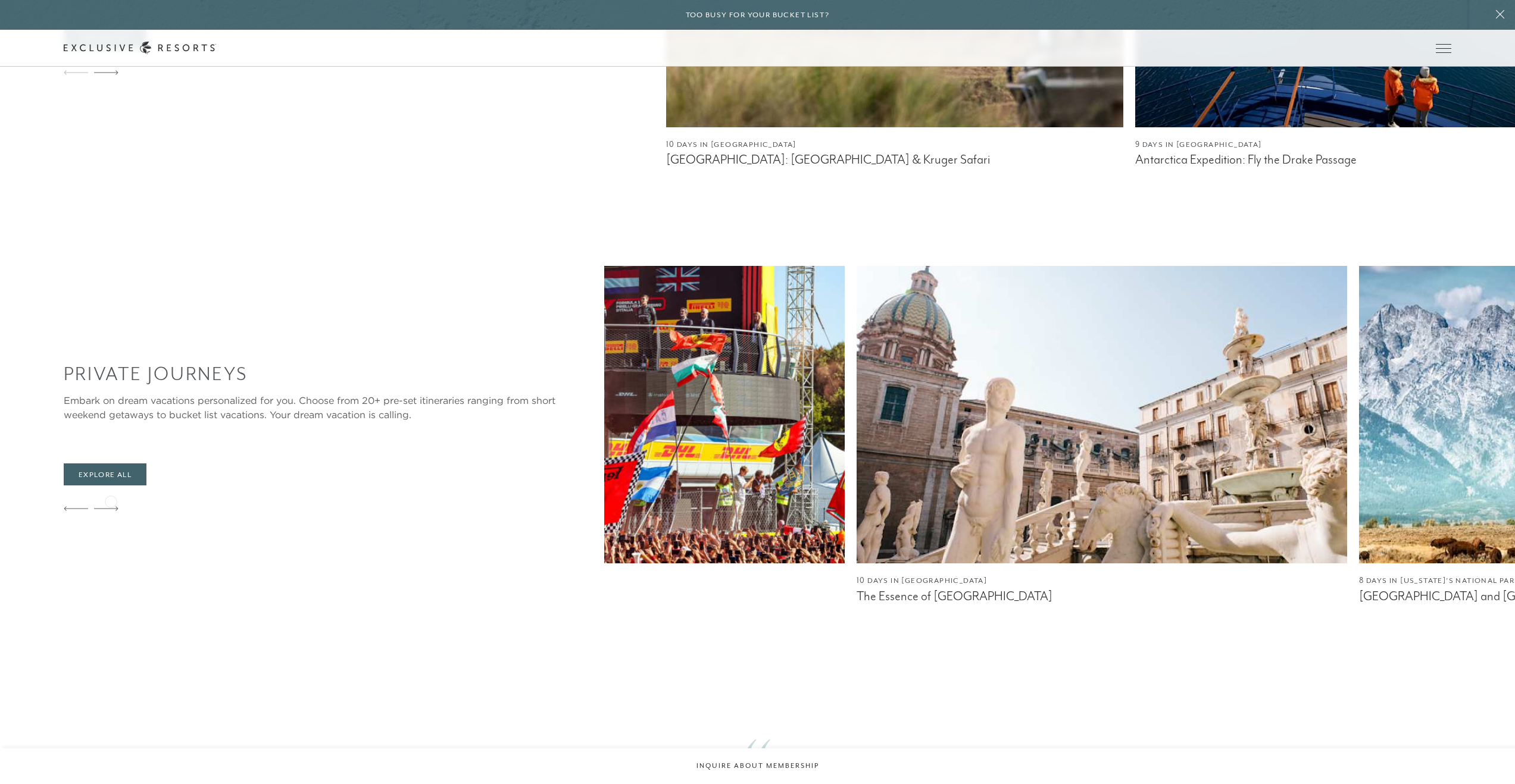
click at [110, 507] on icon at bounding box center [106, 509] width 24 height 4
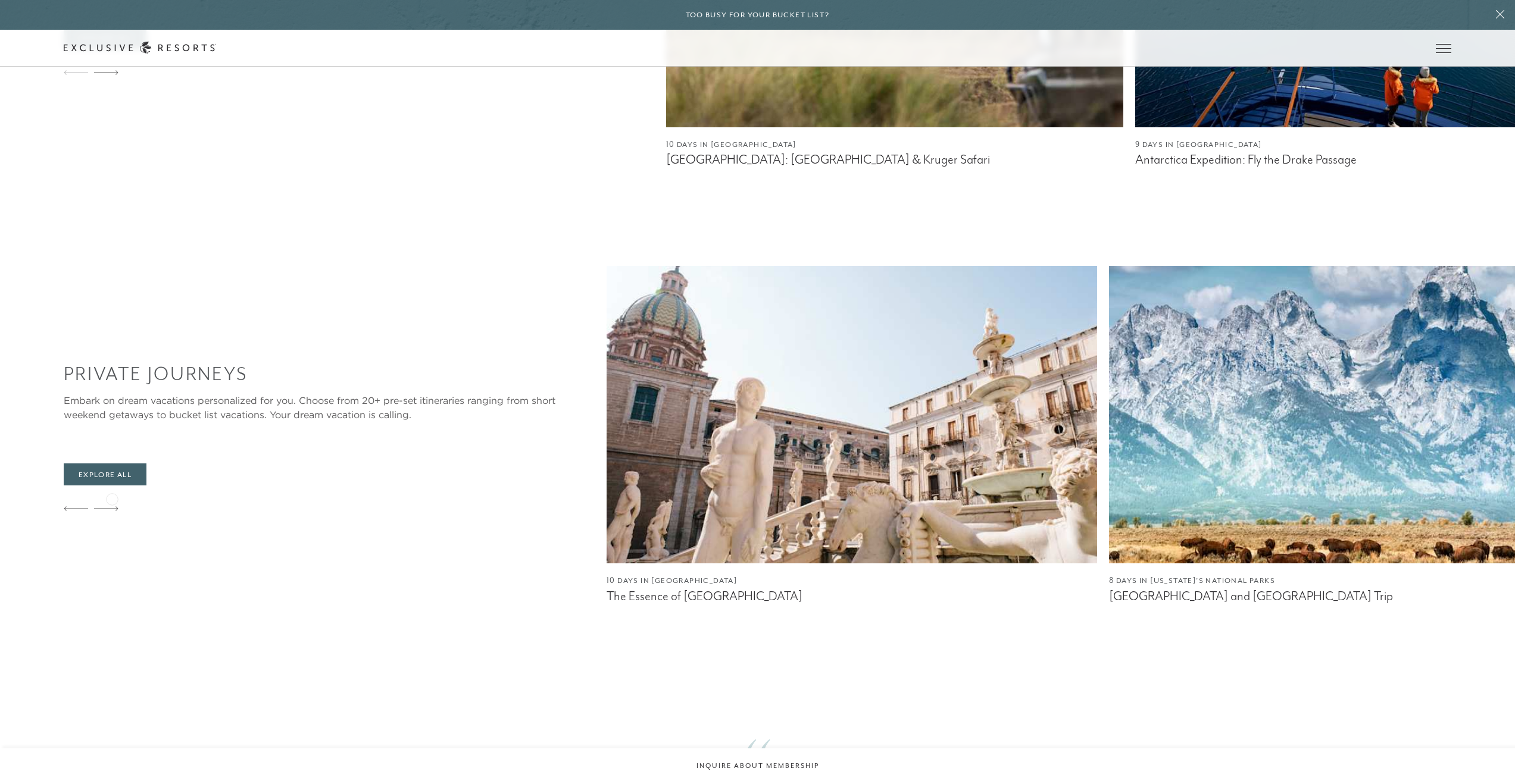
click at [112, 498] on div at bounding box center [106, 510] width 24 height 29
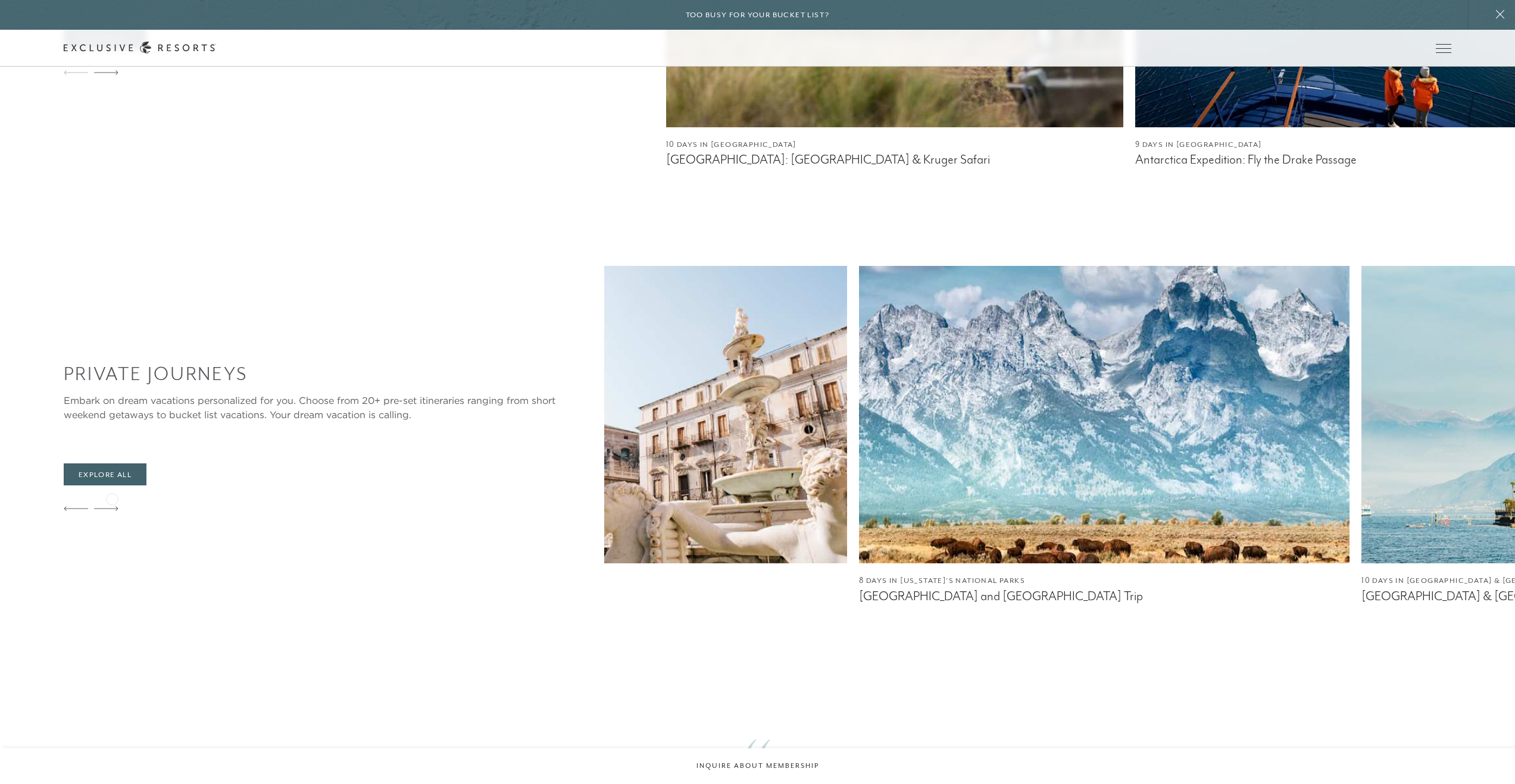
click at [112, 498] on div at bounding box center [106, 510] width 24 height 29
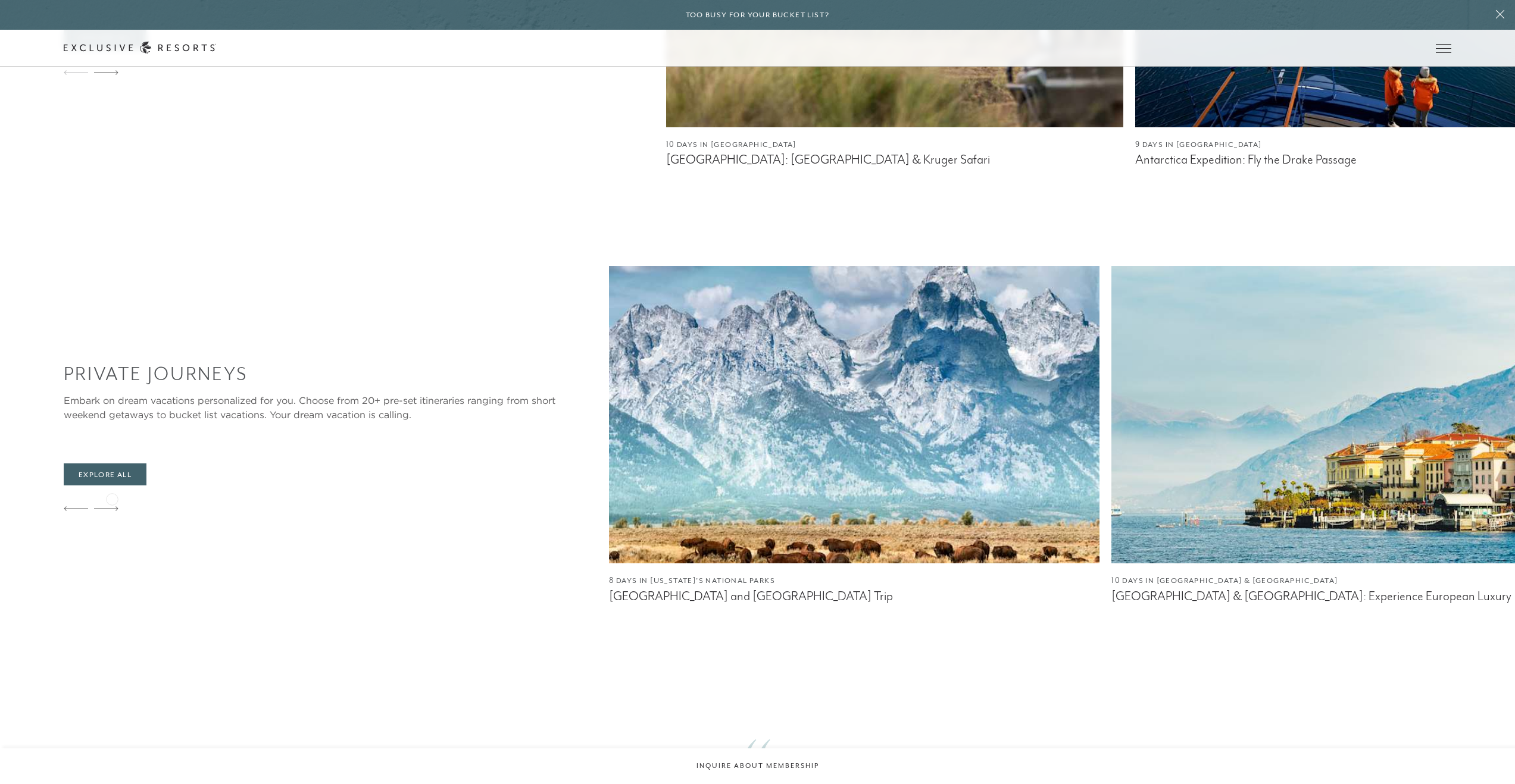
click at [112, 498] on div at bounding box center [106, 510] width 24 height 29
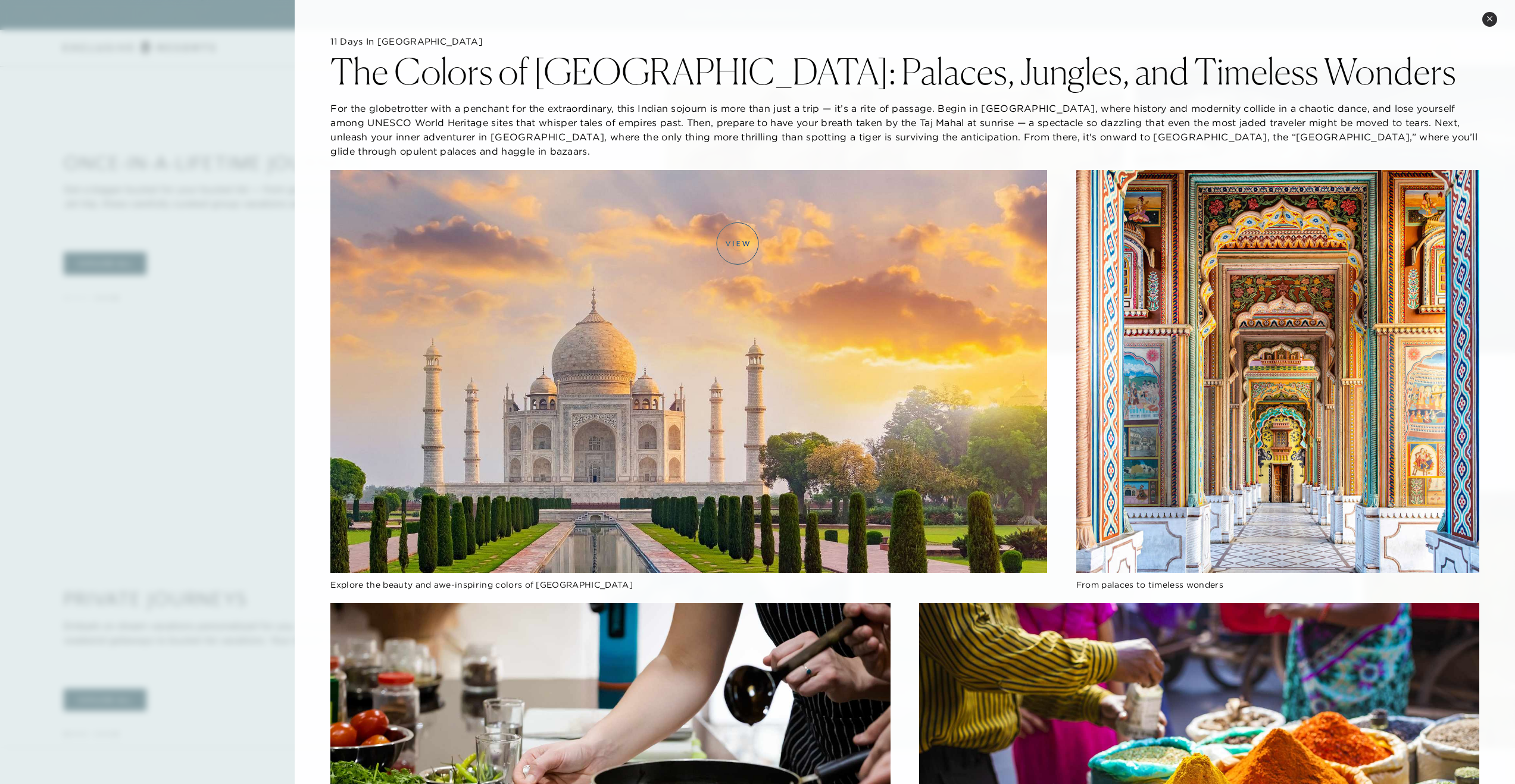
scroll to position [949, 0]
click at [714, 219] on img at bounding box center [688, 371] width 716 height 403
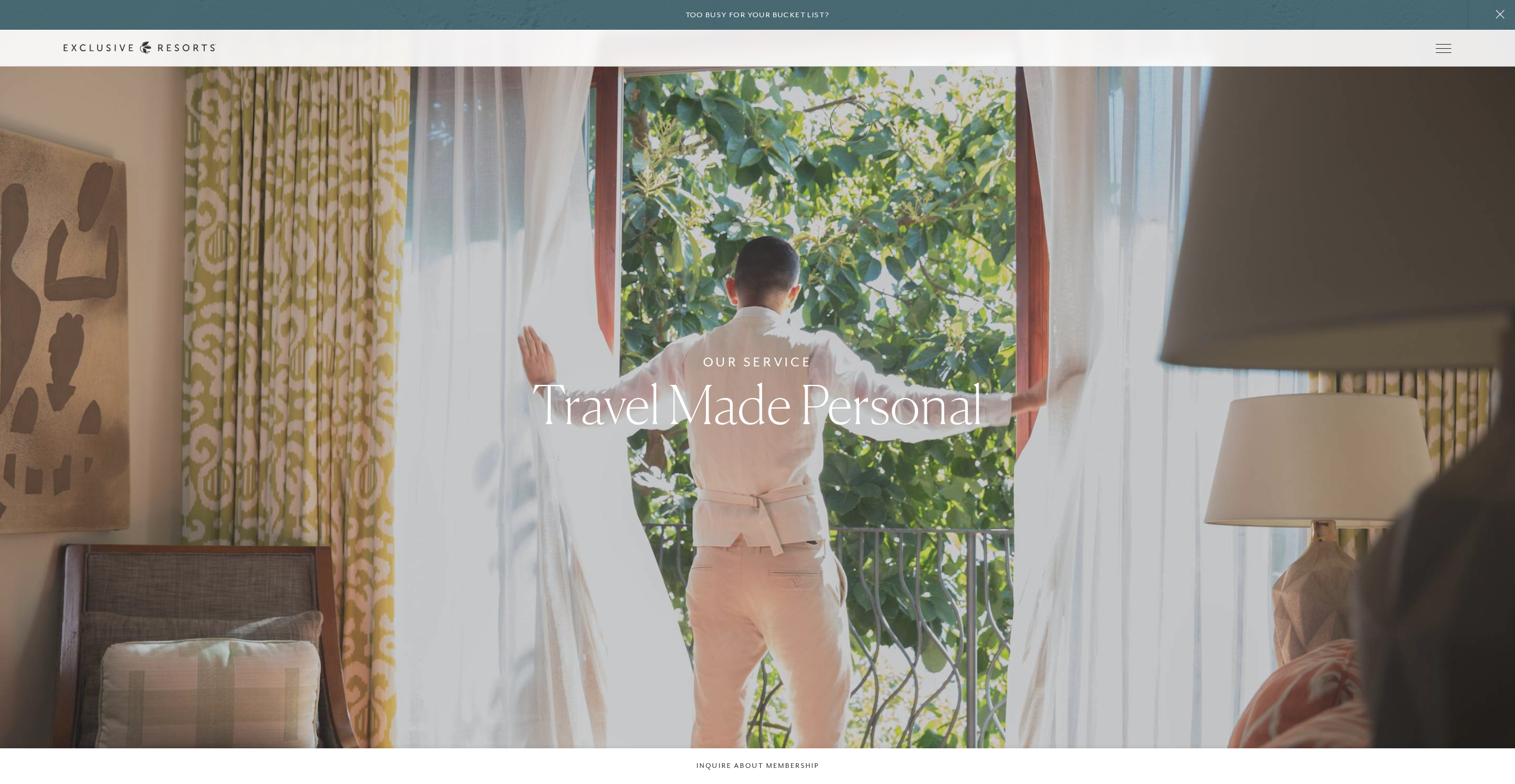
click at [0, 0] on link "Experience Collection" at bounding box center [0, 0] width 0 height 0
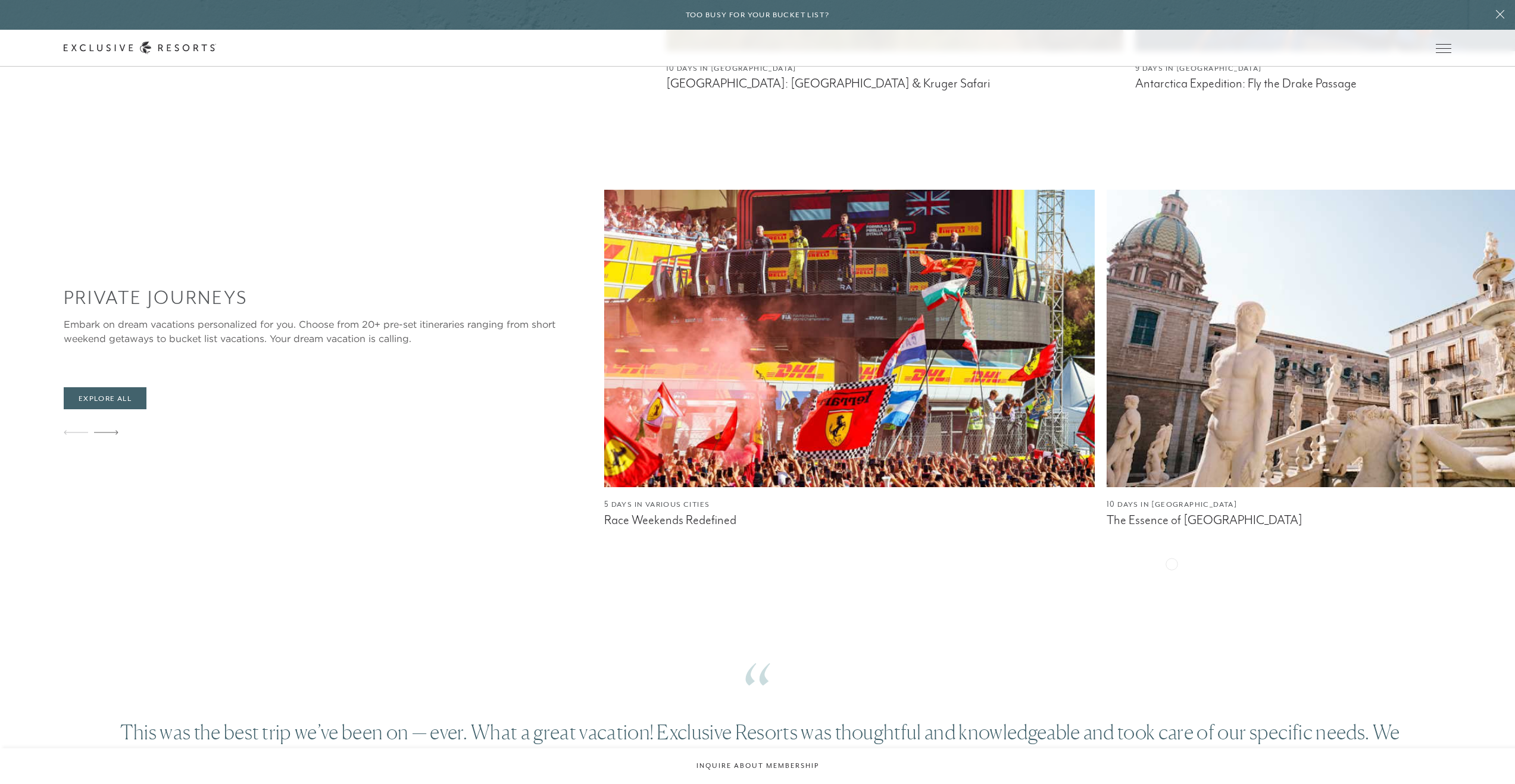
scroll to position [1248, 0]
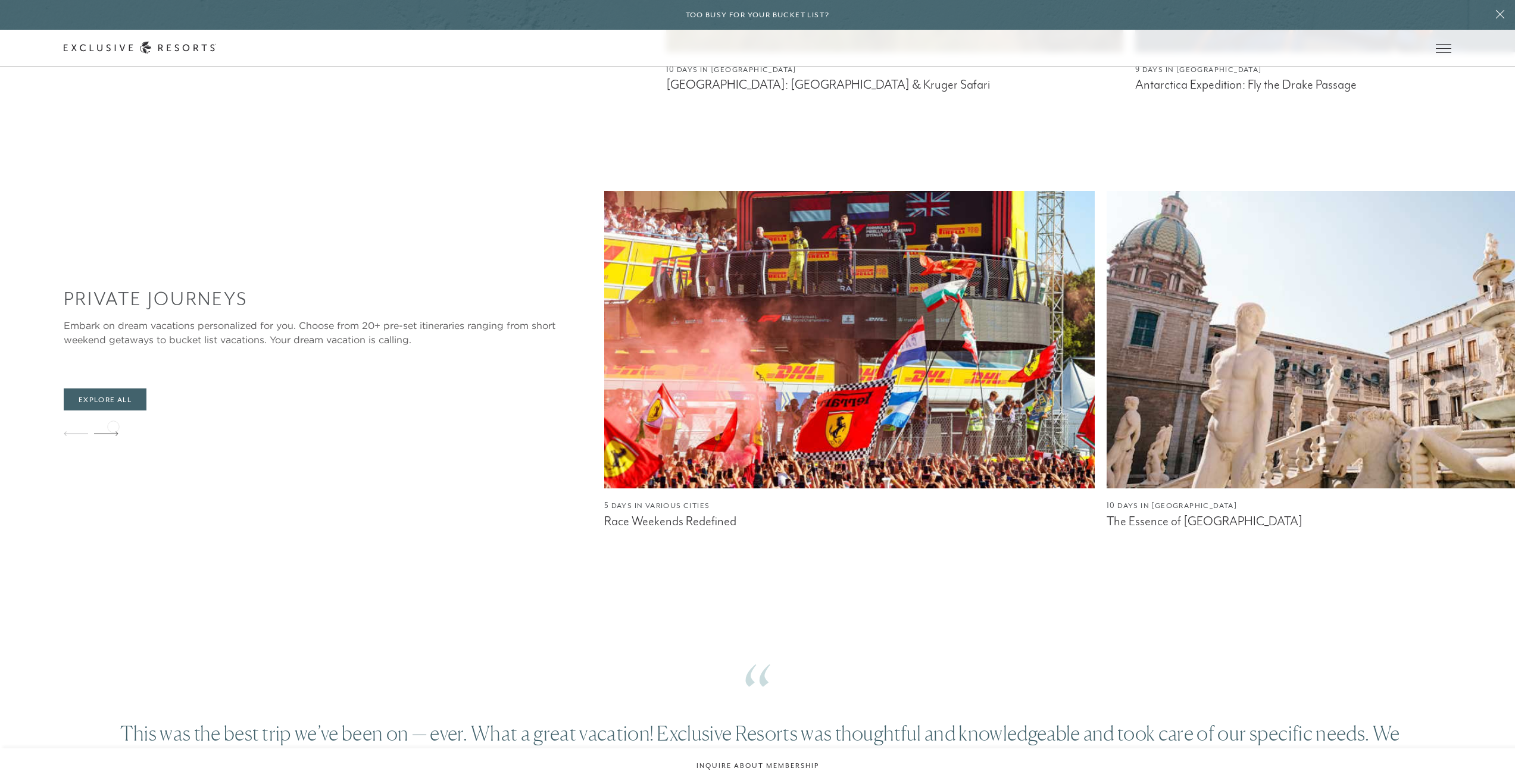
click at [113, 432] on icon at bounding box center [106, 434] width 24 height 4
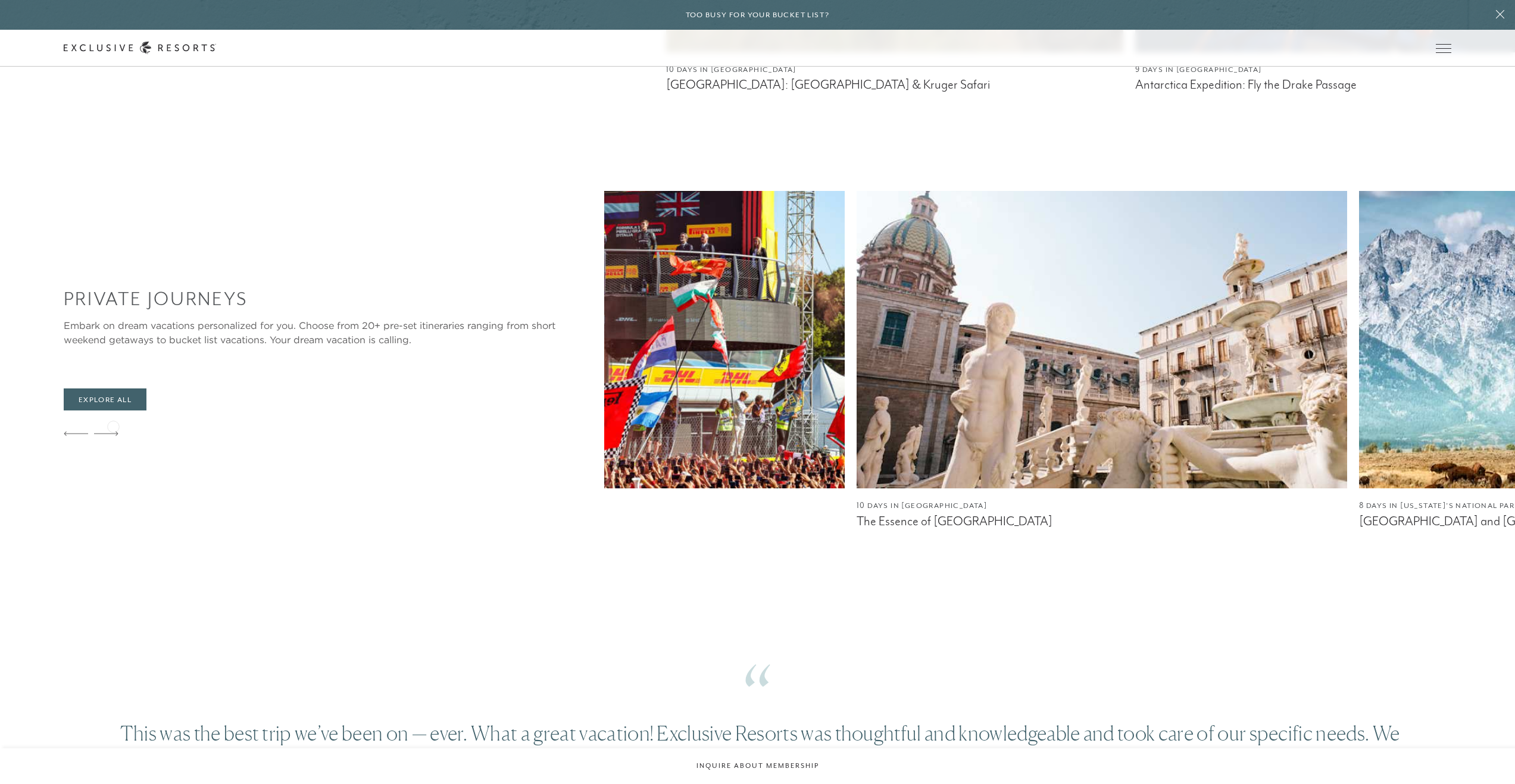
click at [113, 432] on icon at bounding box center [106, 434] width 24 height 4
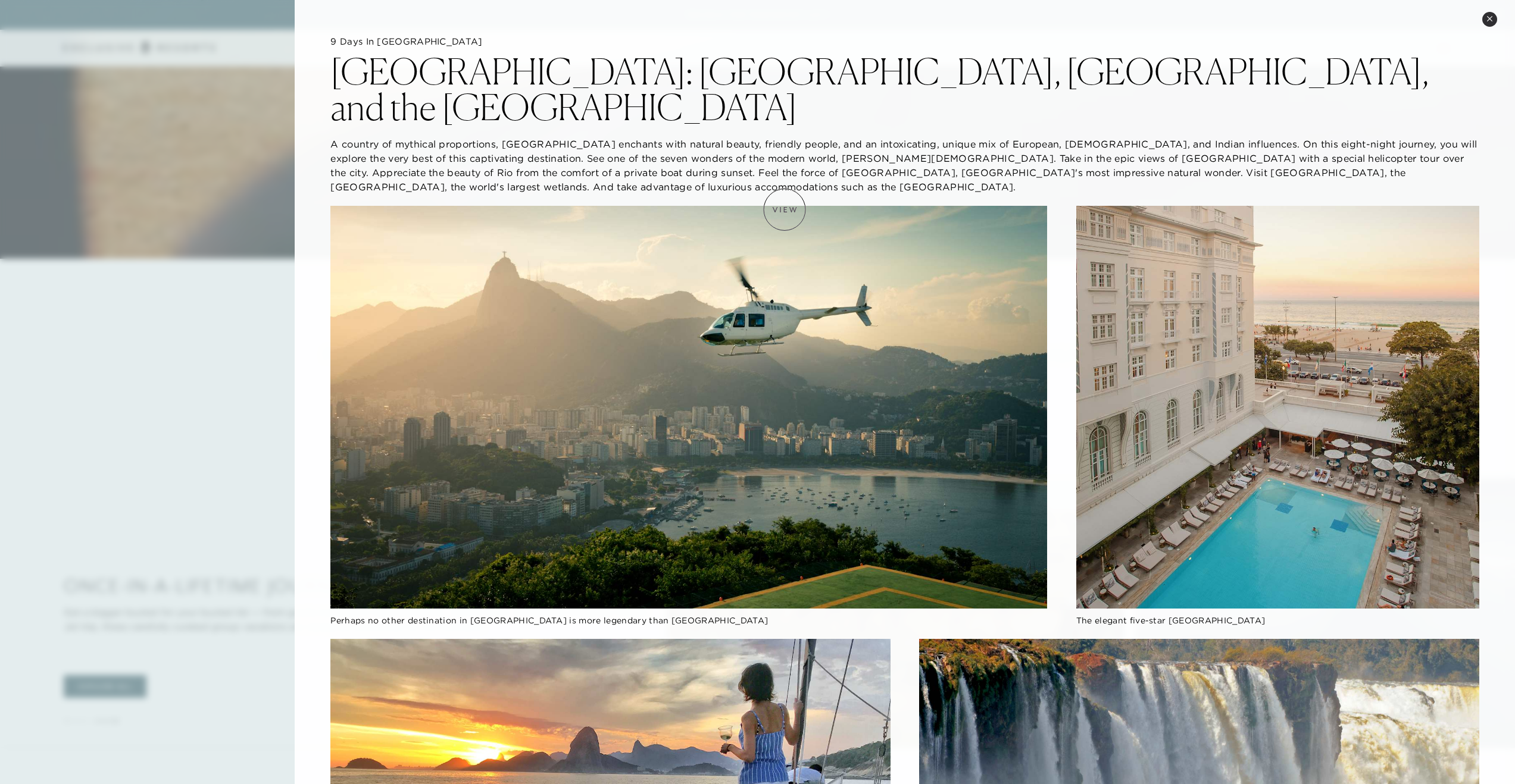
scroll to position [525, 0]
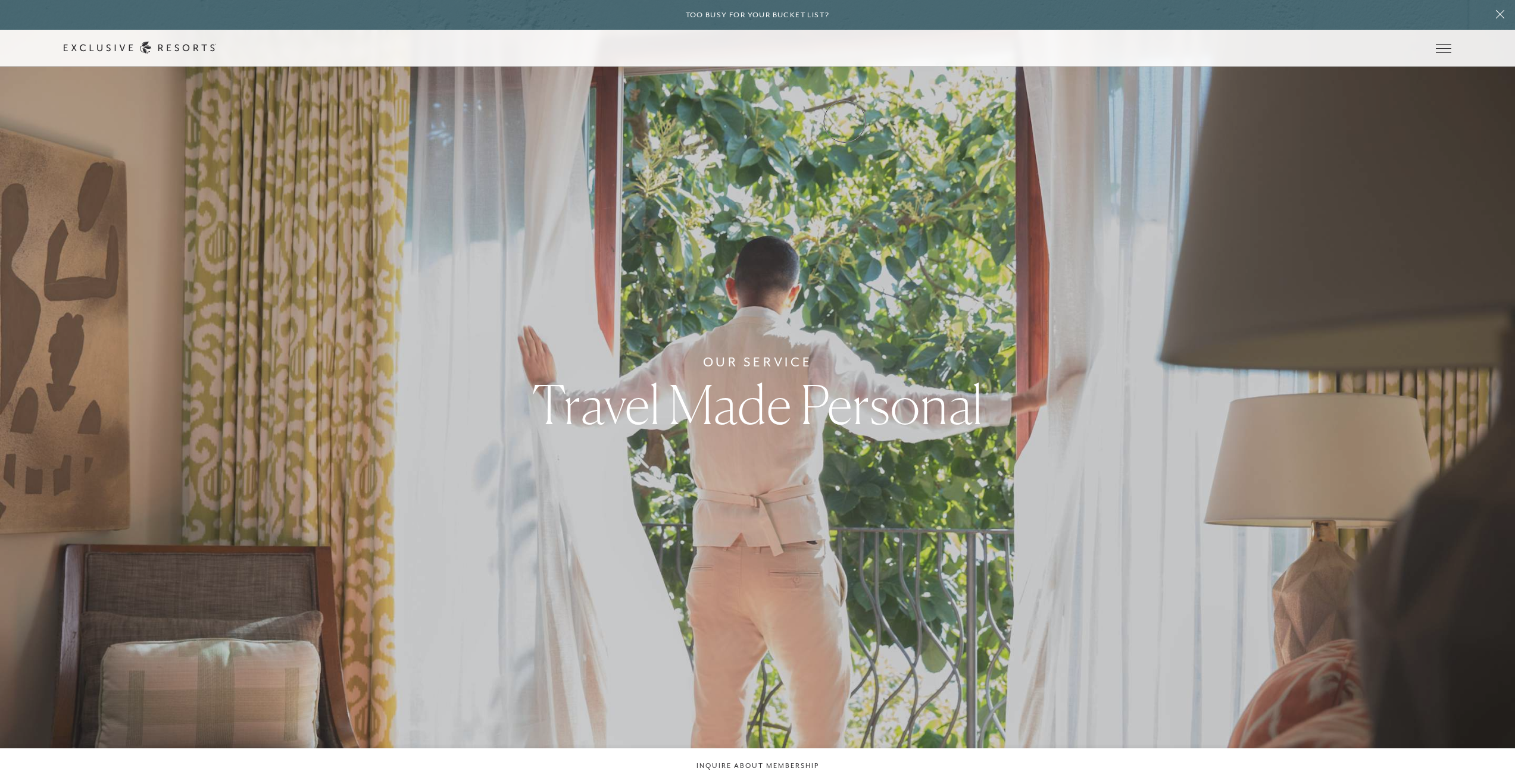
click at [0, 0] on link "Experience Collection" at bounding box center [0, 0] width 0 height 0
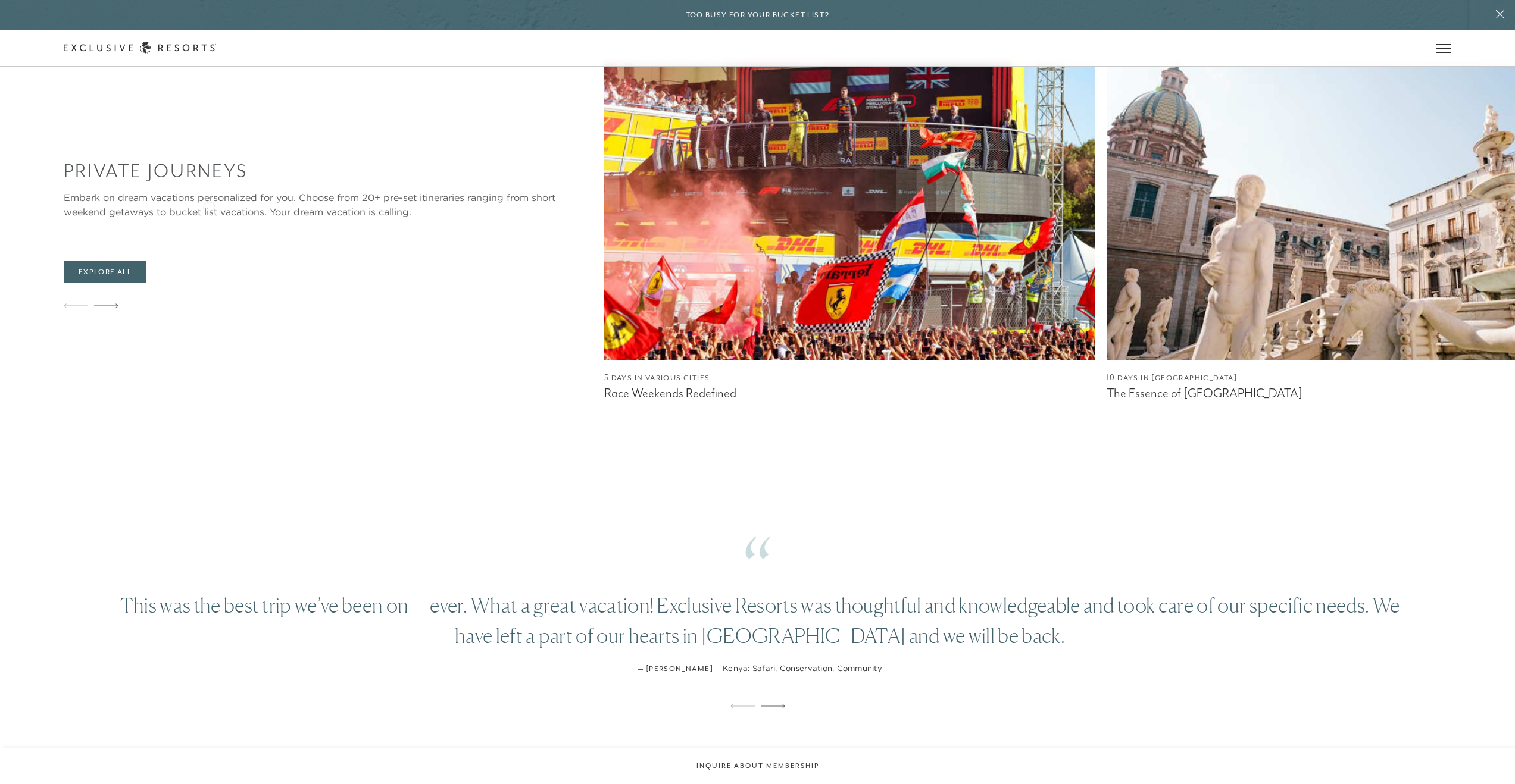
scroll to position [1238, 0]
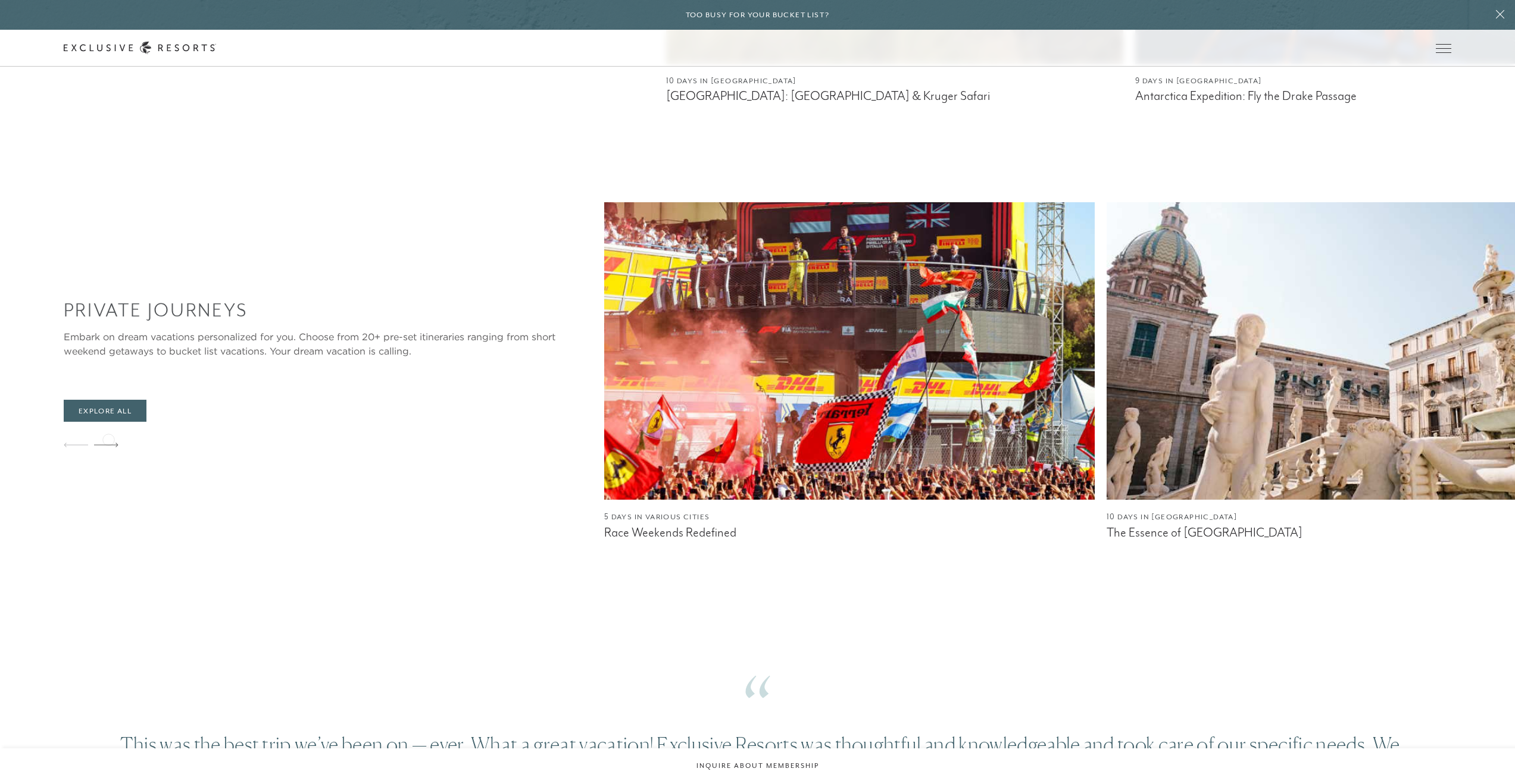
click at [108, 443] on icon at bounding box center [106, 445] width 24 height 5
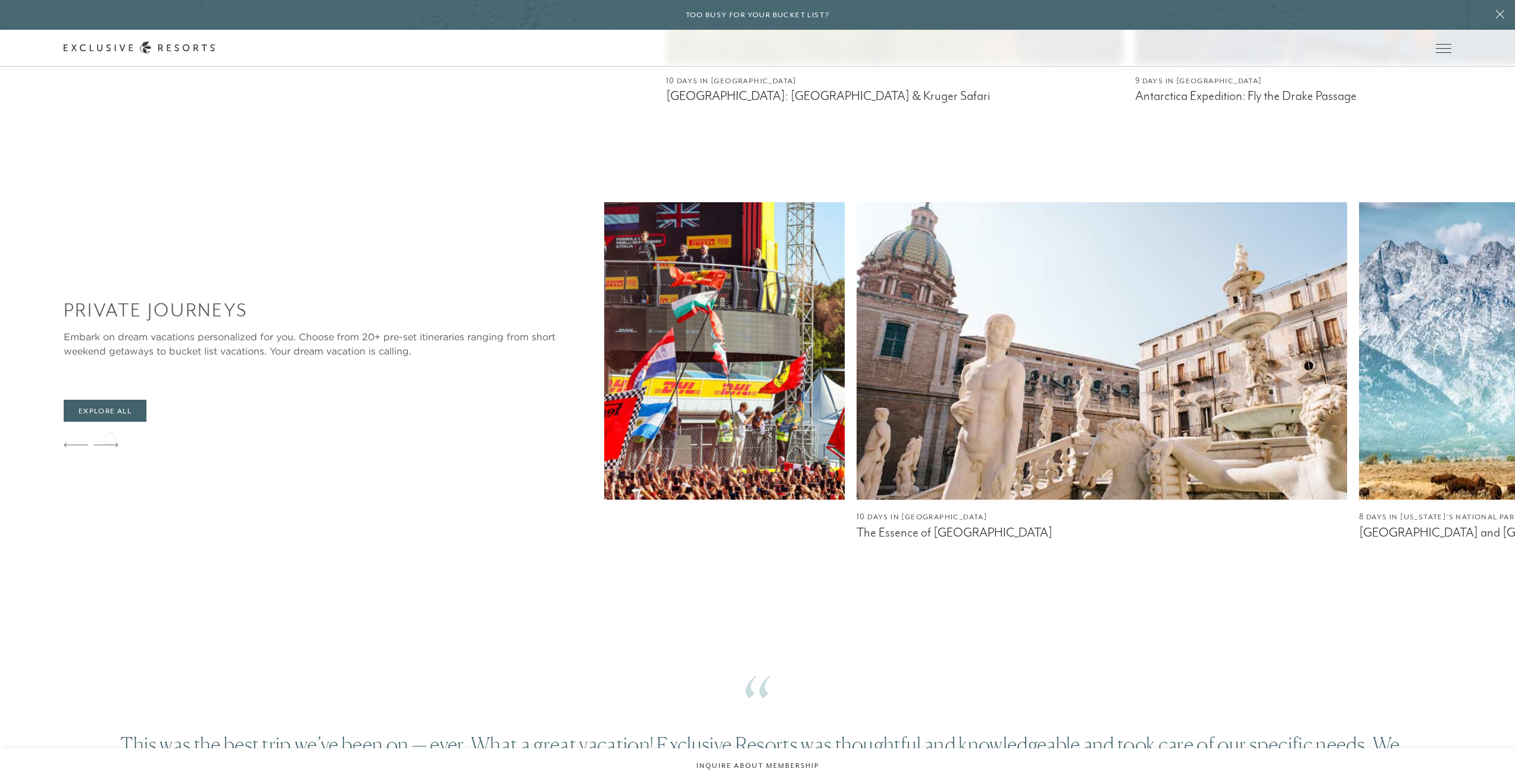
click at [110, 443] on icon at bounding box center [106, 445] width 24 height 5
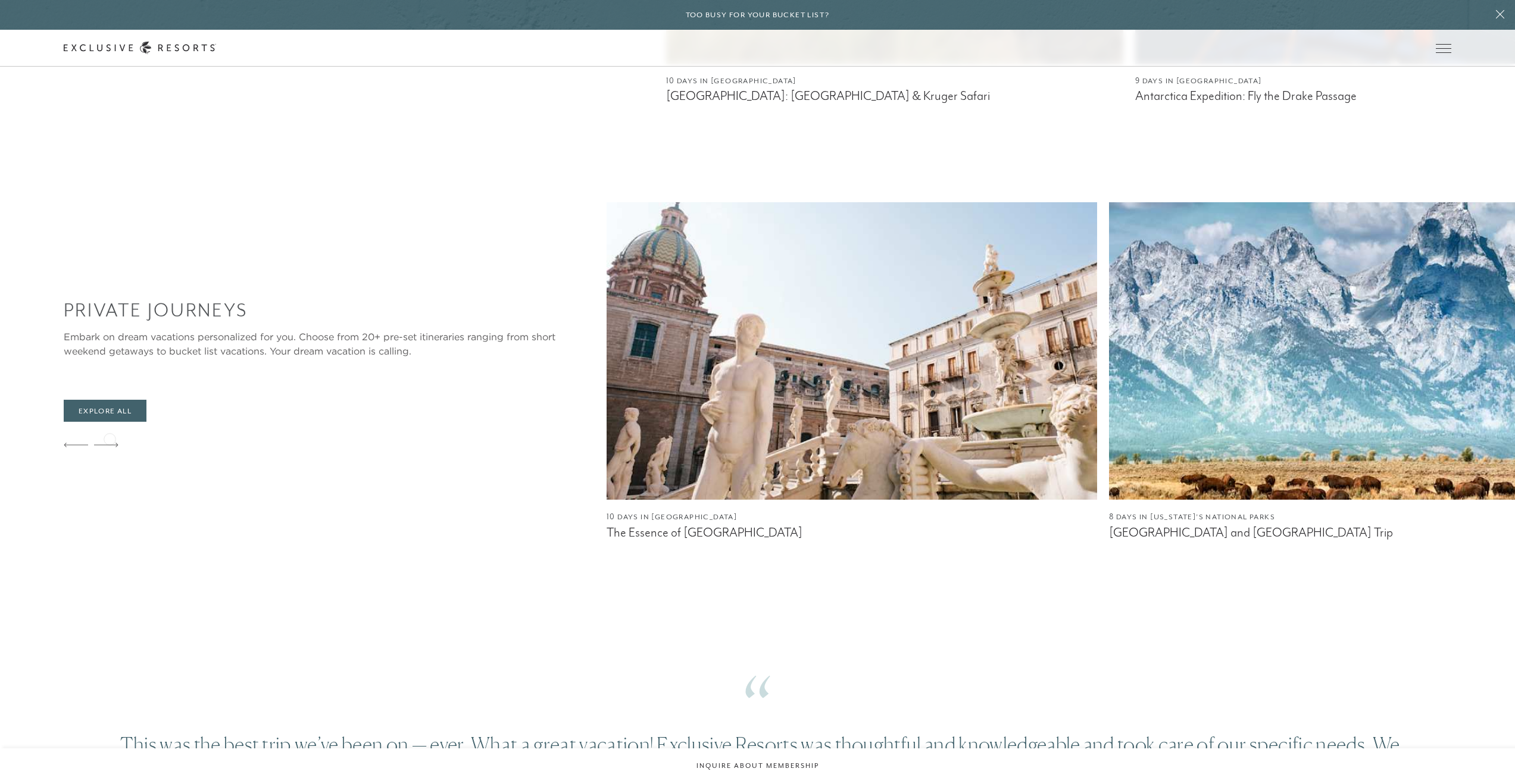
click at [110, 443] on icon at bounding box center [106, 445] width 24 height 5
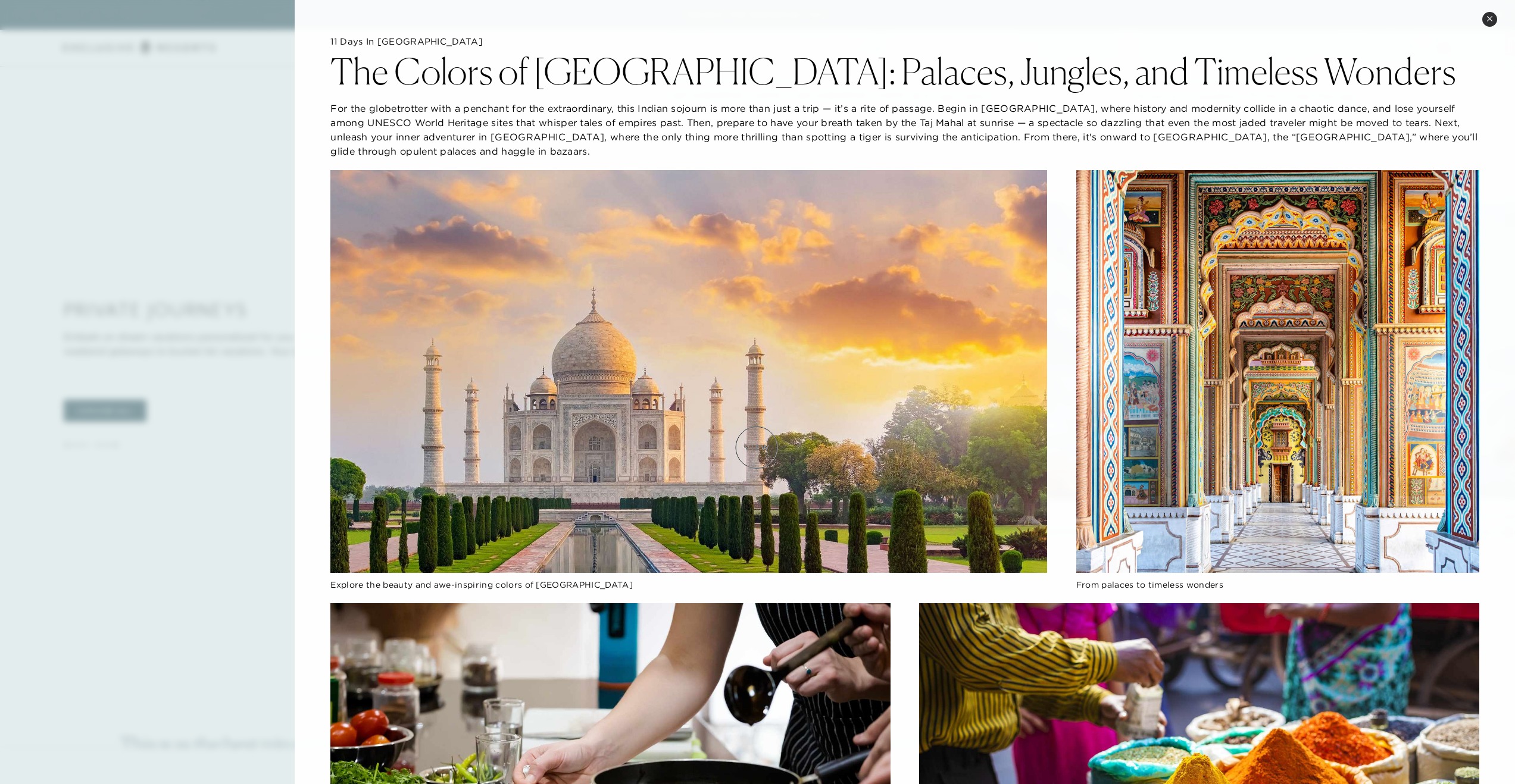
click at [762, 446] on img at bounding box center [688, 371] width 716 height 403
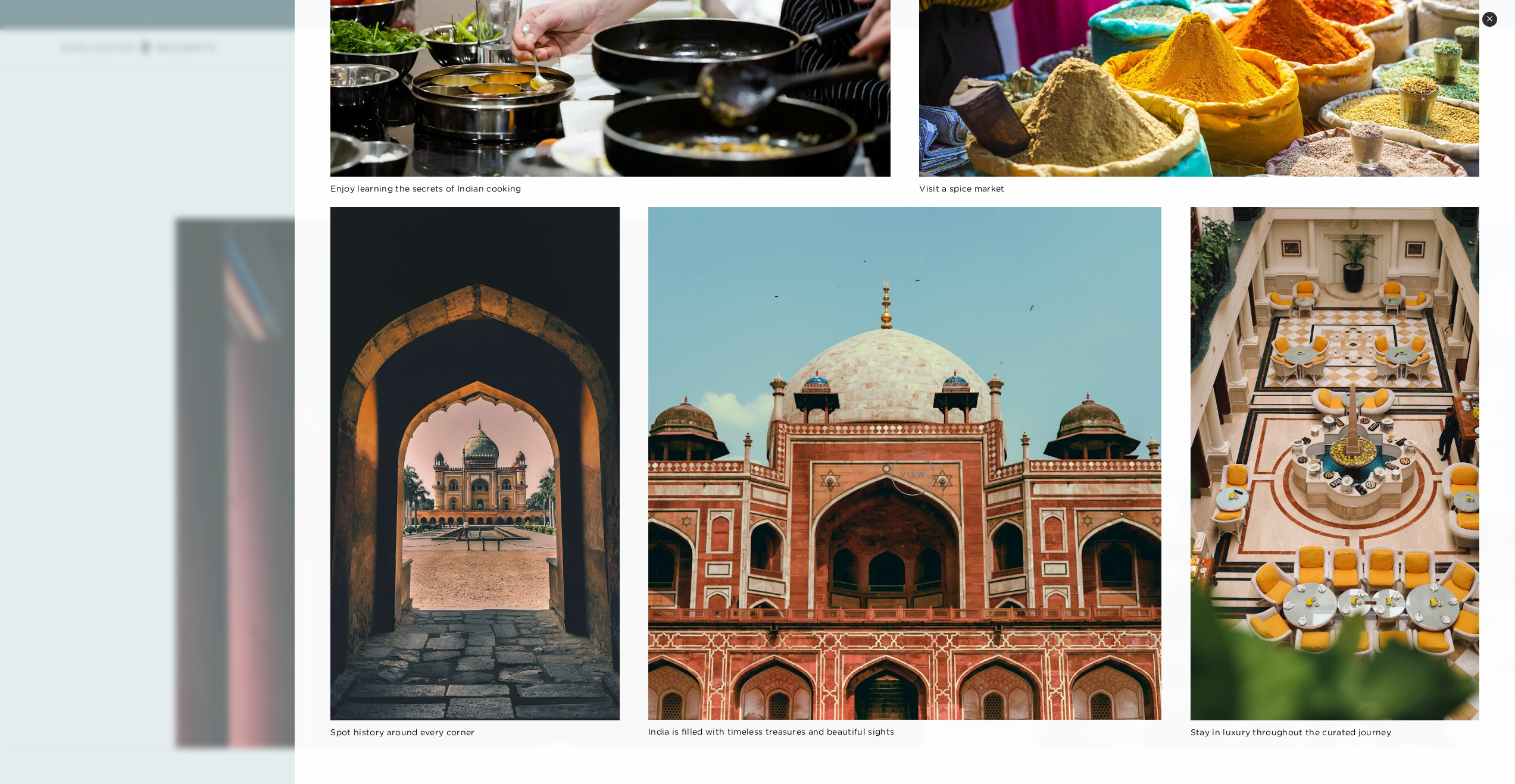
scroll to position [4930, 0]
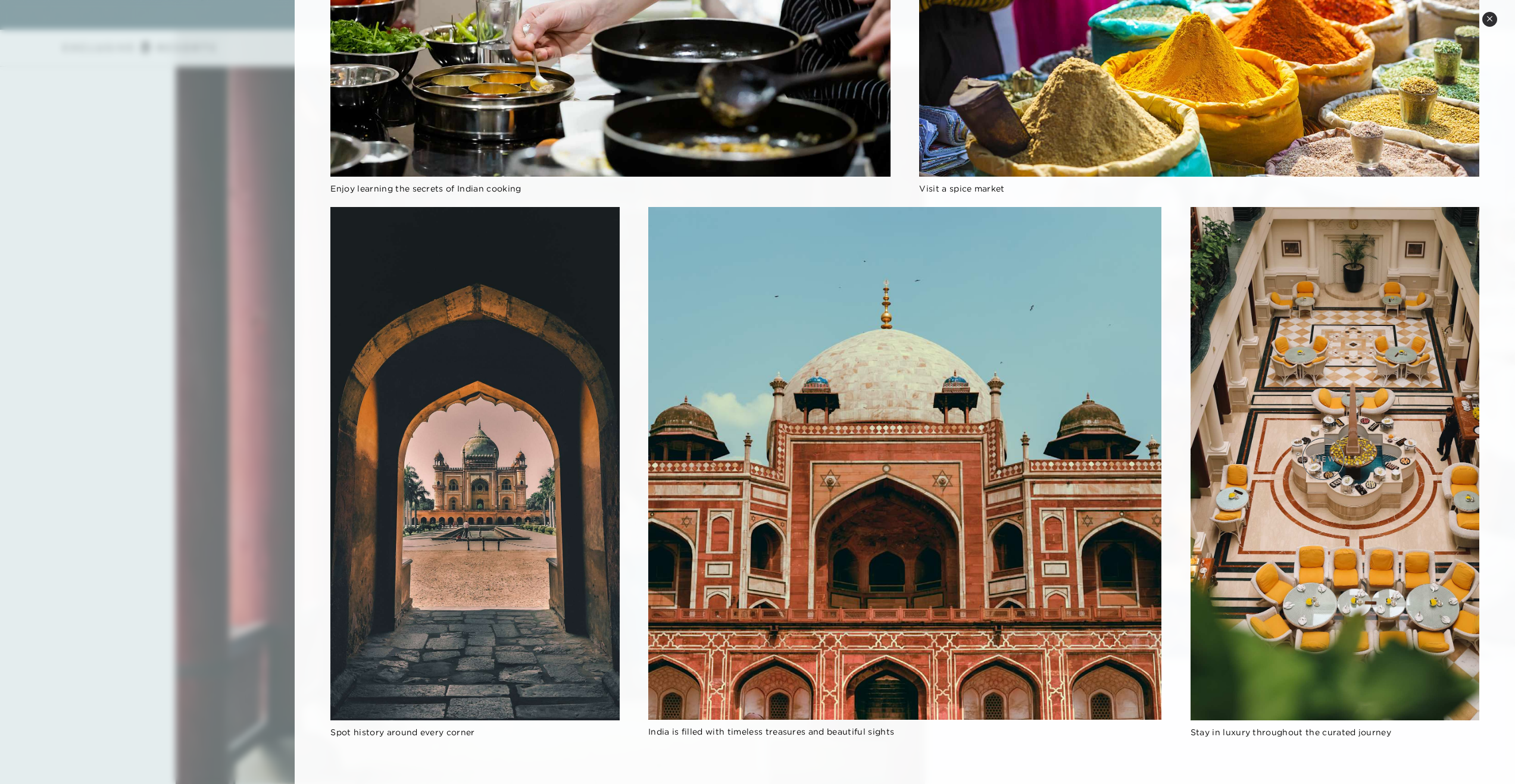
click at [1322, 460] on img at bounding box center [1334, 464] width 289 height 513
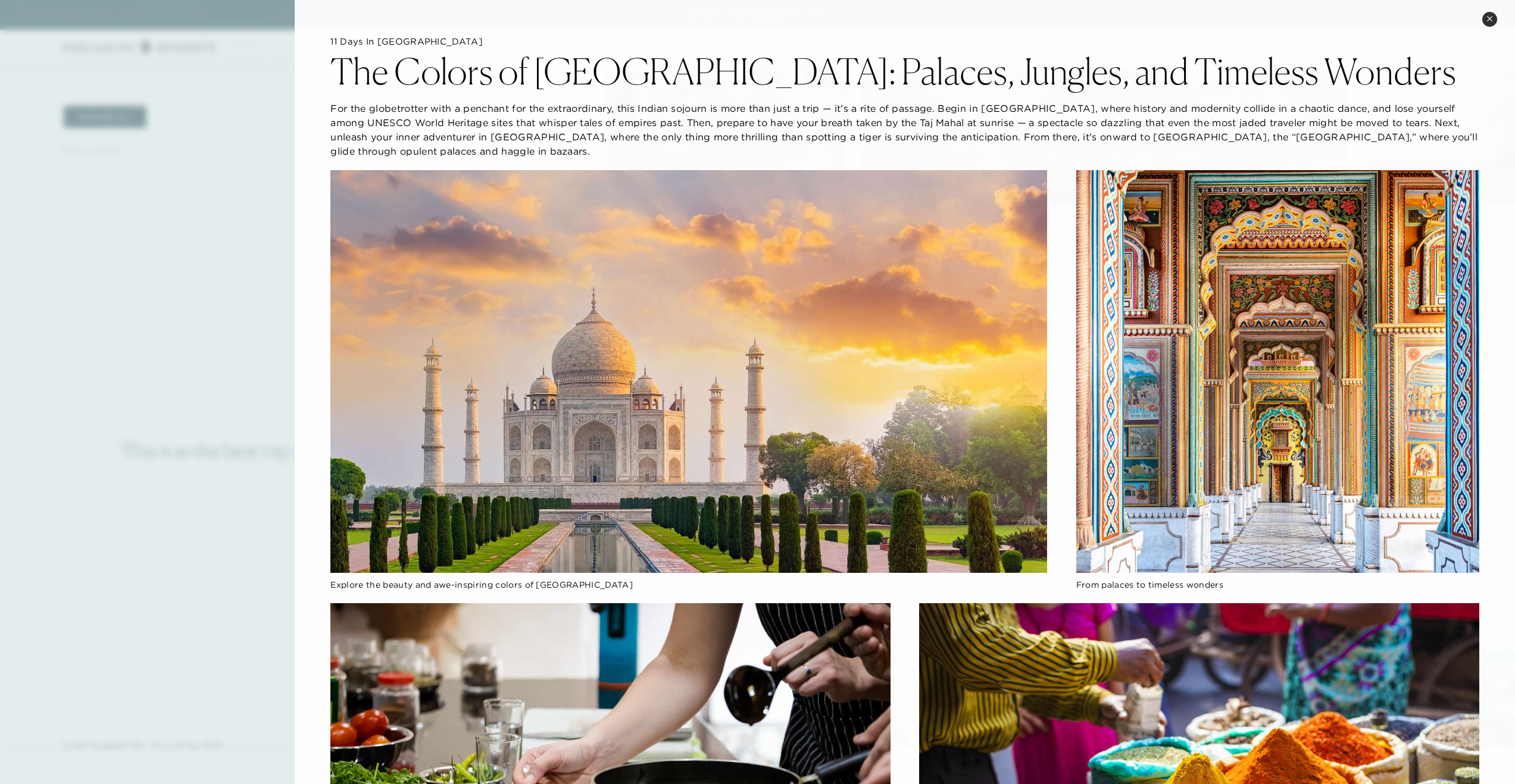
scroll to position [1410, 0]
